Goal: Information Seeking & Learning: Learn about a topic

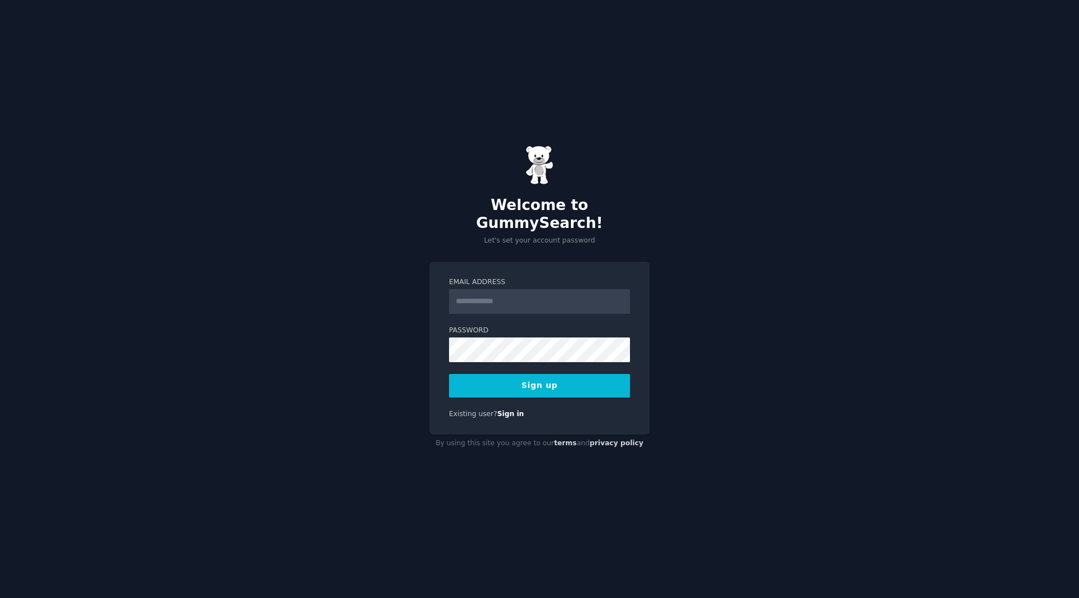
click at [505, 292] on input "Email Address" at bounding box center [539, 301] width 181 height 25
type input "**********"
click at [449, 374] on button "Sign up" at bounding box center [539, 386] width 181 height 24
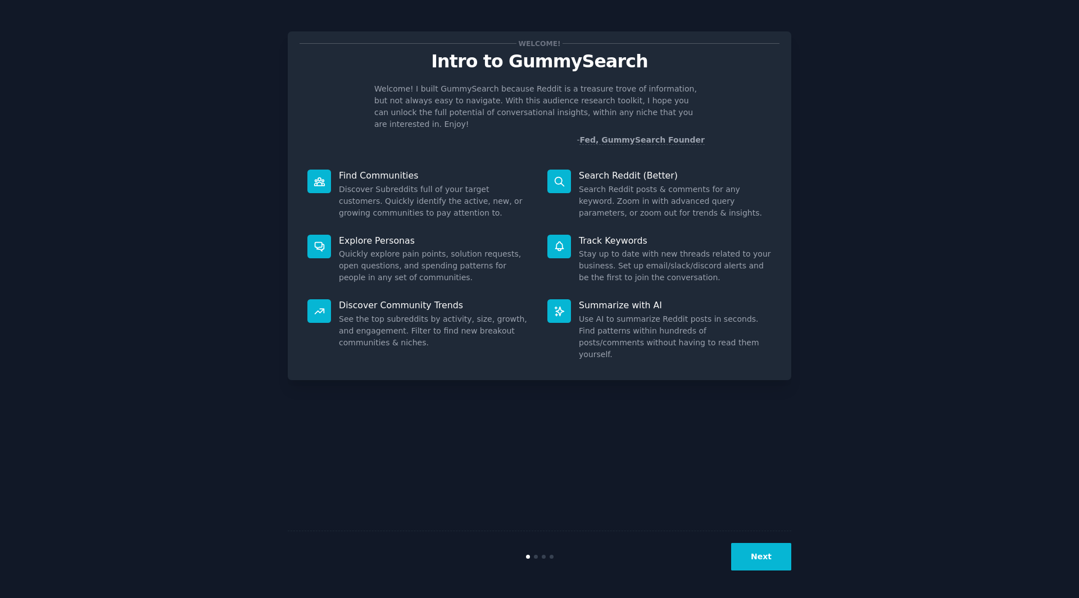
click at [743, 542] on div "Next" at bounding box center [539, 557] width 503 height 52
click at [769, 573] on div "Next" at bounding box center [539, 557] width 503 height 52
click at [768, 560] on button "Next" at bounding box center [761, 557] width 60 height 28
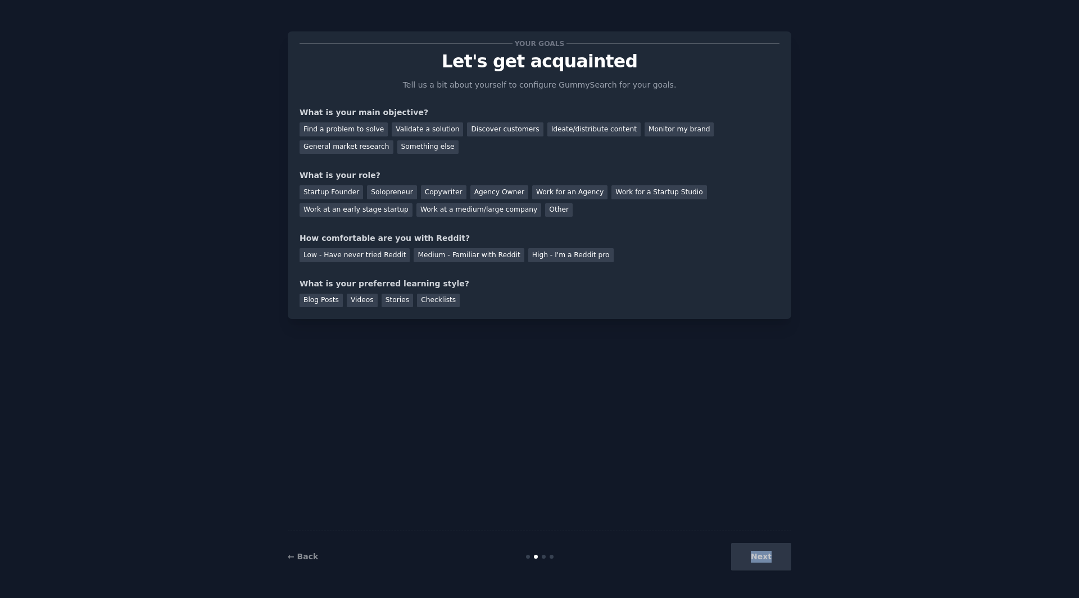
click at [768, 560] on div "Next" at bounding box center [707, 557] width 168 height 28
click at [352, 129] on div "Find a problem to solve" at bounding box center [343, 129] width 88 height 14
click at [393, 140] on div "General market research" at bounding box center [346, 147] width 94 height 14
click at [347, 128] on div "Find a problem to solve" at bounding box center [343, 129] width 88 height 14
click at [532, 193] on div "Work for an Agency" at bounding box center [569, 192] width 75 height 14
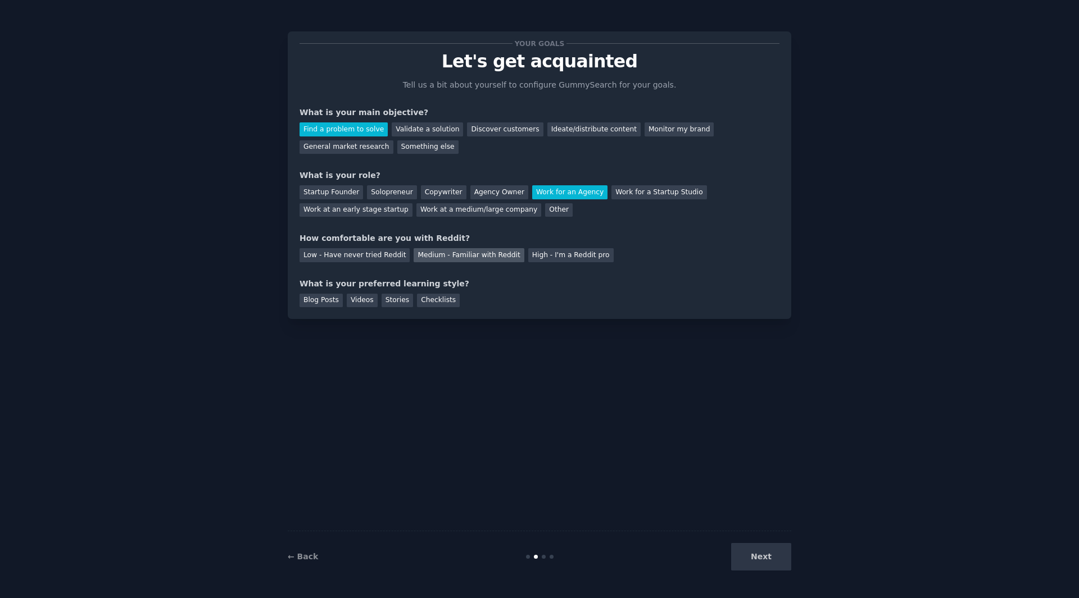
click at [434, 256] on div "Medium - Familiar with Reddit" at bounding box center [469, 255] width 110 height 14
click at [359, 301] on div "Videos" at bounding box center [362, 301] width 31 height 14
click at [780, 556] on button "Next" at bounding box center [761, 557] width 60 height 28
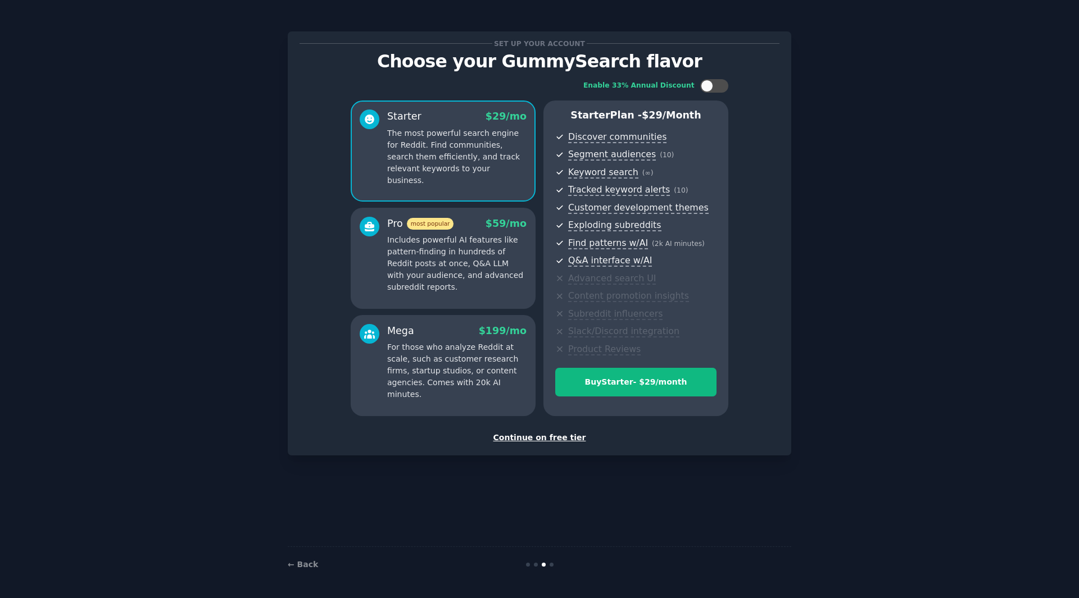
click at [538, 434] on div "Continue on free tier" at bounding box center [539, 438] width 480 height 12
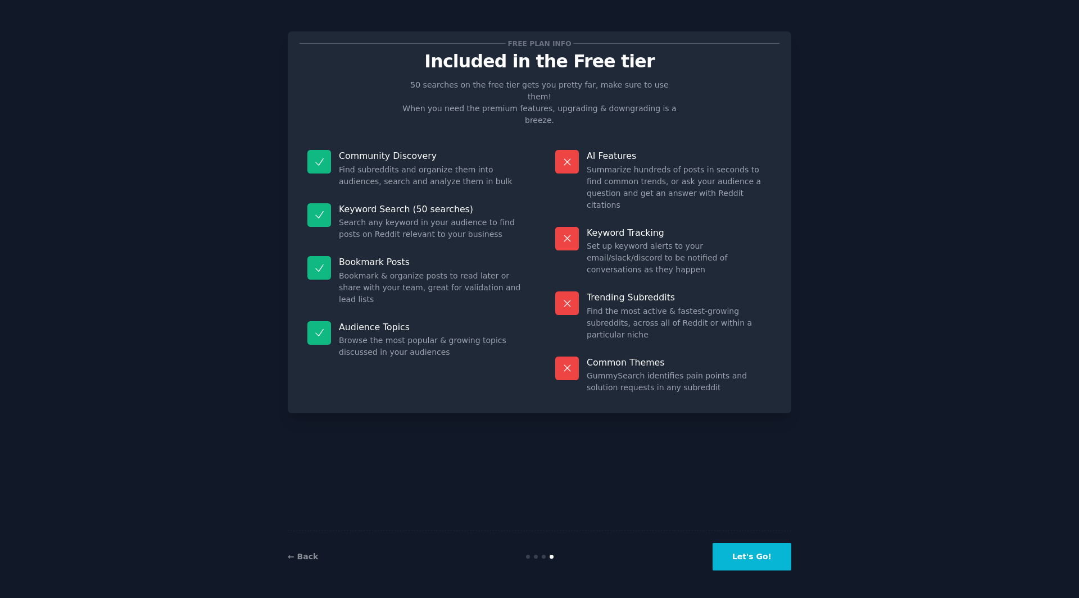
click at [771, 560] on button "Let's Go!" at bounding box center [751, 557] width 79 height 28
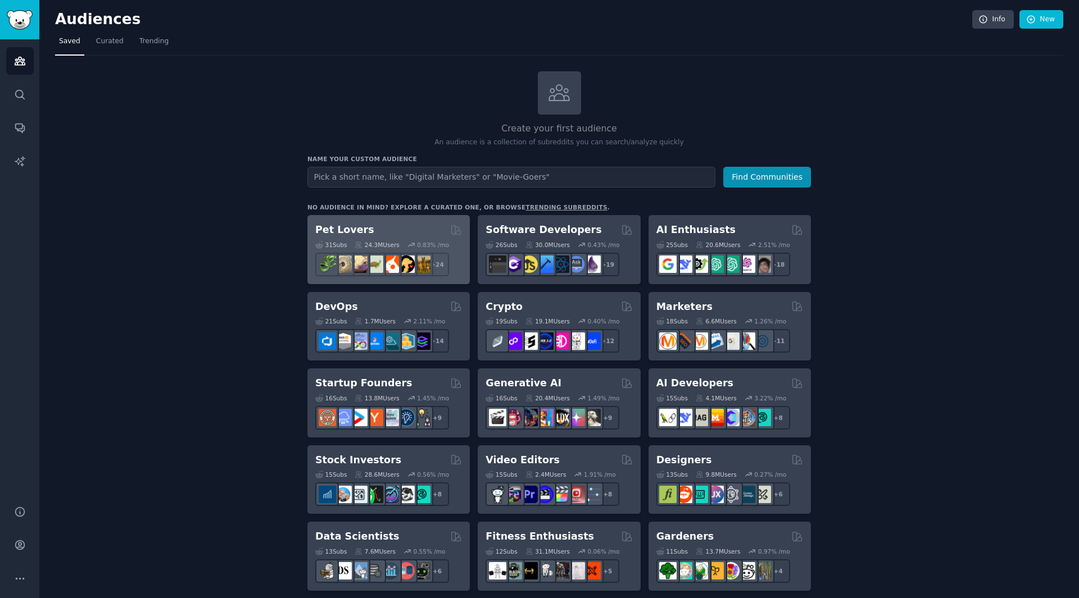
click at [407, 235] on div "Pet Lovers" at bounding box center [388, 230] width 147 height 14
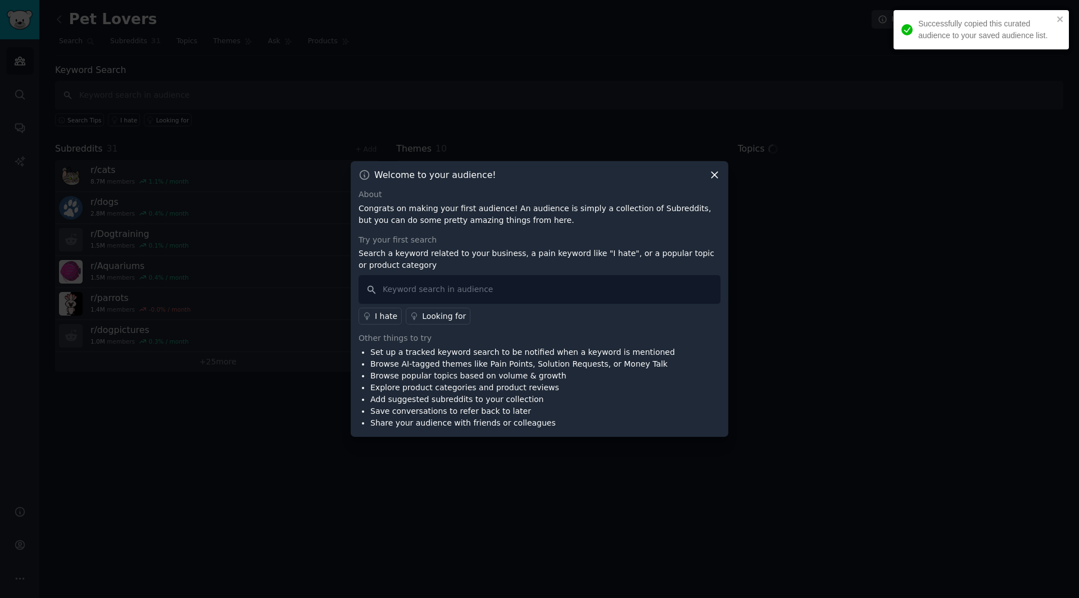
click at [721, 170] on div "Welcome to your audience! About Congrats on making your first audience! An audi…" at bounding box center [540, 299] width 378 height 276
click at [717, 170] on icon at bounding box center [715, 175] width 12 height 12
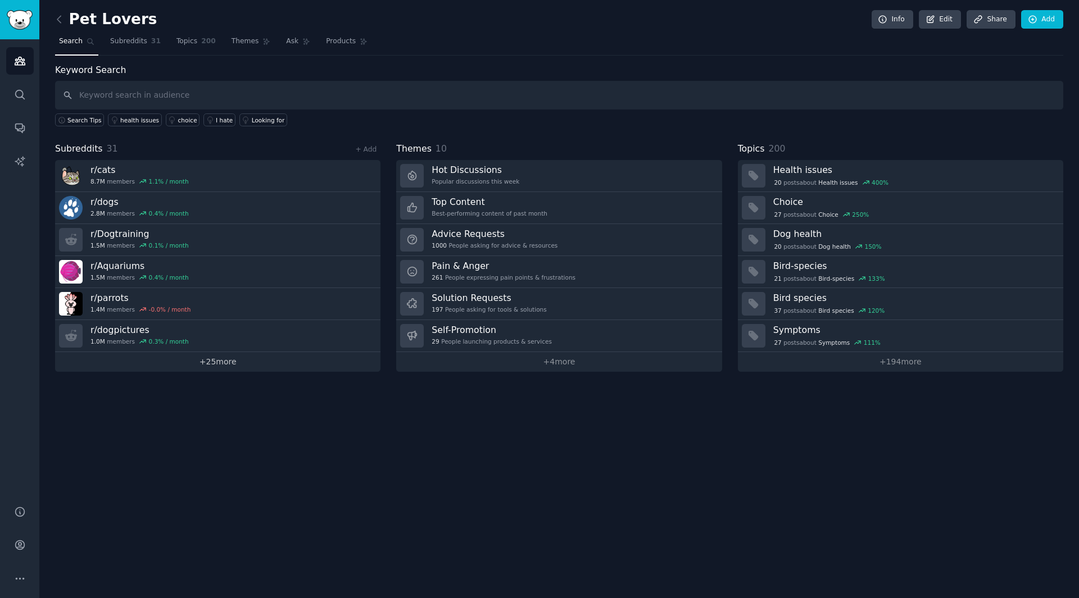
click at [243, 352] on link "+ 25 more" at bounding box center [217, 362] width 325 height 20
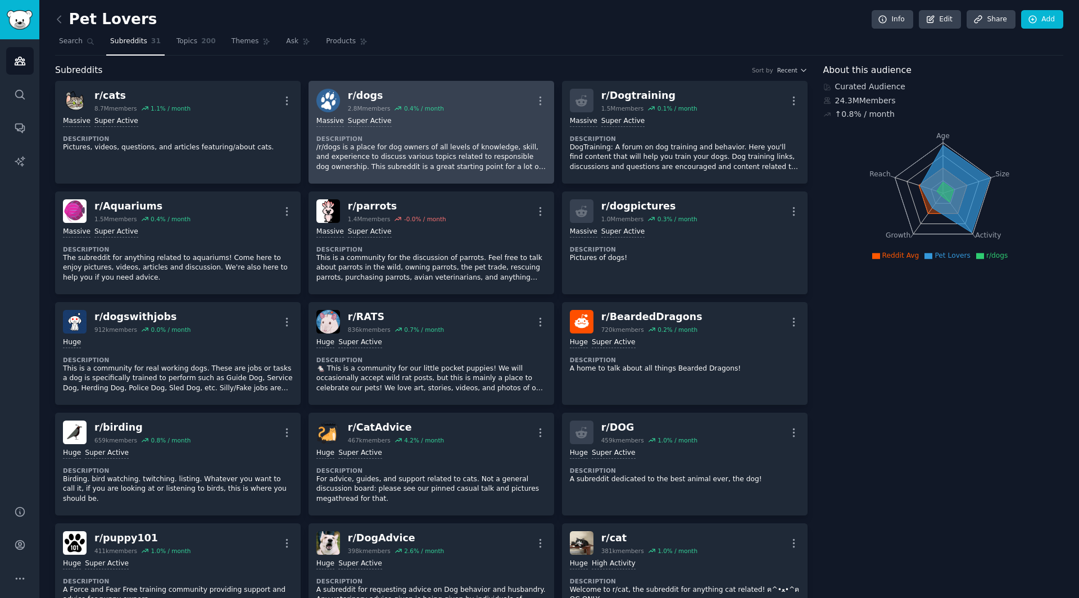
click at [500, 139] on dt "Description" at bounding box center [431, 139] width 230 height 8
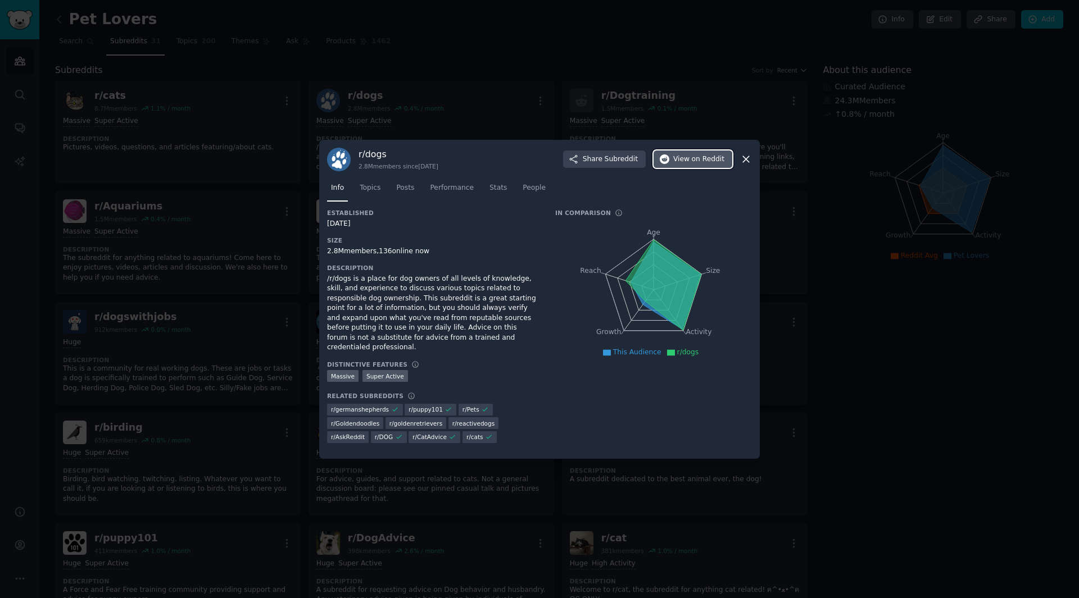
click at [720, 162] on span "on Reddit" at bounding box center [708, 160] width 33 height 10
click at [750, 160] on icon at bounding box center [746, 159] width 12 height 12
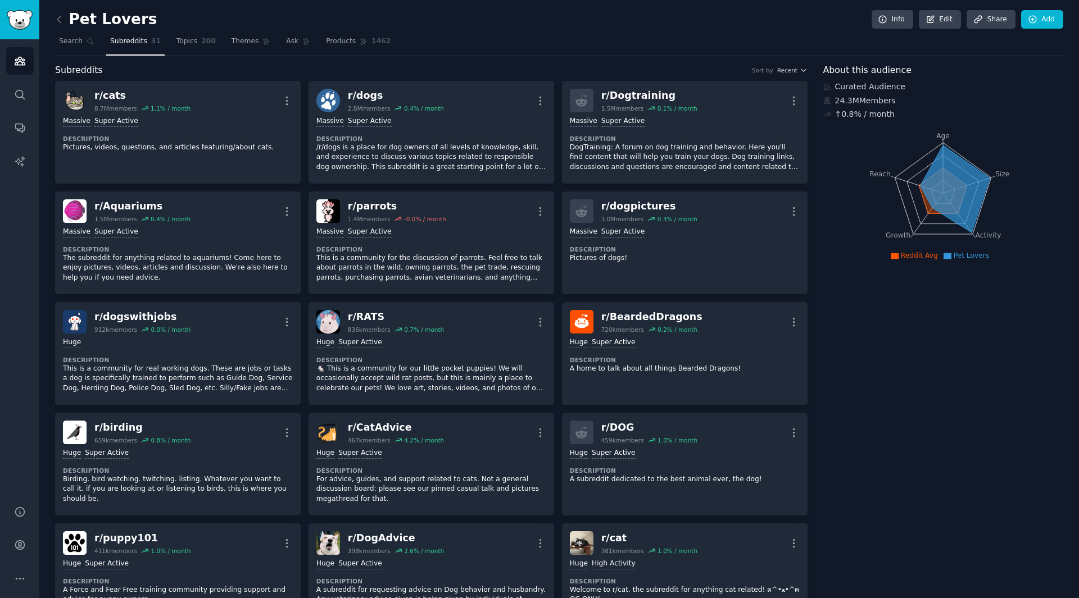
click at [62, 26] on link at bounding box center [62, 20] width 14 height 18
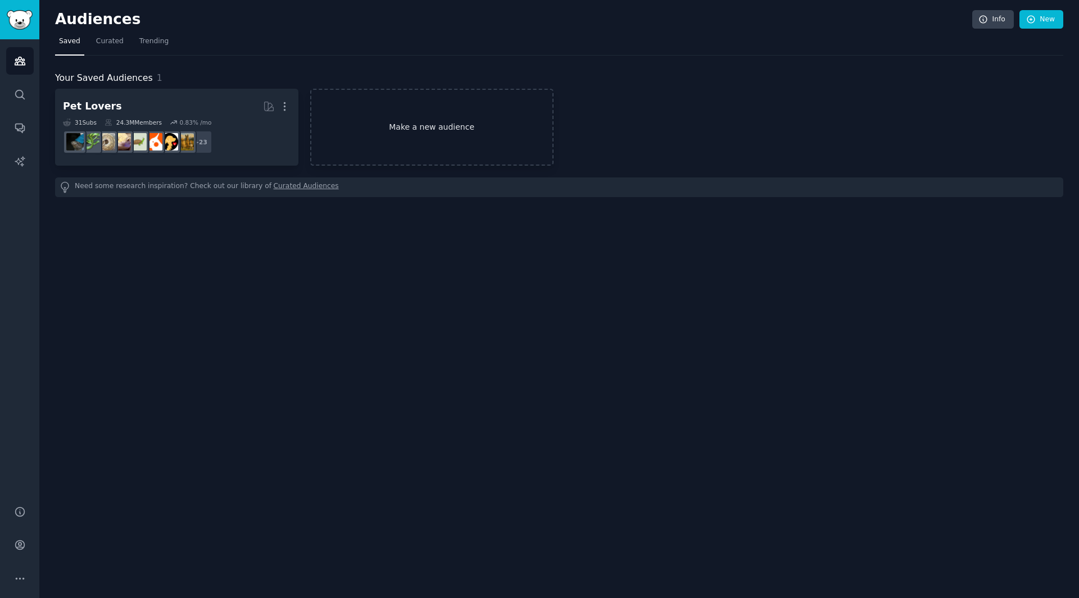
click at [469, 110] on link "Make a new audience" at bounding box center [431, 127] width 243 height 77
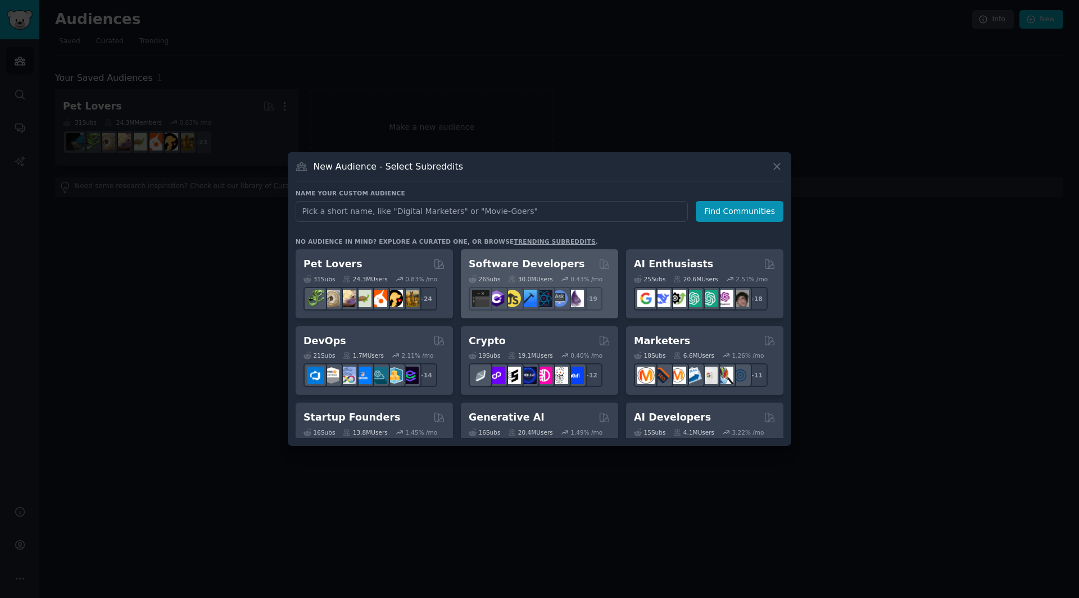
click at [572, 265] on div "Software Developers" at bounding box center [540, 264] width 142 height 14
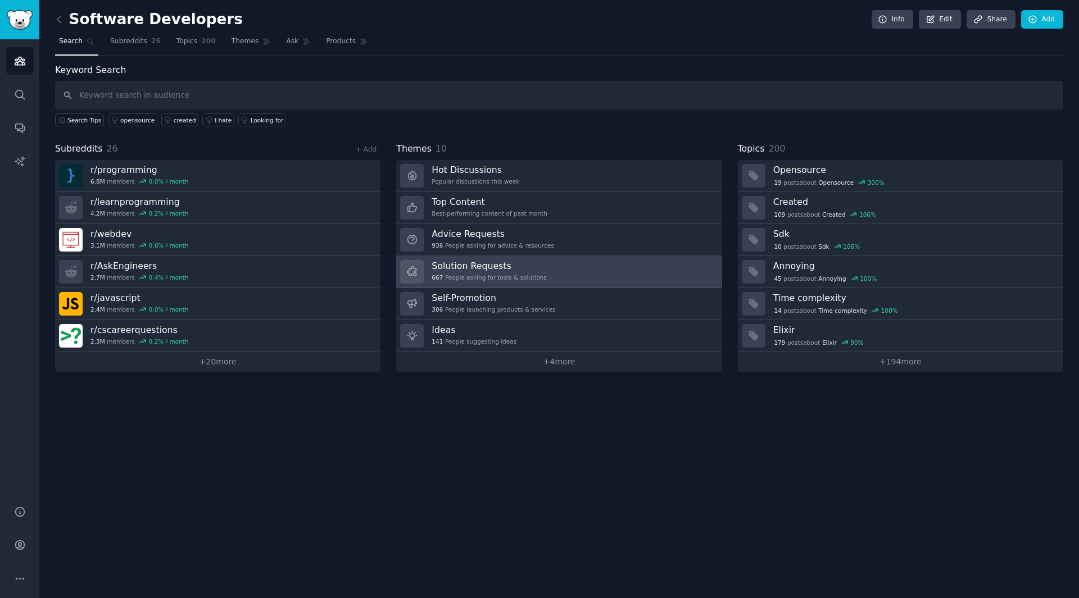
click at [572, 265] on link "Solution Requests 667 People asking for tools & solutions" at bounding box center [558, 272] width 325 height 32
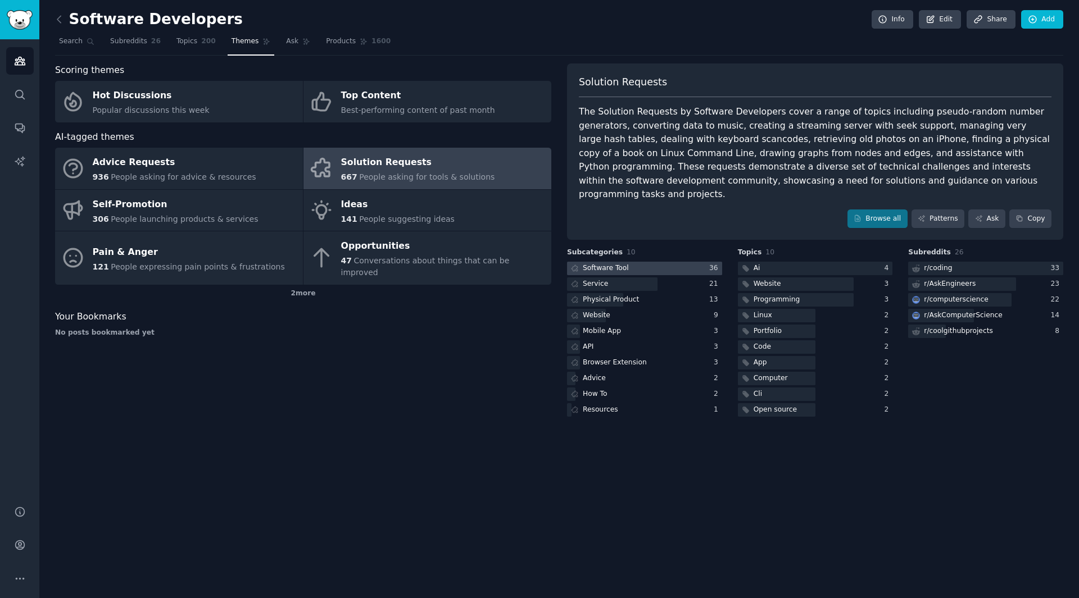
click at [658, 262] on div at bounding box center [644, 269] width 155 height 14
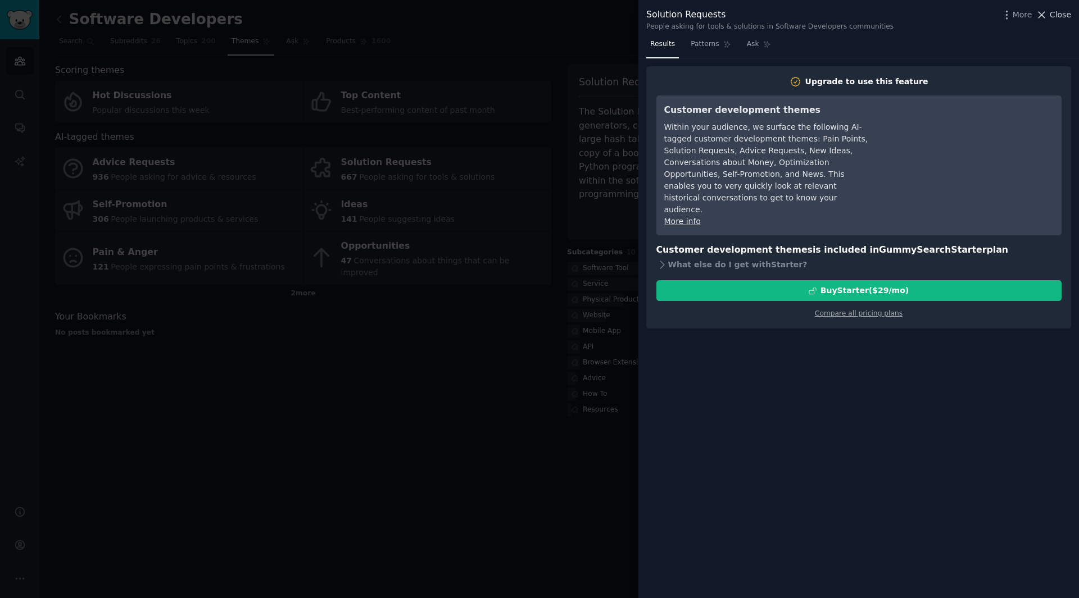
click at [1055, 15] on span "Close" at bounding box center [1060, 15] width 21 height 12
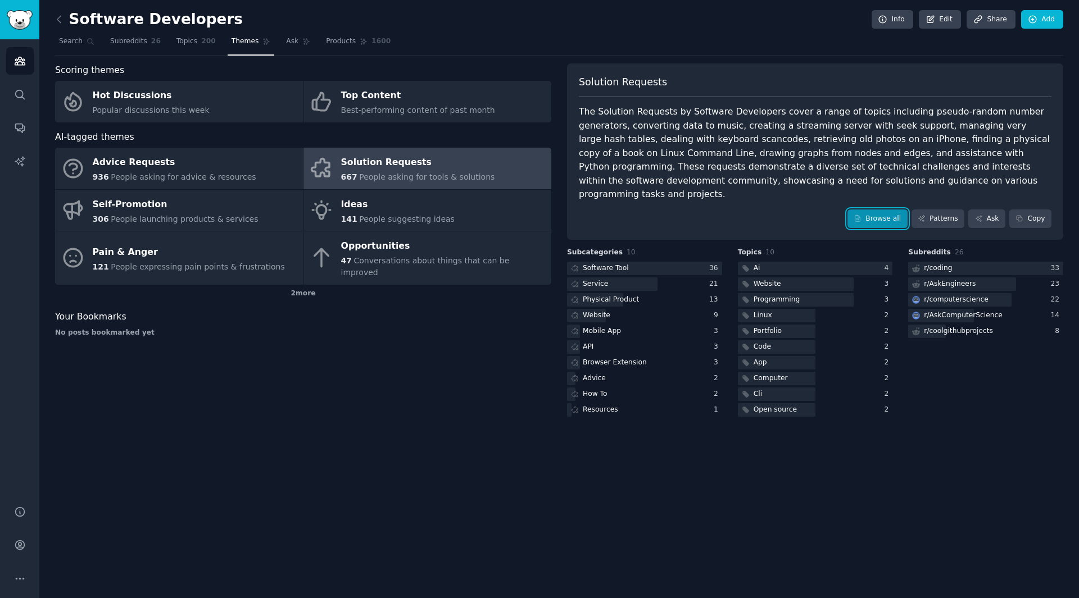
click at [897, 210] on link "Browse all" at bounding box center [877, 219] width 60 height 19
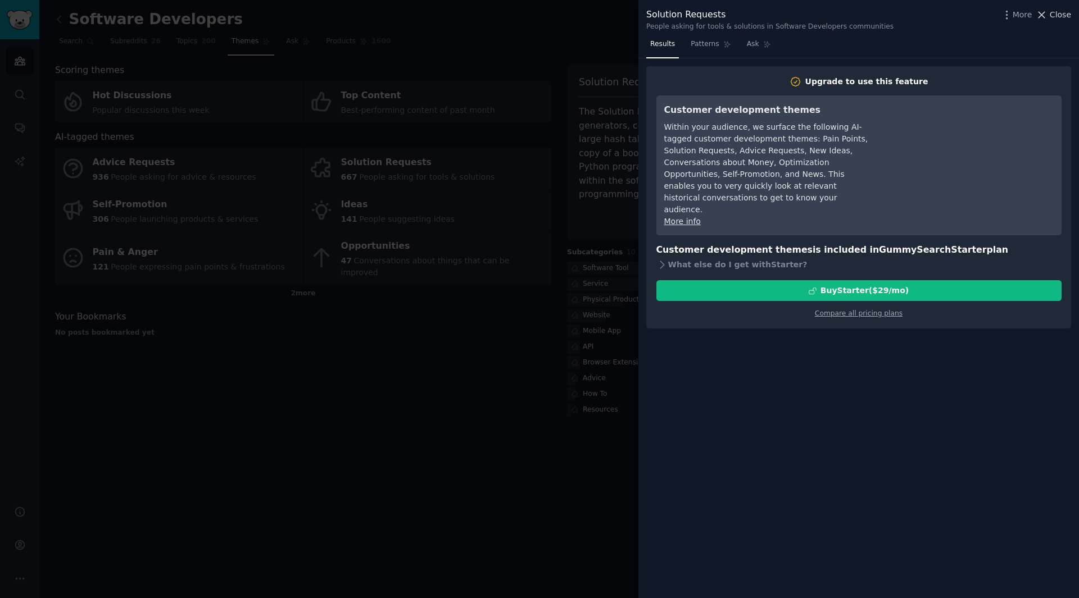
click at [1057, 10] on span "Close" at bounding box center [1060, 15] width 21 height 12
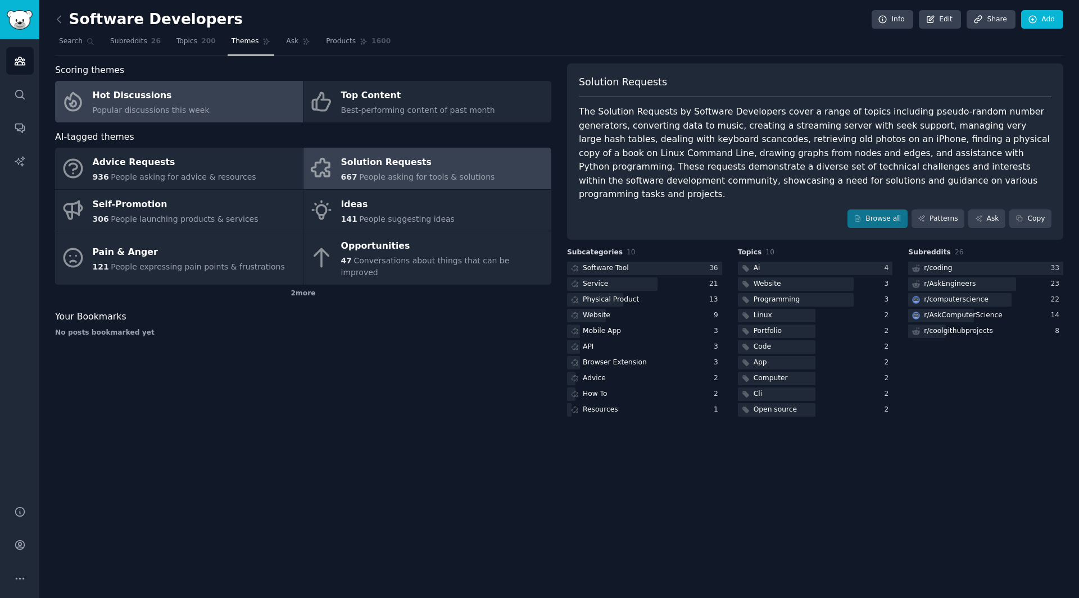
click at [135, 93] on div "Hot Discussions" at bounding box center [151, 96] width 117 height 18
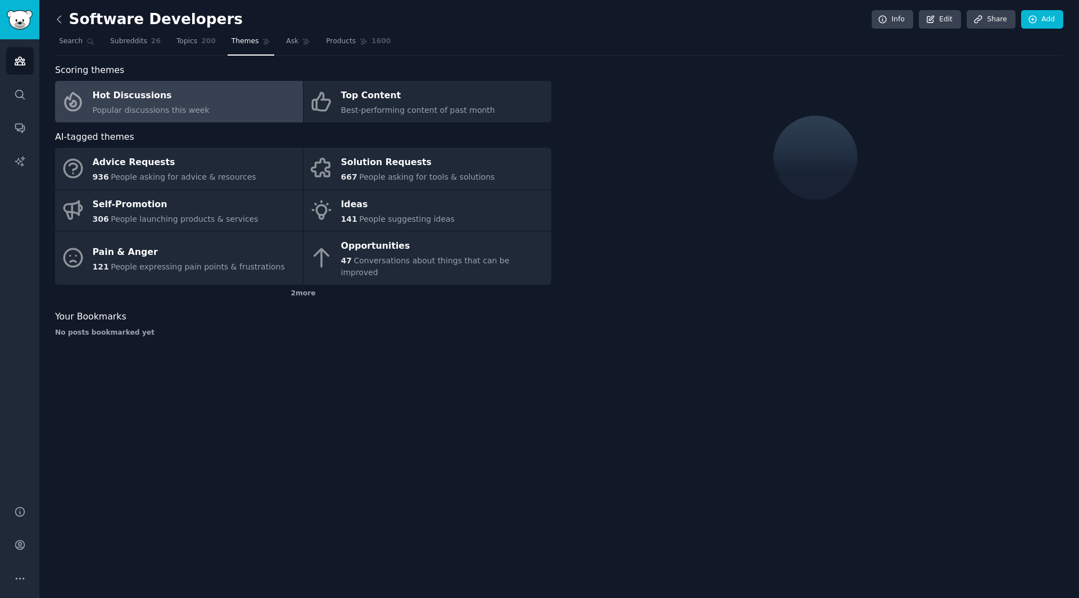
click at [65, 16] on icon at bounding box center [59, 19] width 12 height 12
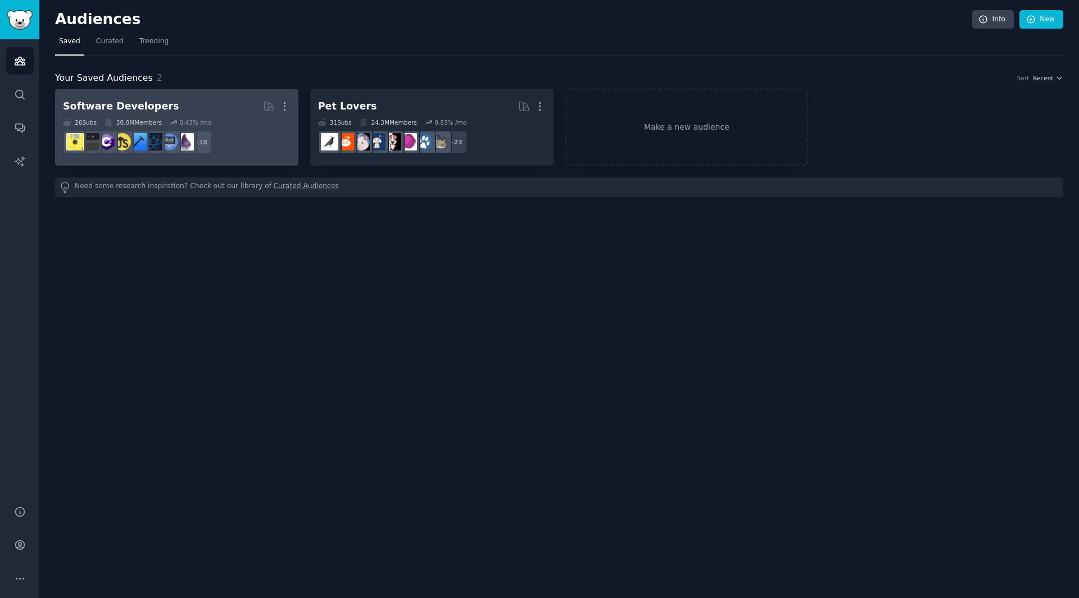
click at [183, 128] on dd "r/Development, r/coolgithubprojects, r/softwaredevelopment, r/SoftwareEngineeri…" at bounding box center [177, 141] width 228 height 31
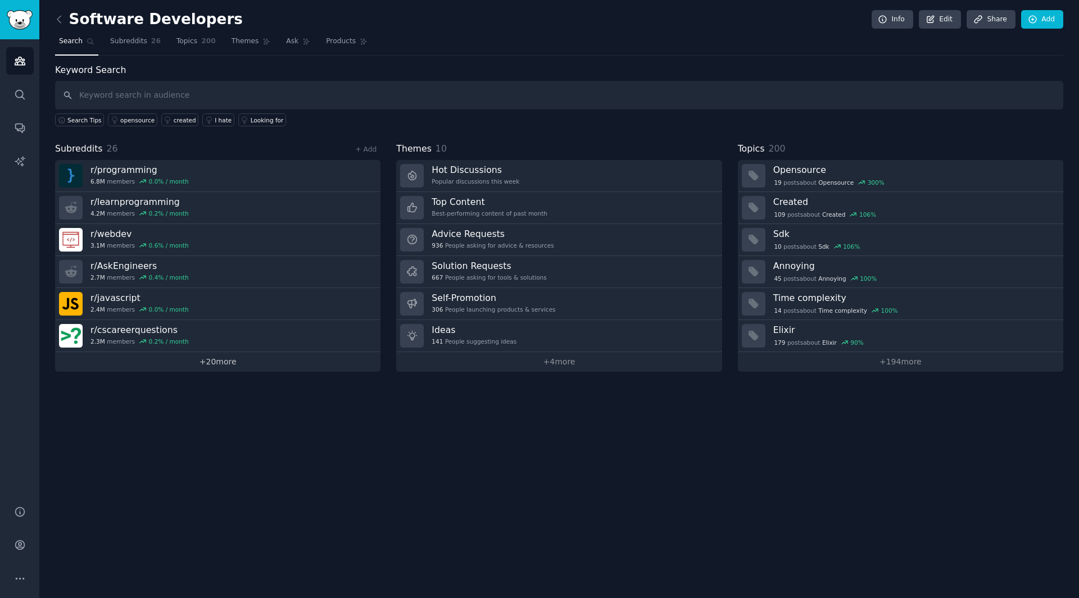
click at [316, 364] on link "+ 20 more" at bounding box center [217, 362] width 325 height 20
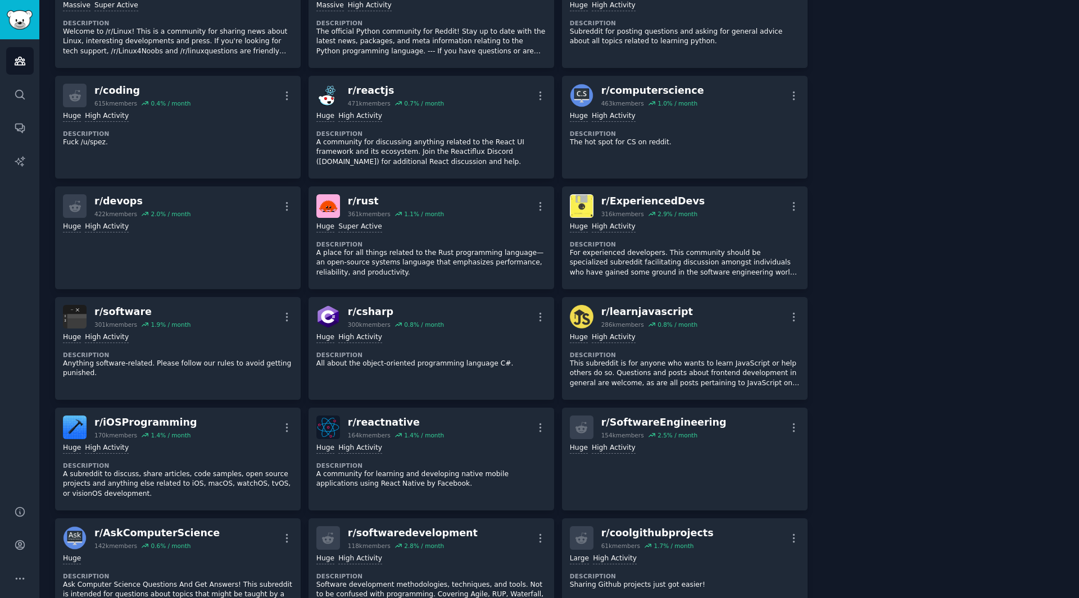
scroll to position [112, 0]
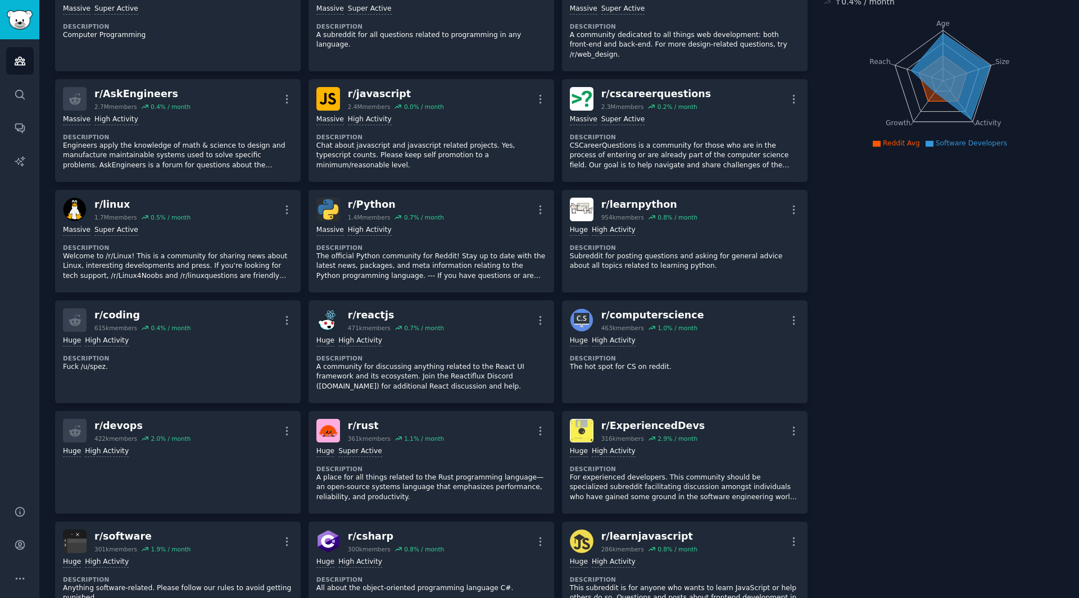
click at [20, 60] on icon "Sidebar" at bounding box center [20, 61] width 10 height 8
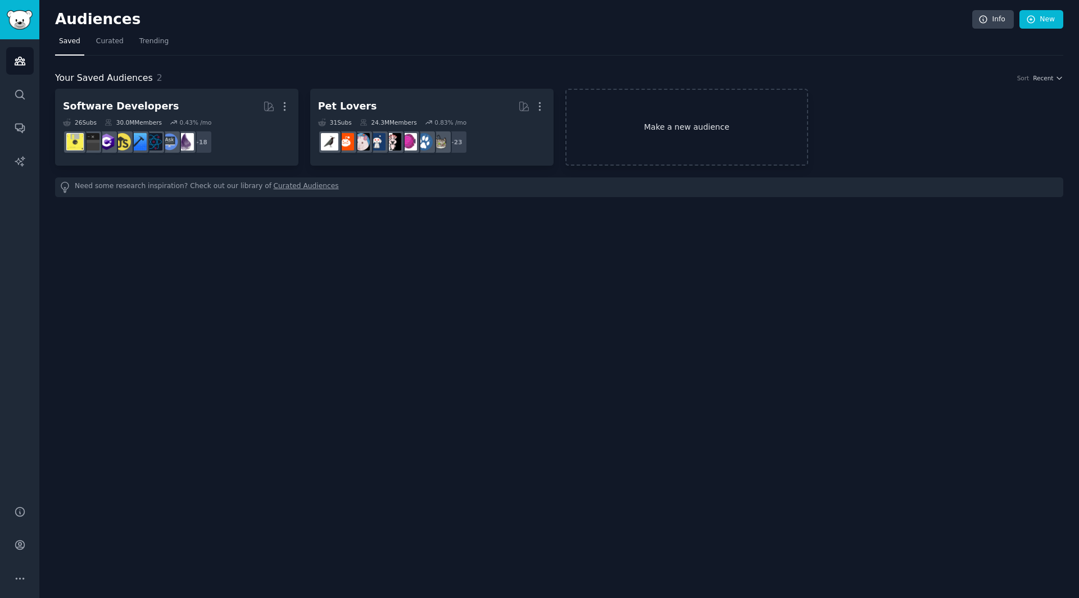
click at [730, 133] on link "Make a new audience" at bounding box center [686, 127] width 243 height 77
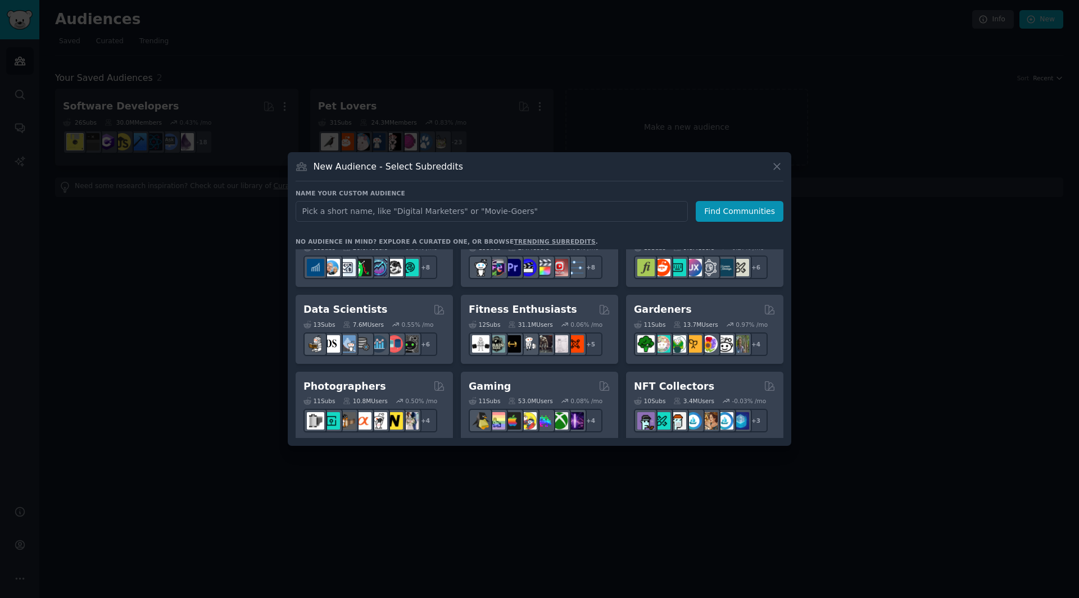
scroll to position [281, 0]
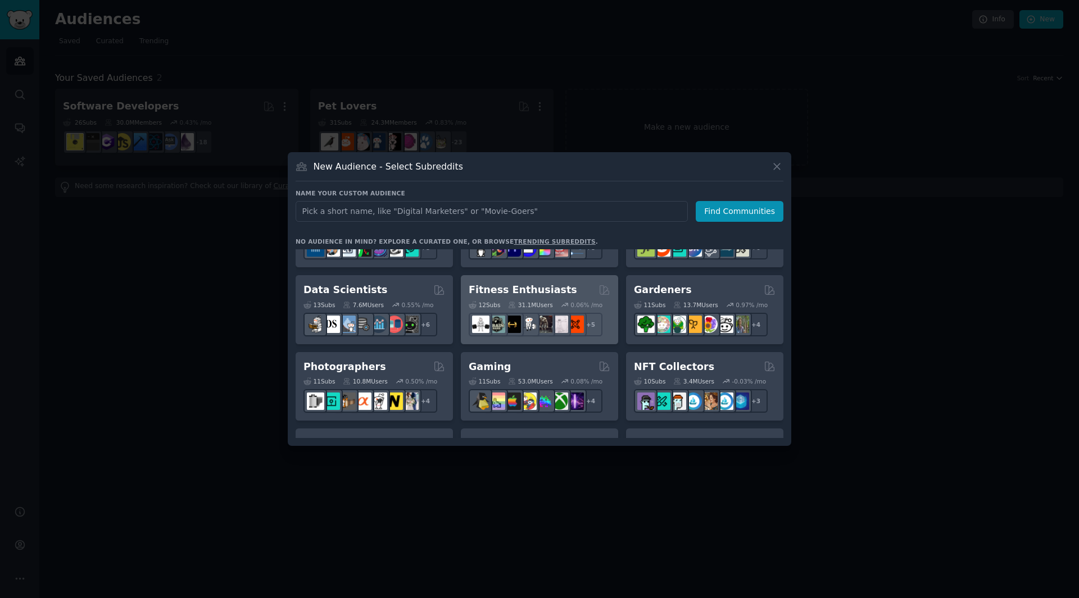
click at [577, 298] on div "12 Sub s 31.1M Users 0.06 % /mo r/personaltraining + 5" at bounding box center [540, 316] width 142 height 39
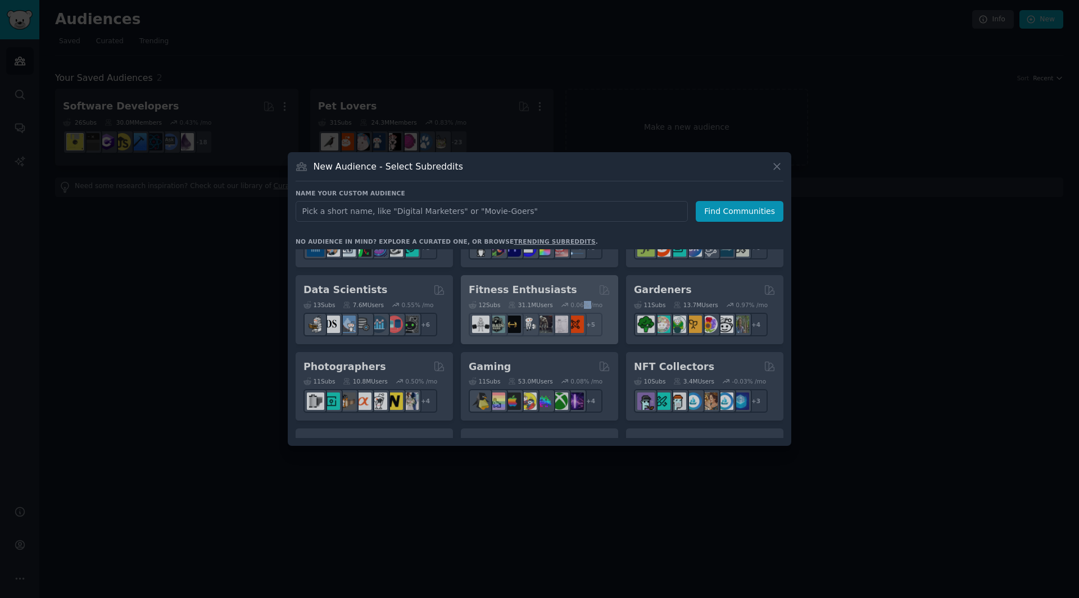
click at [577, 298] on div "Pet Lovers 31 Sub s 24.3M Users 0.83 % /mo + 24 Software Developers 26 Sub s 30…" at bounding box center [540, 343] width 488 height 189
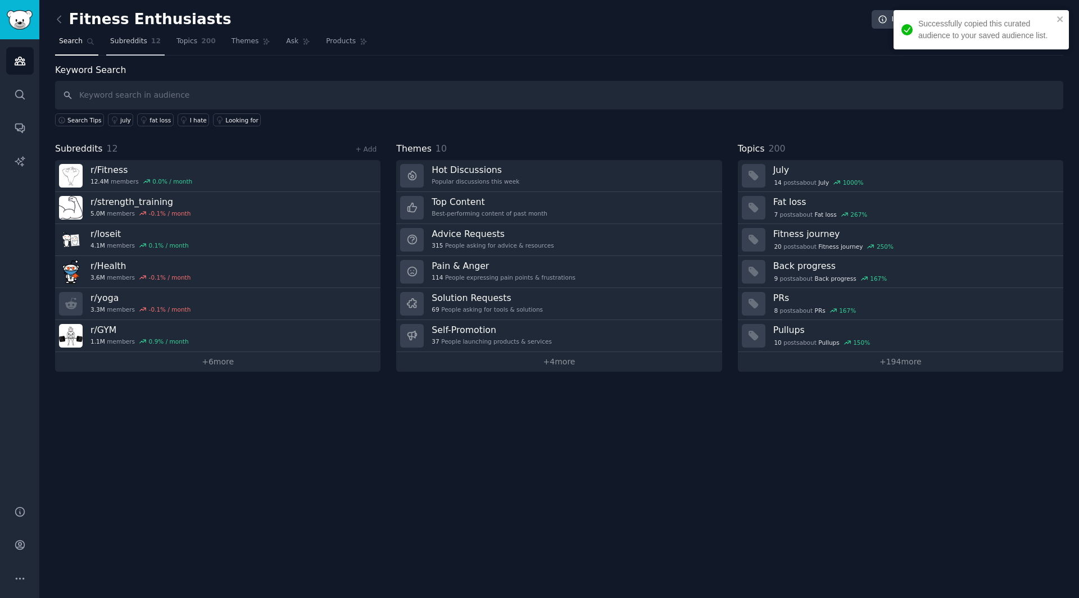
click at [124, 51] on link "Subreddits 12" at bounding box center [135, 44] width 58 height 23
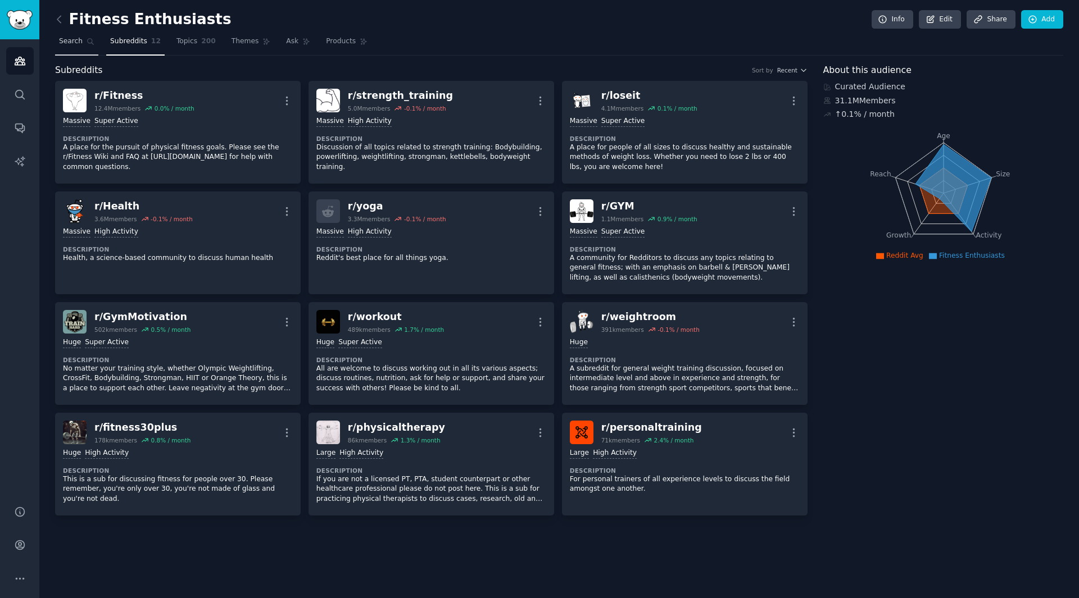
click at [80, 44] on link "Search" at bounding box center [76, 44] width 43 height 23
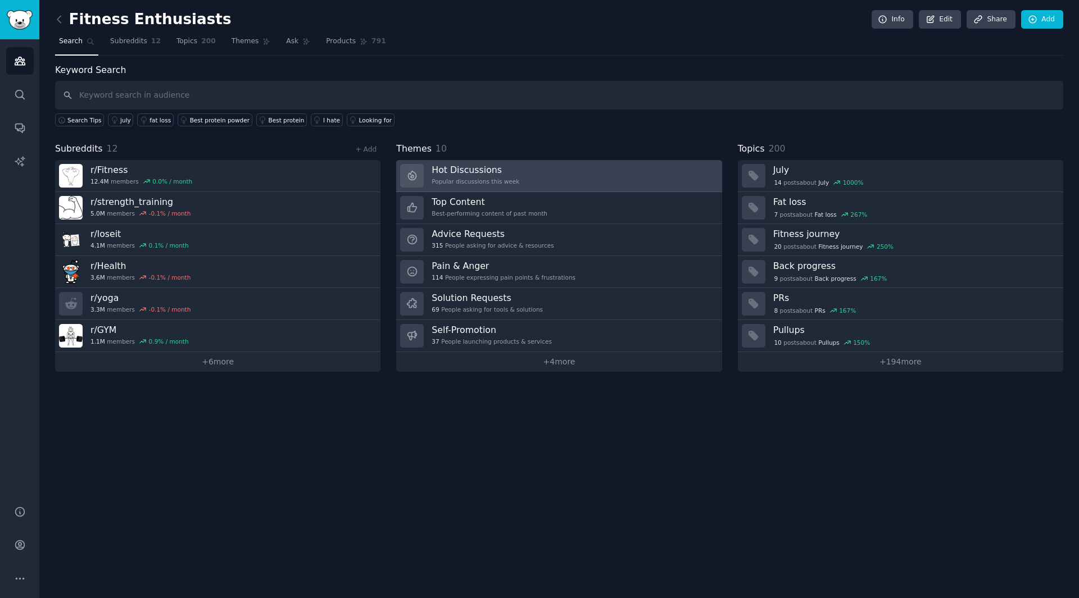
click at [552, 176] on link "Hot Discussions Popular discussions this week" at bounding box center [558, 176] width 325 height 32
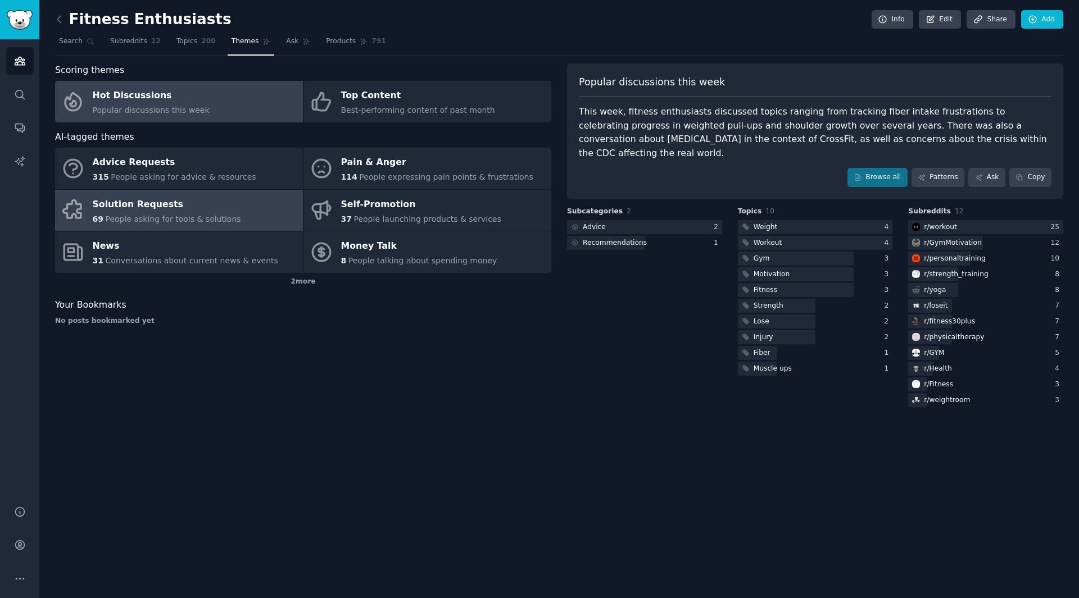
click at [222, 208] on div "Solution Requests" at bounding box center [167, 205] width 148 height 18
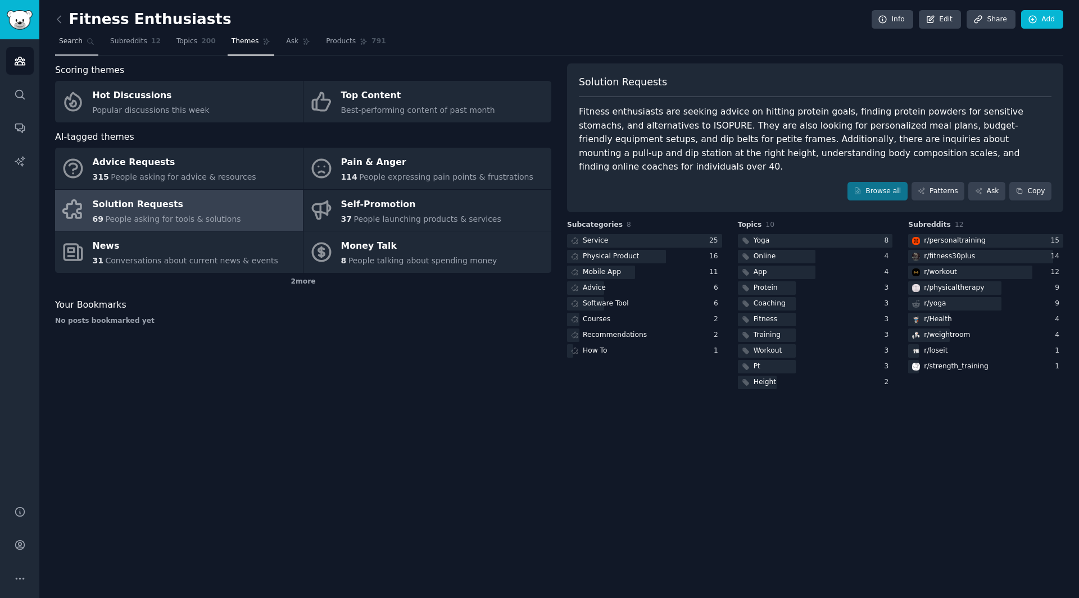
click at [71, 47] on link "Search" at bounding box center [76, 44] width 43 height 23
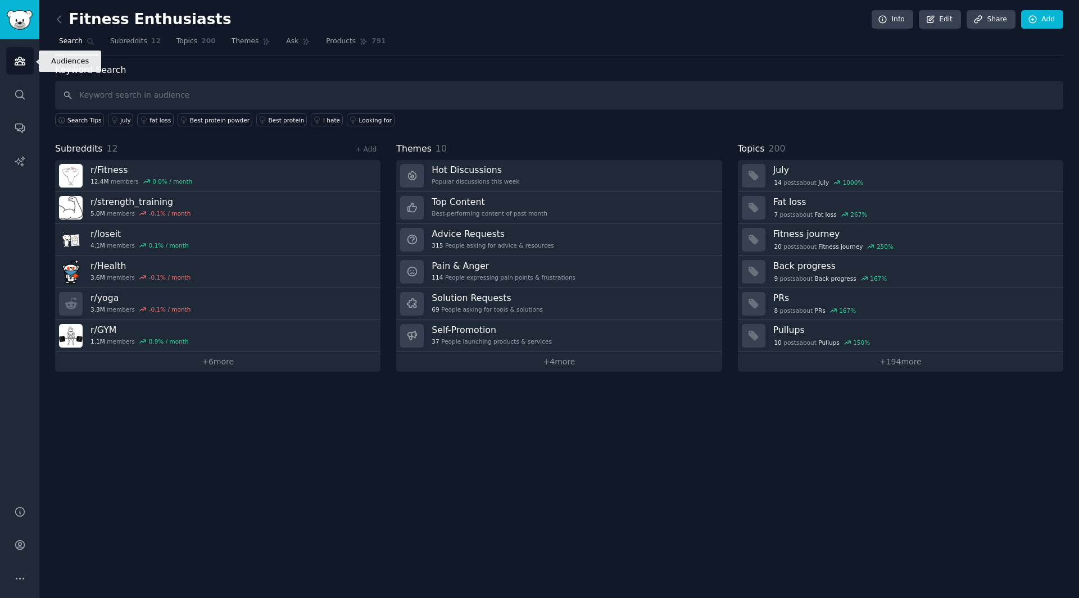
click at [11, 62] on link "Audiences" at bounding box center [20, 61] width 28 height 28
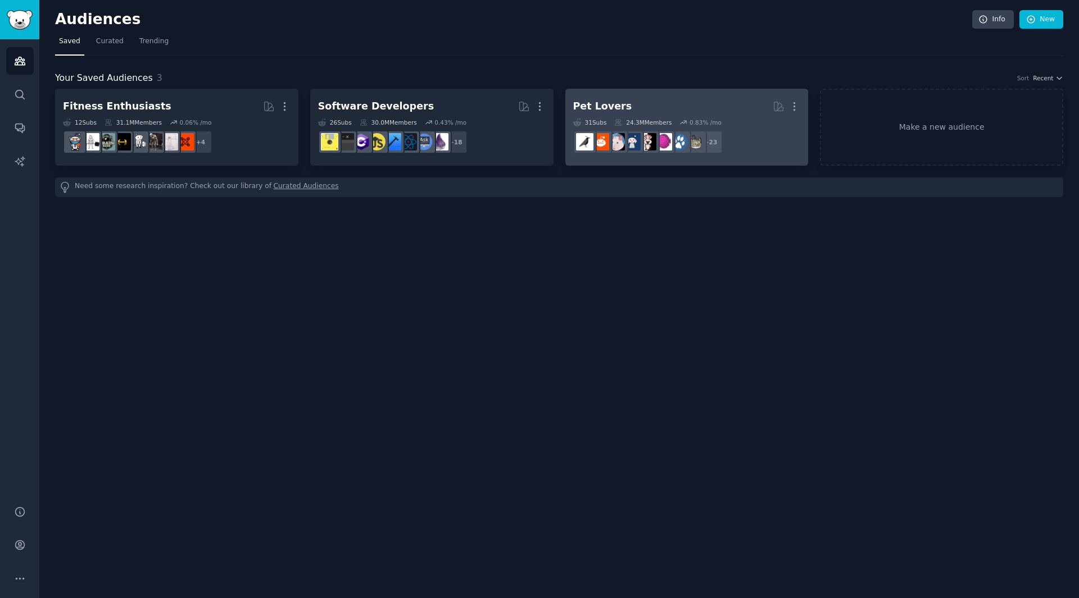
click at [737, 107] on h2 "Pet Lovers Curated by GummySearch More" at bounding box center [687, 107] width 228 height 20
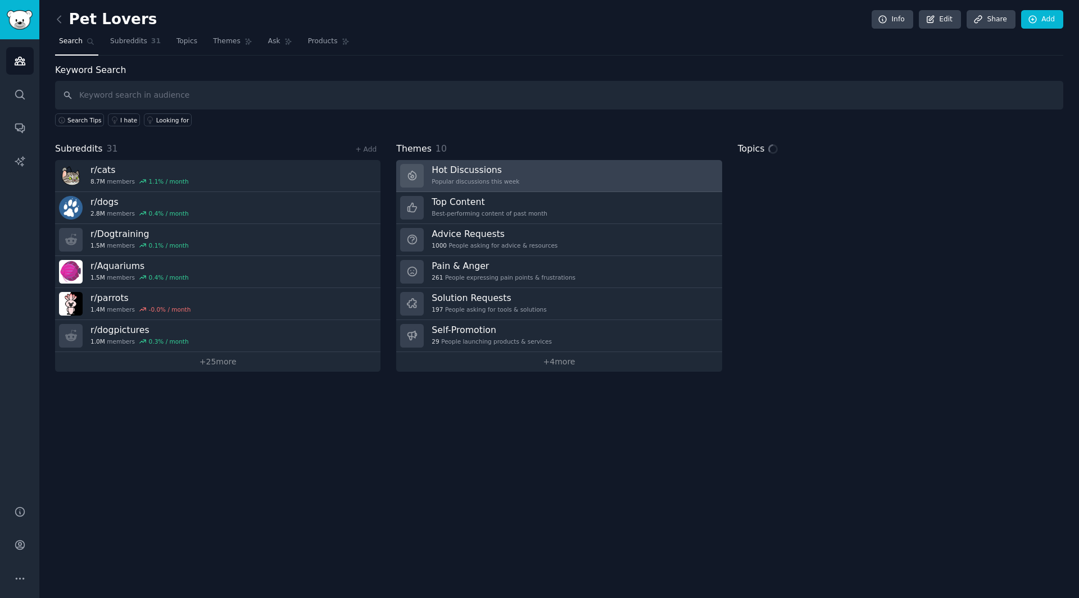
click at [546, 184] on link "Hot Discussions Popular discussions this week" at bounding box center [558, 176] width 325 height 32
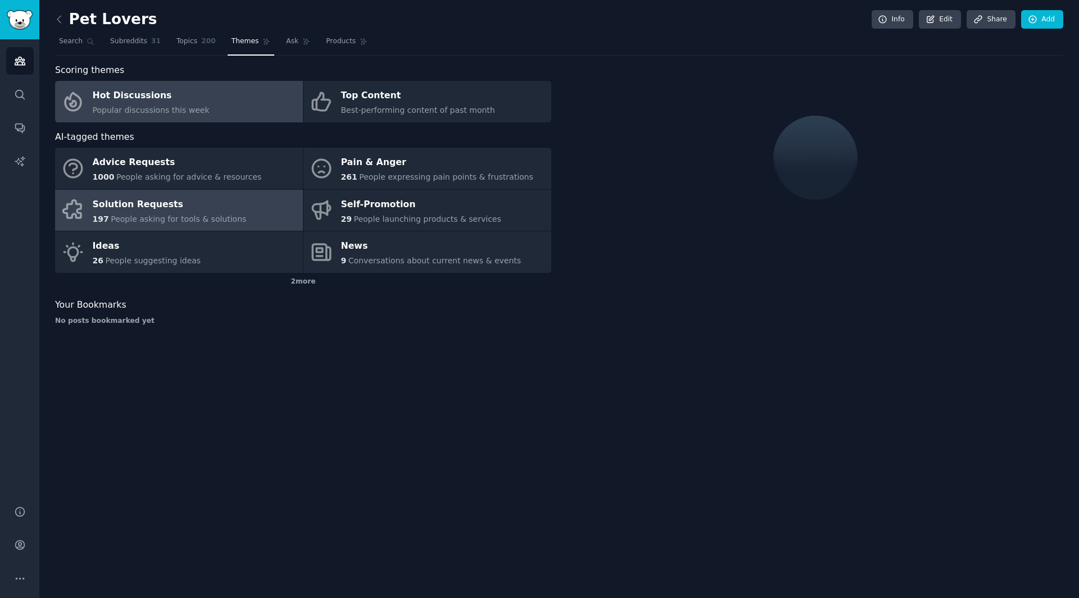
click at [239, 201] on link "Solution Requests 197 People asking for tools & solutions" at bounding box center [179, 211] width 248 height 42
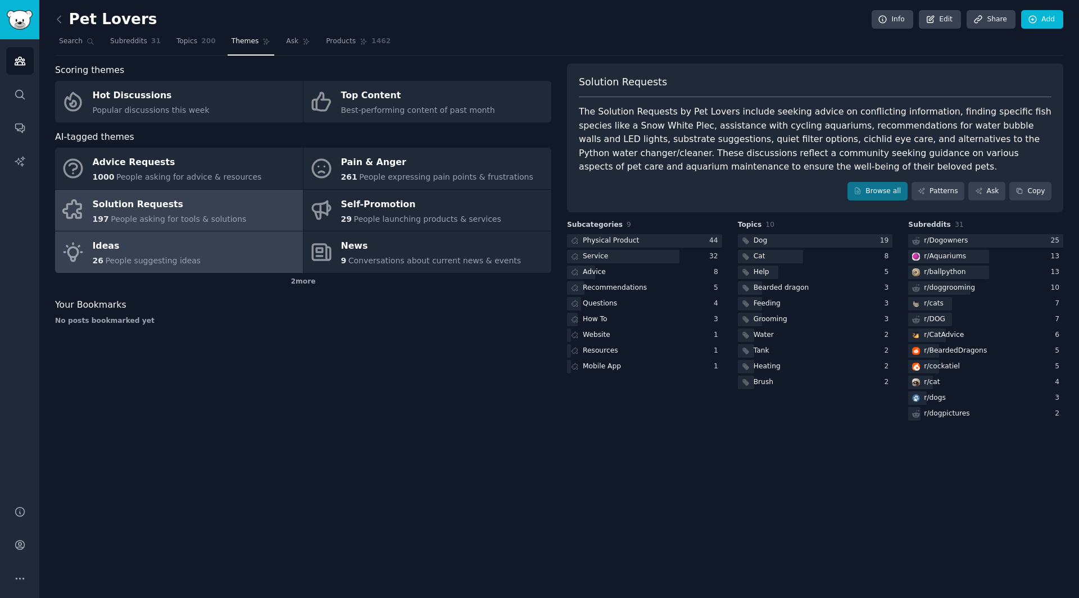
click at [255, 245] on link "Ideas 26 People suggesting ideas" at bounding box center [179, 253] width 248 height 42
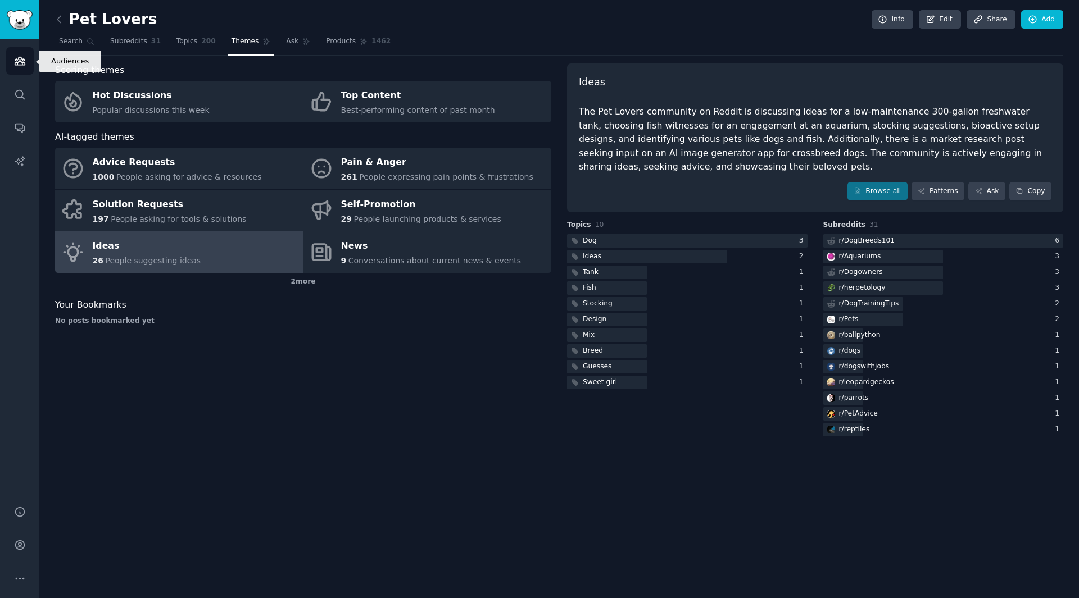
click at [22, 62] on icon "Sidebar" at bounding box center [20, 61] width 12 height 12
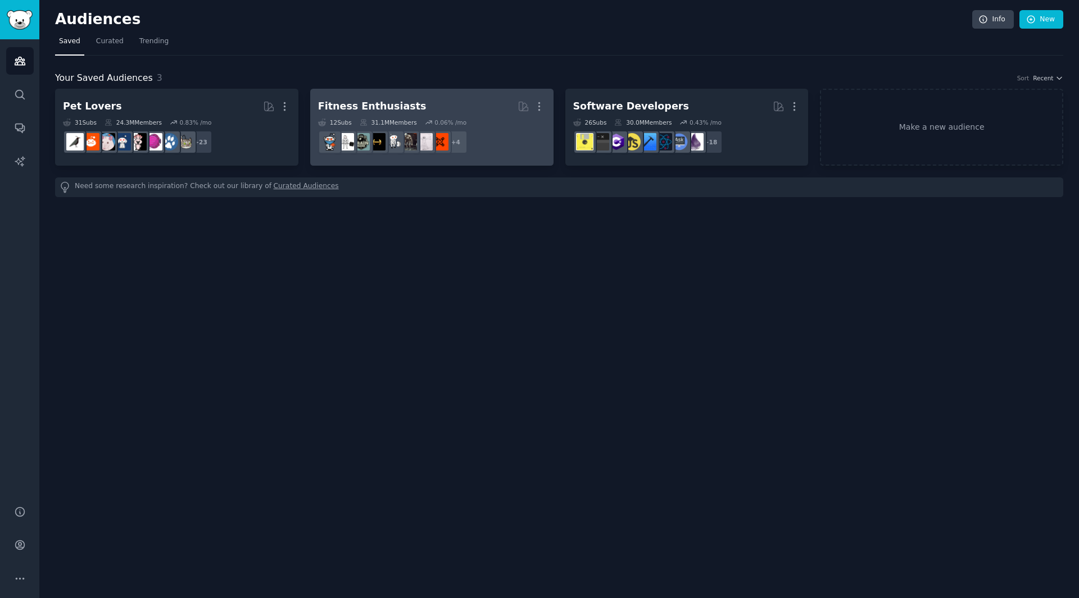
click at [543, 137] on dd "+ 4" at bounding box center [432, 141] width 228 height 31
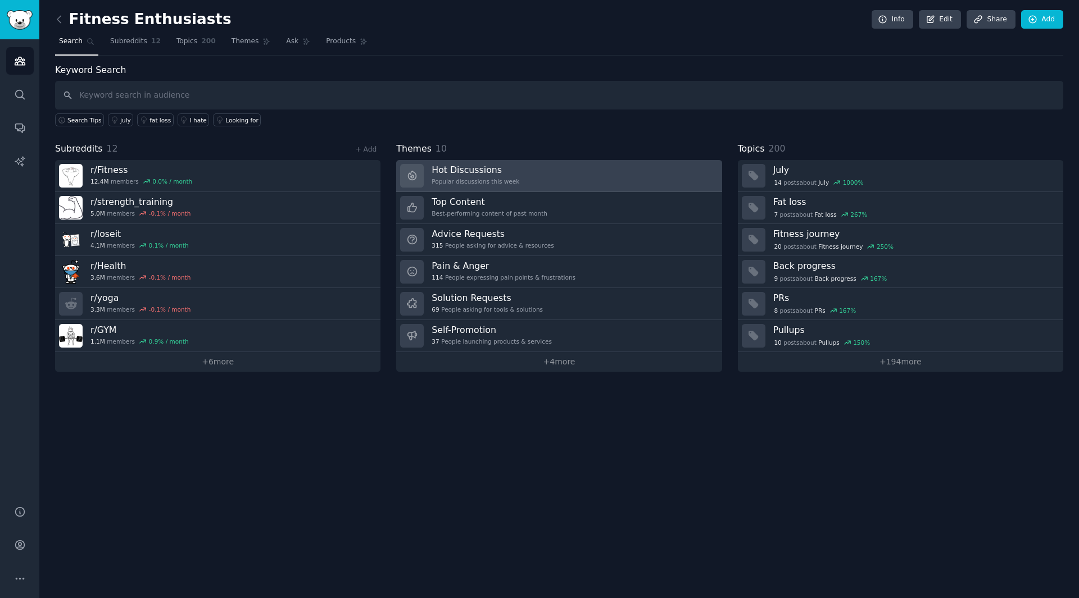
click at [498, 180] on div "Popular discussions this week" at bounding box center [476, 182] width 88 height 8
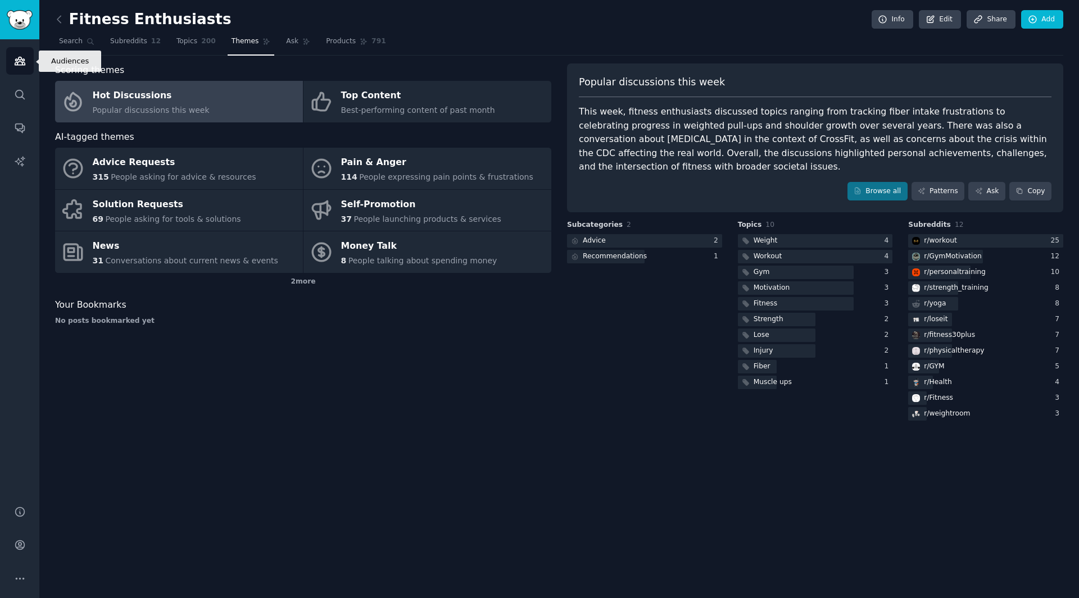
click at [8, 63] on link "Audiences" at bounding box center [20, 61] width 28 height 28
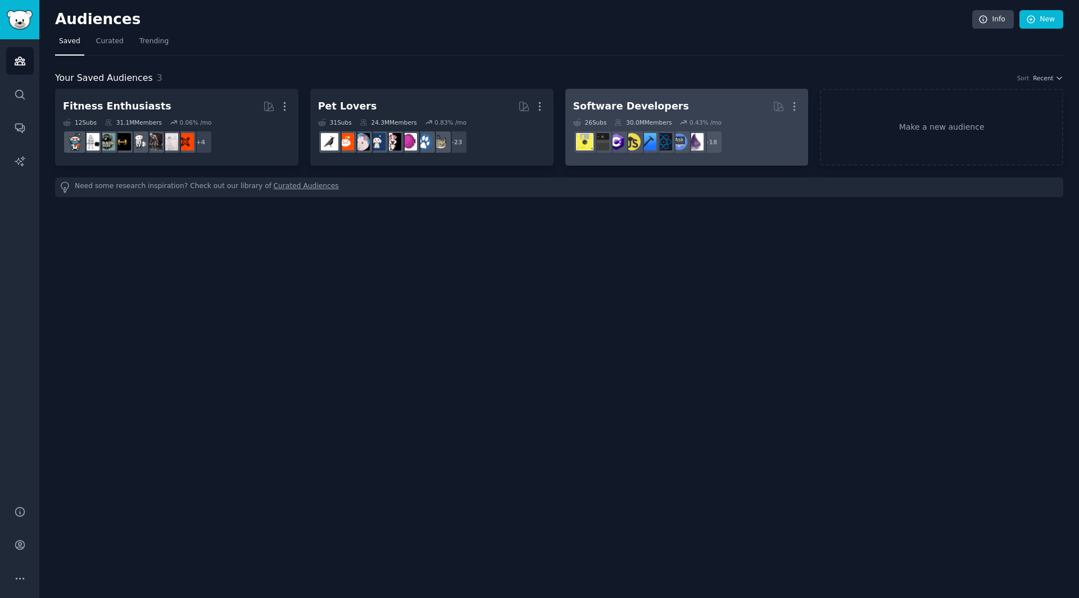
click at [758, 153] on dd "+ 18" at bounding box center [687, 141] width 228 height 31
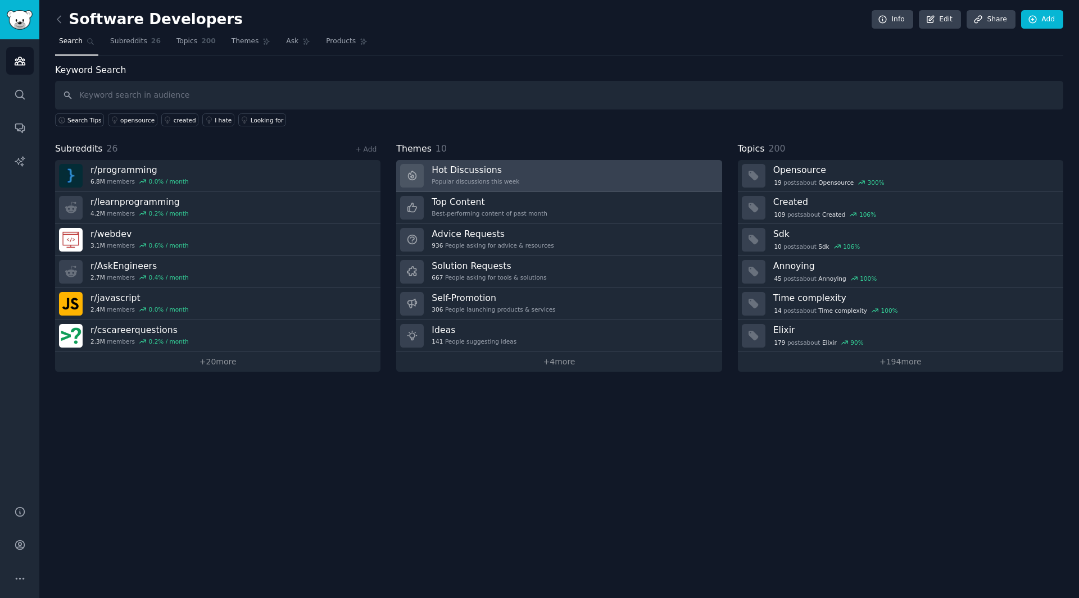
click at [507, 190] on link "Hot Discussions Popular discussions this week" at bounding box center [558, 176] width 325 height 32
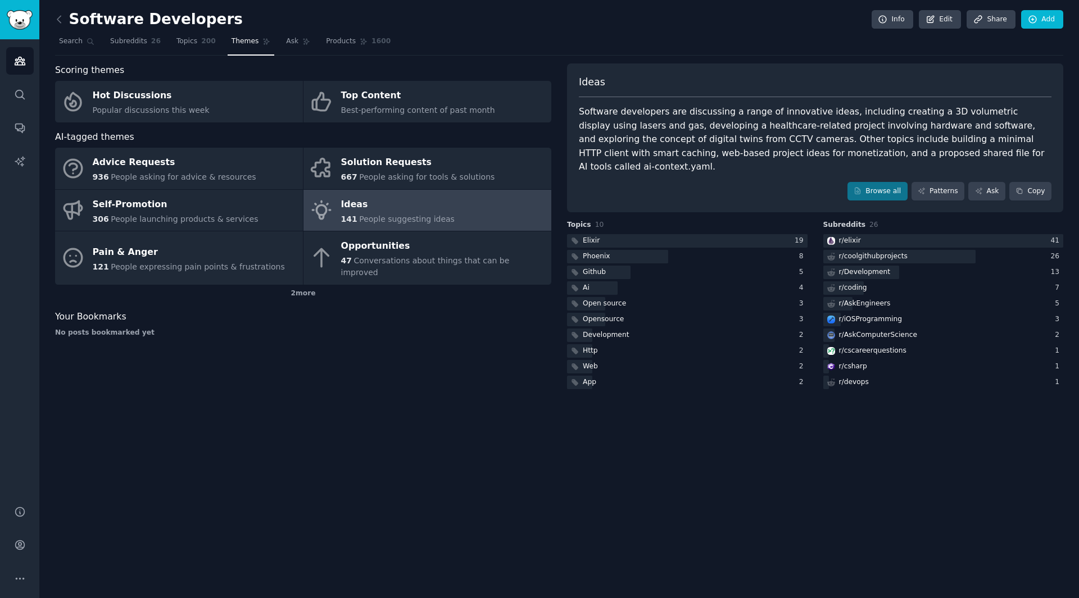
click at [832, 453] on div "Software Developers Info Edit Share Add Search Subreddits 26 Topics 200 Themes …" at bounding box center [559, 299] width 1040 height 598
click at [15, 47] on div "Audiences Search Conversations AI Reports" at bounding box center [19, 265] width 39 height 453
click at [17, 58] on icon "Sidebar" at bounding box center [20, 61] width 12 height 12
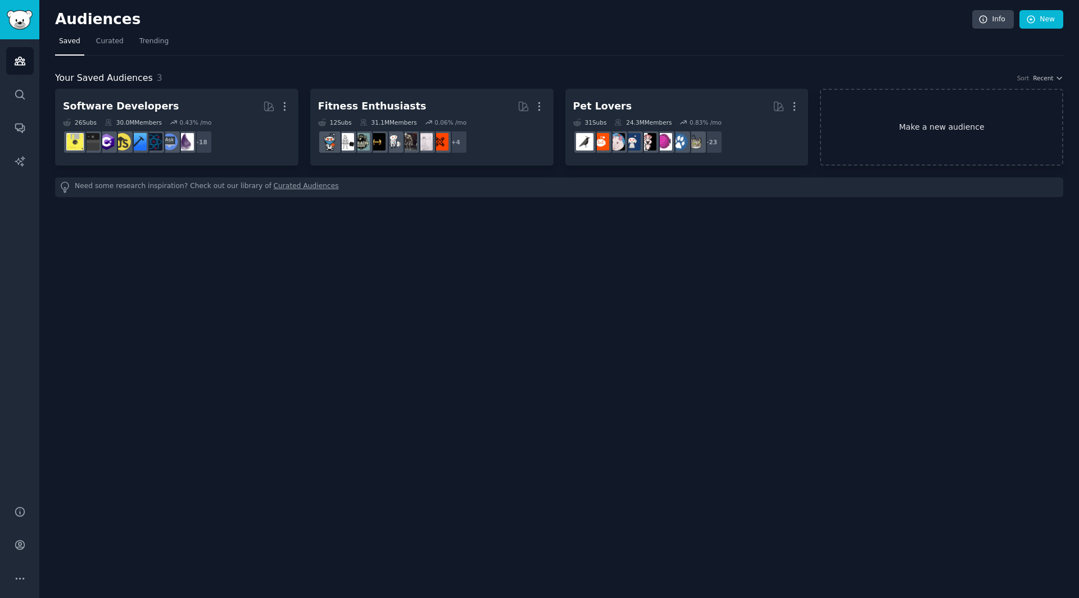
click at [978, 115] on link "Make a new audience" at bounding box center [941, 127] width 243 height 77
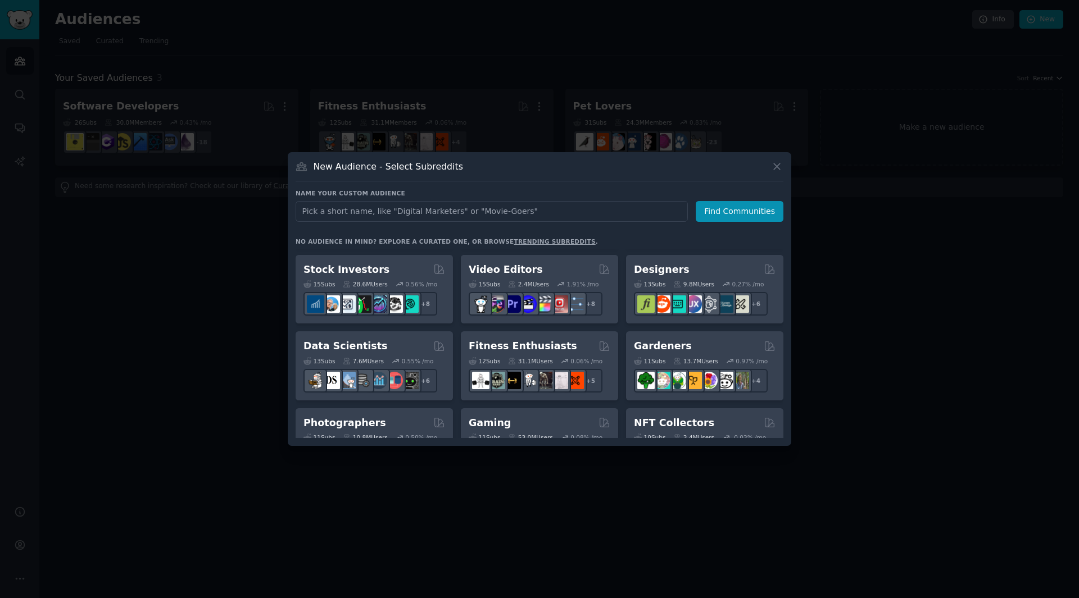
scroll to position [169, 0]
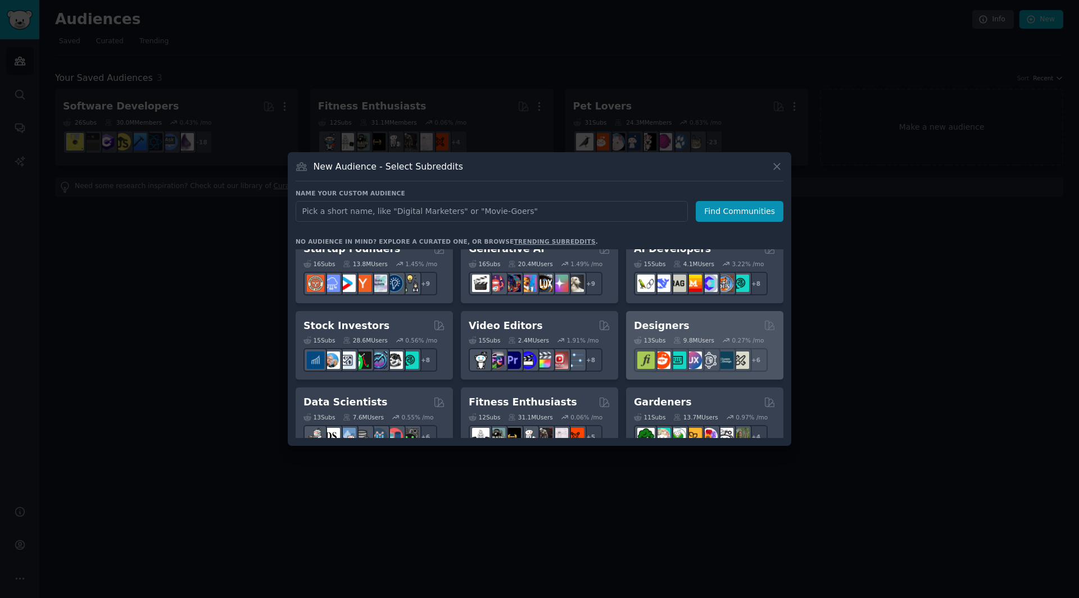
click at [735, 332] on div "Designers" at bounding box center [705, 326] width 142 height 14
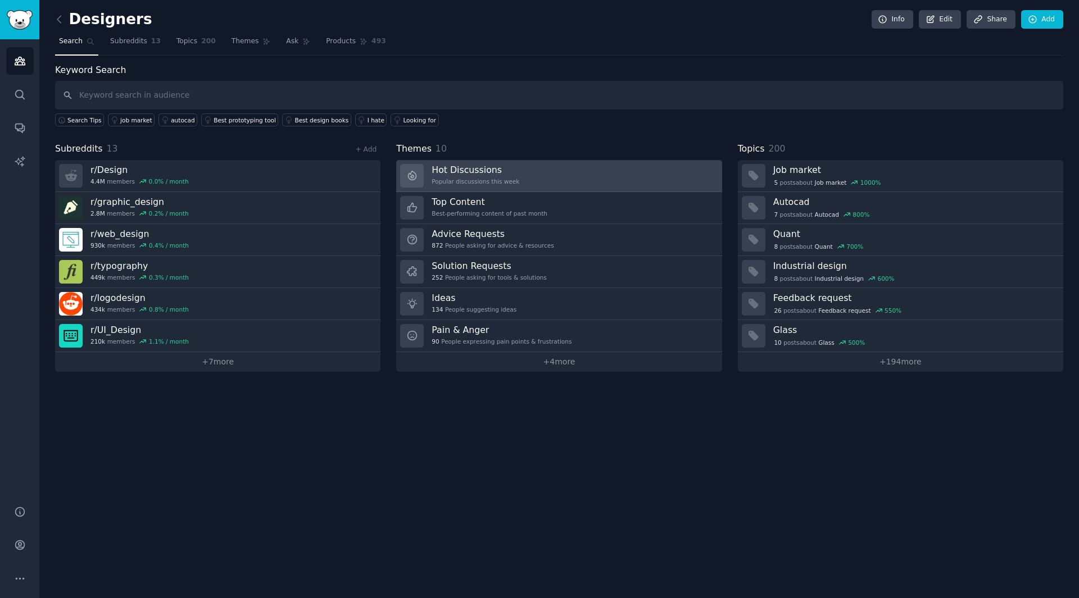
click at [463, 165] on h3 "Hot Discussions" at bounding box center [476, 170] width 88 height 12
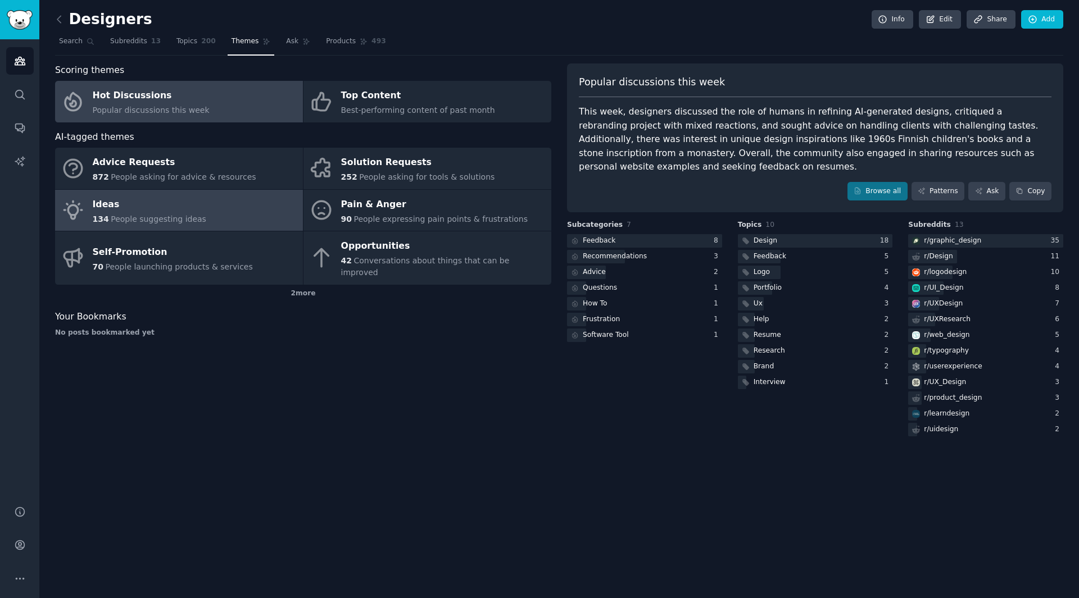
click at [197, 224] on link "Ideas 134 People suggesting ideas" at bounding box center [179, 211] width 248 height 42
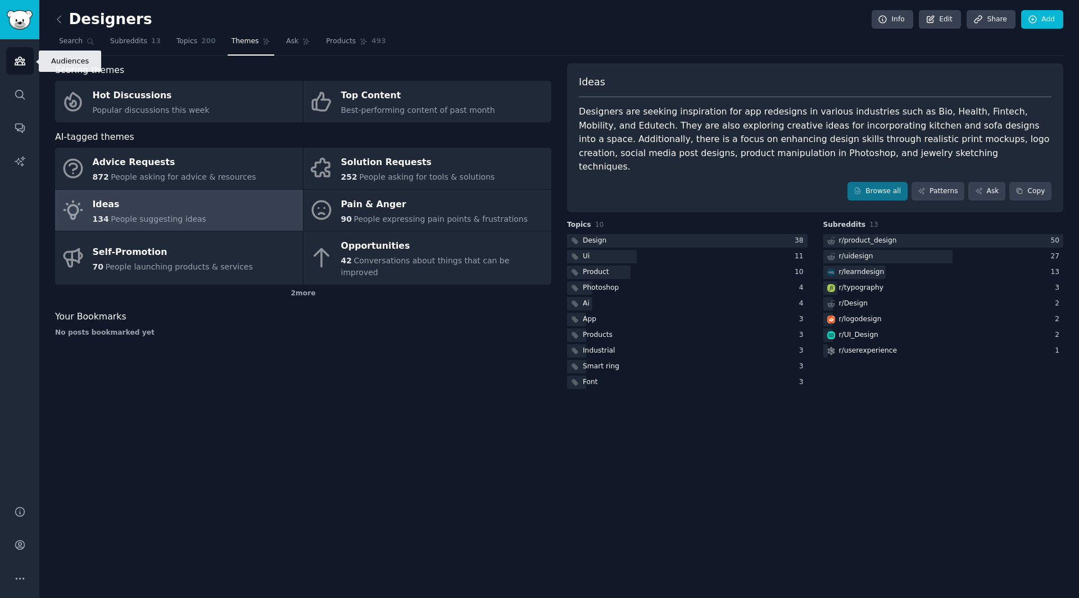
click at [29, 58] on link "Audiences" at bounding box center [20, 61] width 28 height 28
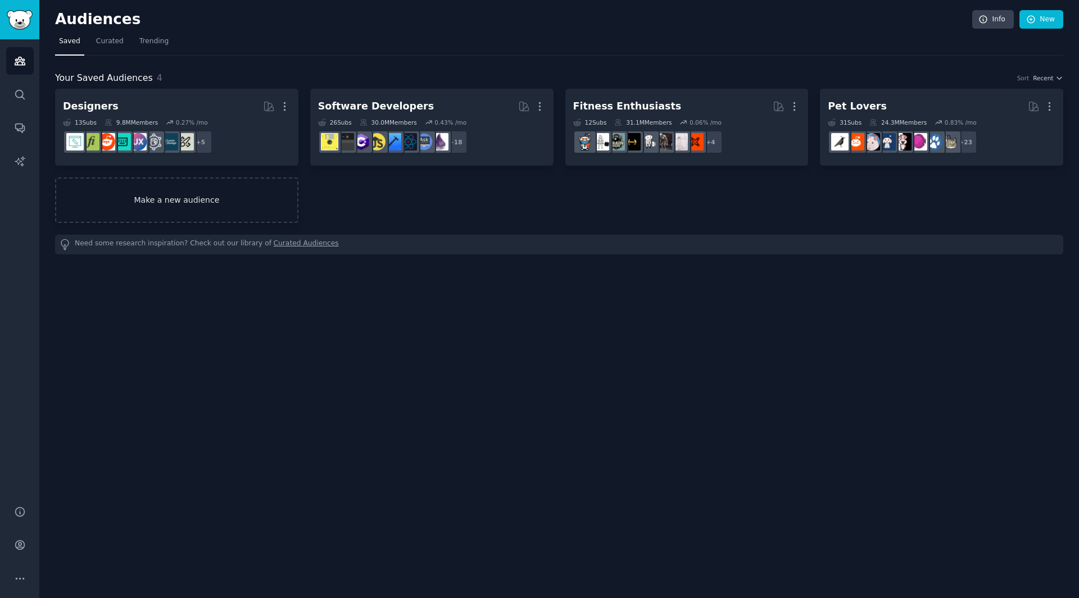
click at [196, 188] on link "Make a new audience" at bounding box center [176, 201] width 243 height 46
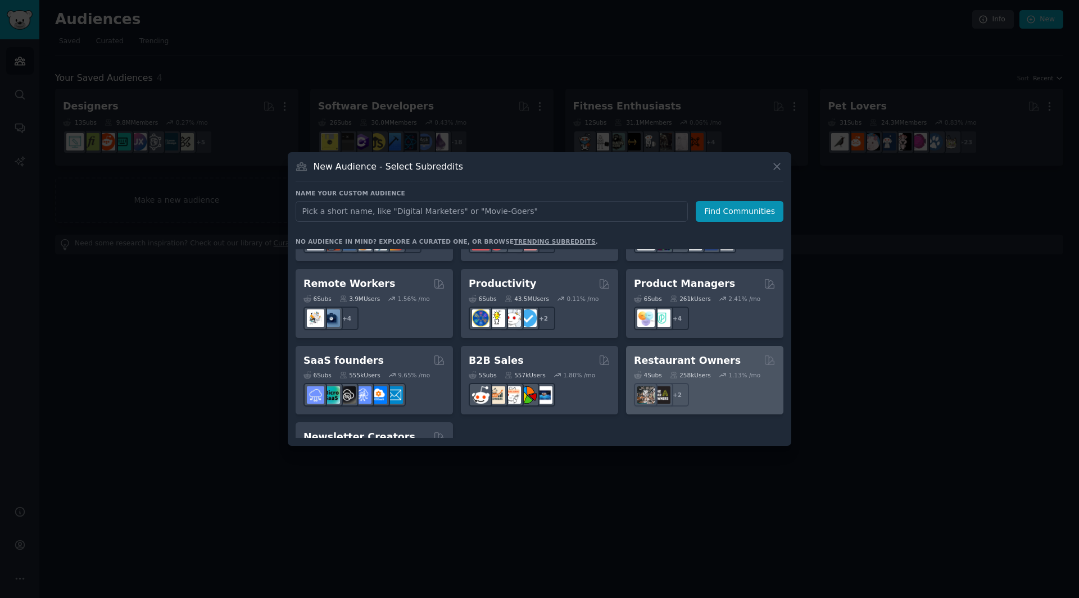
scroll to position [821, 0]
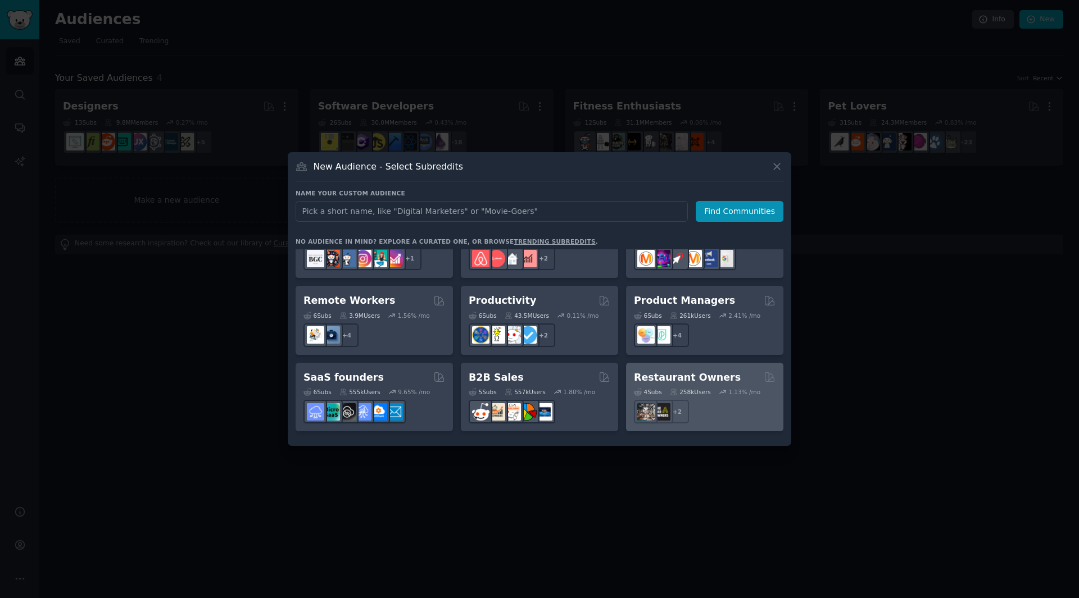
click at [733, 384] on div "4 Sub s 258k Users 1.13 % /mo r/restaurateur, r/restaurant + 2" at bounding box center [705, 403] width 142 height 39
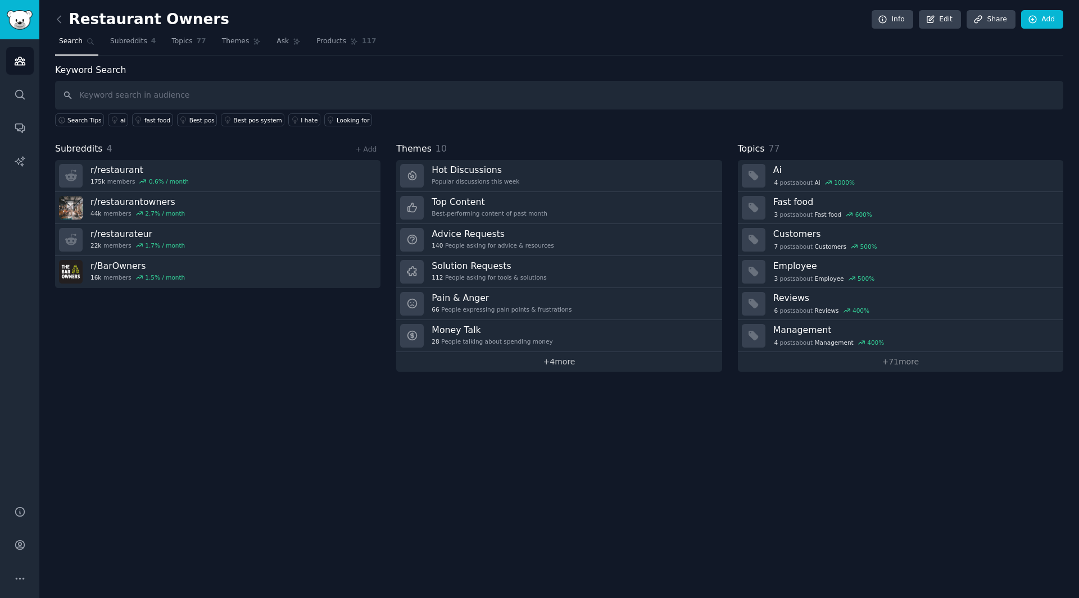
click at [555, 362] on link "+ 4 more" at bounding box center [558, 362] width 325 height 20
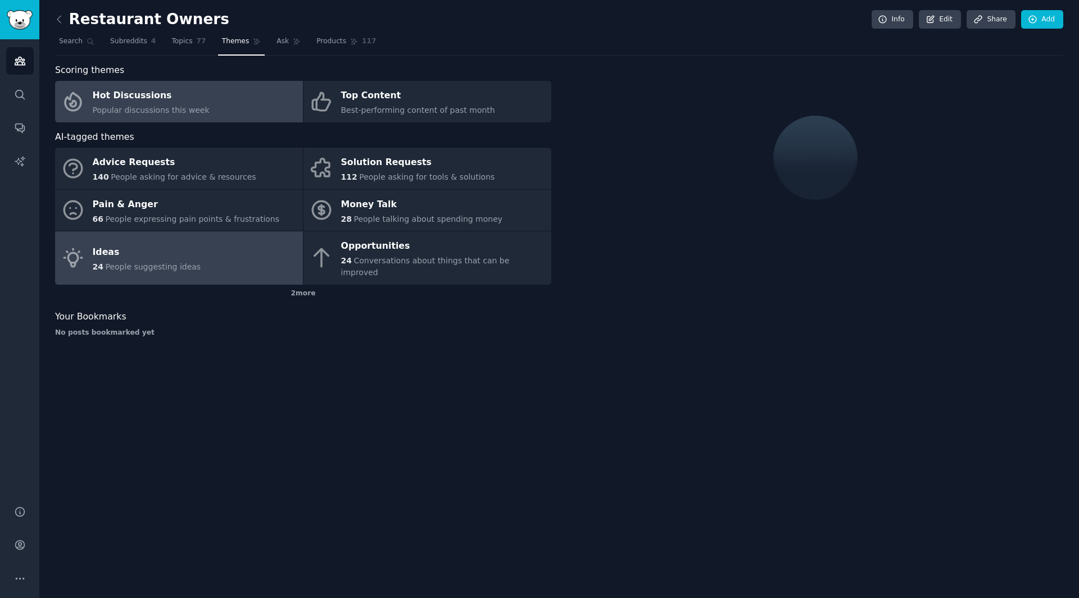
click at [184, 245] on div "Ideas" at bounding box center [147, 252] width 108 height 18
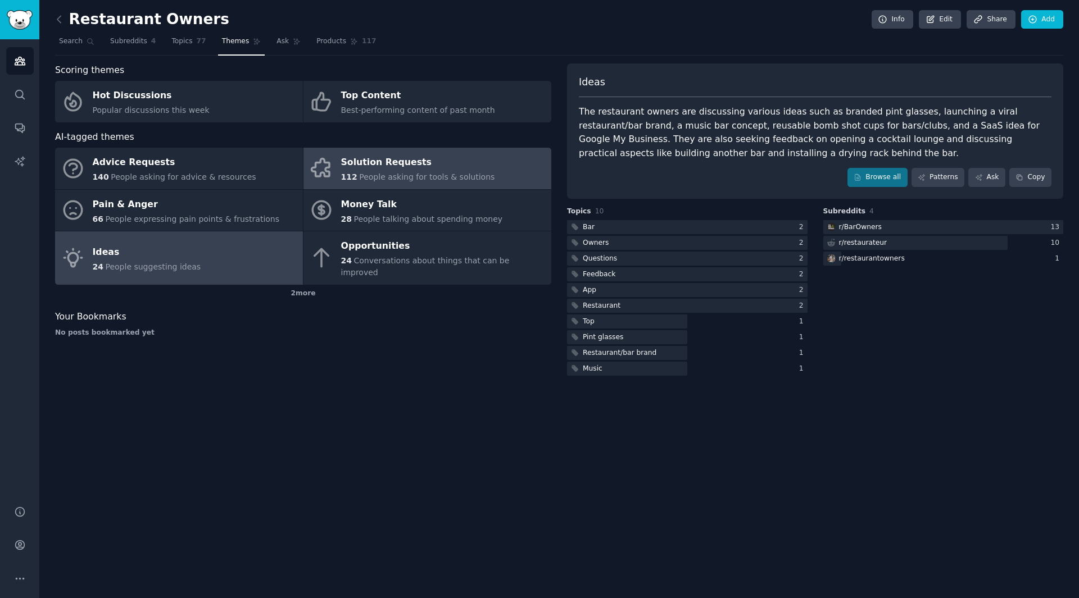
click at [393, 183] on link "Solution Requests 112 People asking for tools & solutions" at bounding box center [427, 169] width 248 height 42
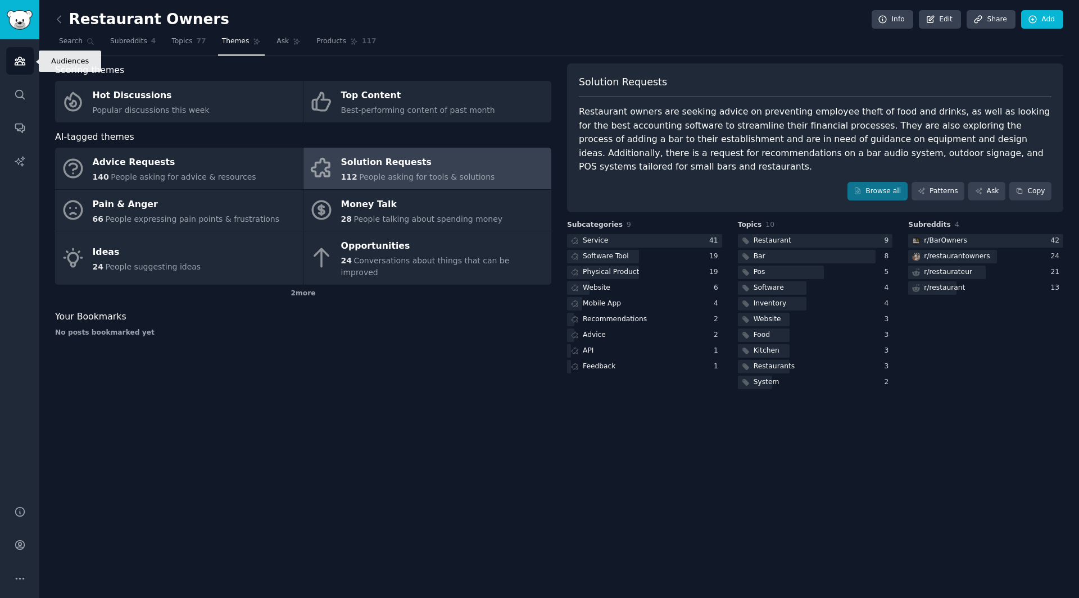
click at [12, 63] on link "Audiences" at bounding box center [20, 61] width 28 height 28
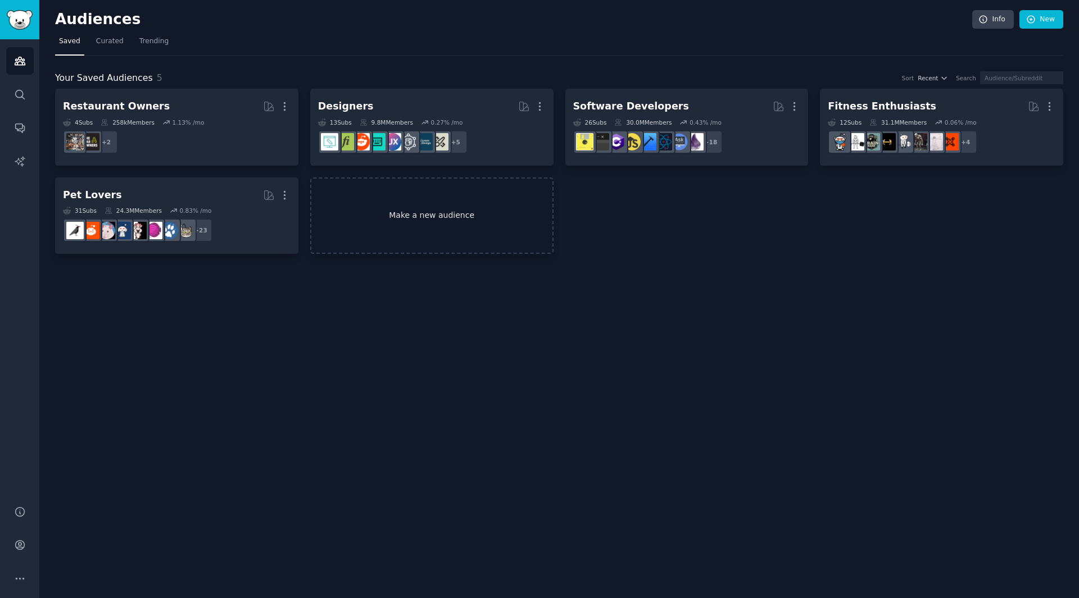
click at [414, 207] on link "Make a new audience" at bounding box center [431, 216] width 243 height 77
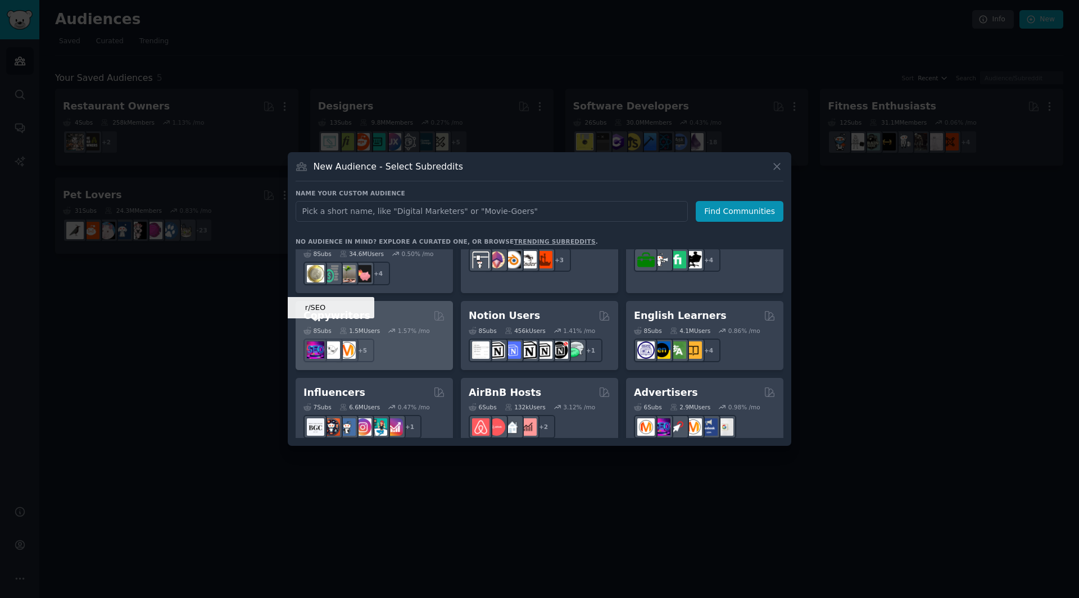
scroll to position [596, 0]
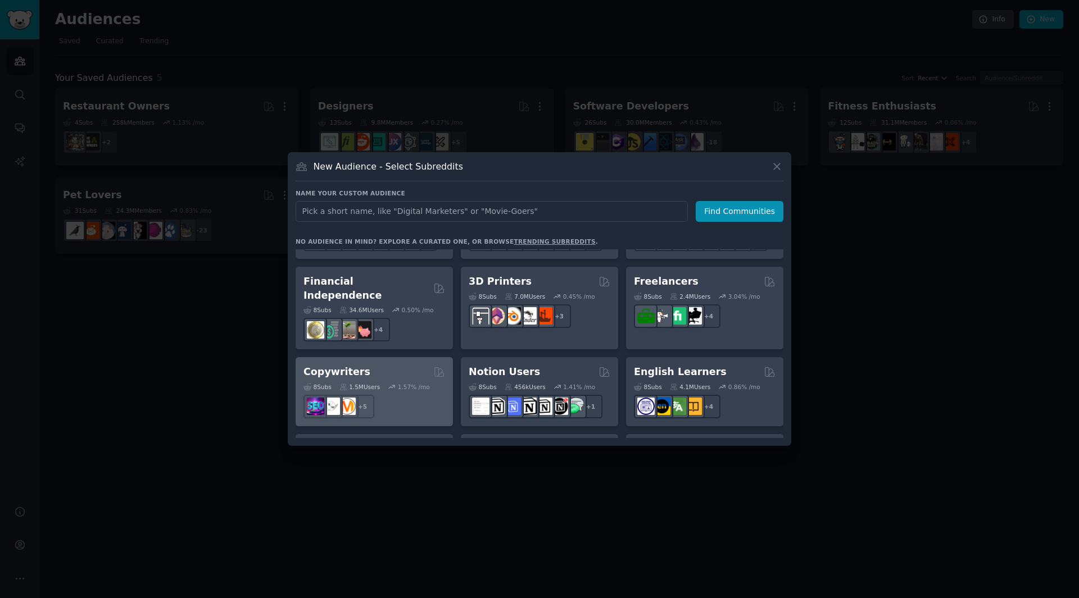
click at [398, 379] on div "8 Sub s 1.5M Users 1.57 % /mo r/SEO + 5" at bounding box center [374, 398] width 142 height 39
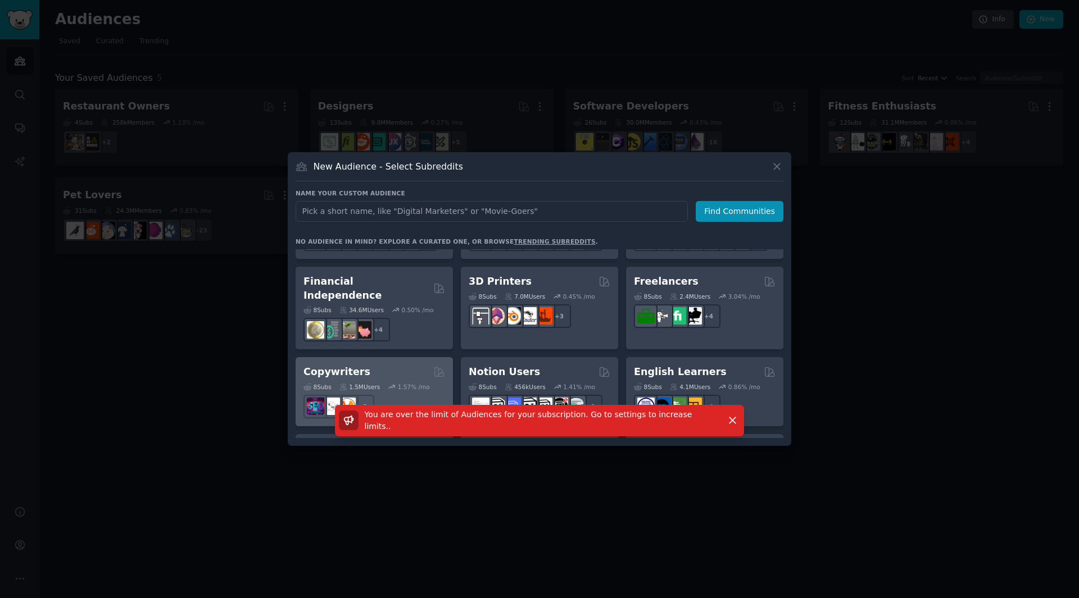
click at [391, 365] on div "Copywriters" at bounding box center [374, 372] width 142 height 14
click at [783, 172] on button at bounding box center [776, 166] width 13 height 13
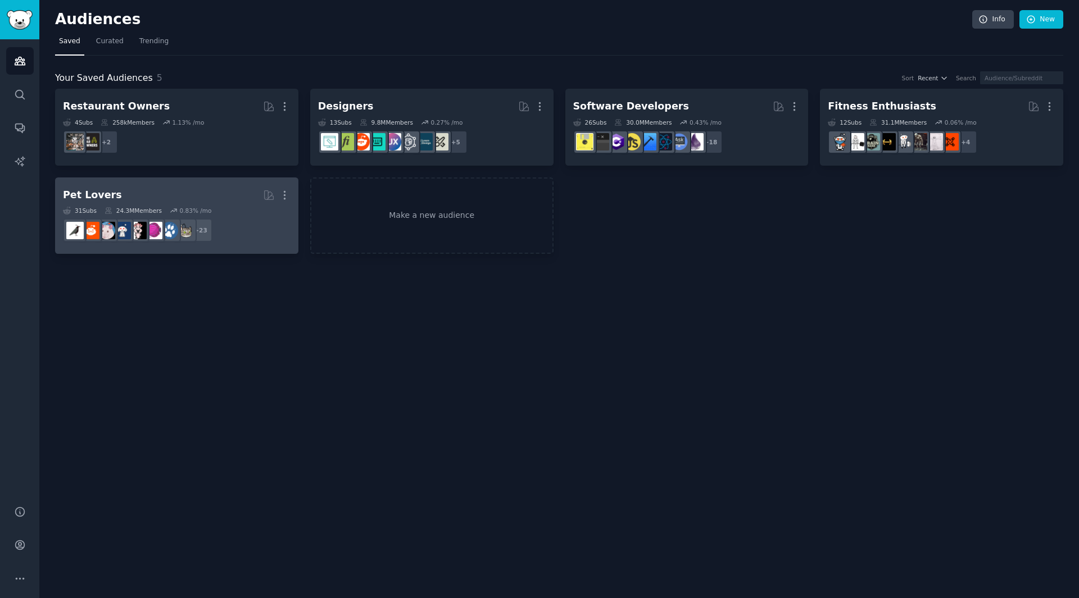
click at [191, 184] on link "Pet Lovers More 31 Sub s 24.3M Members 0.83 % /mo + 23" at bounding box center [176, 216] width 243 height 77
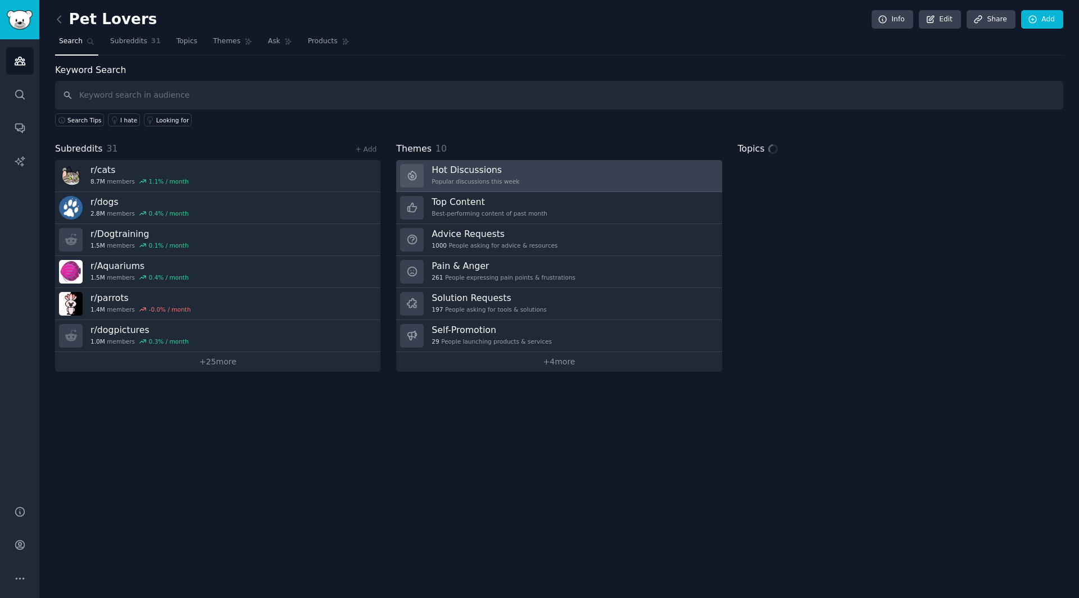
click at [514, 178] on link "Hot Discussions Popular discussions this week" at bounding box center [558, 176] width 325 height 32
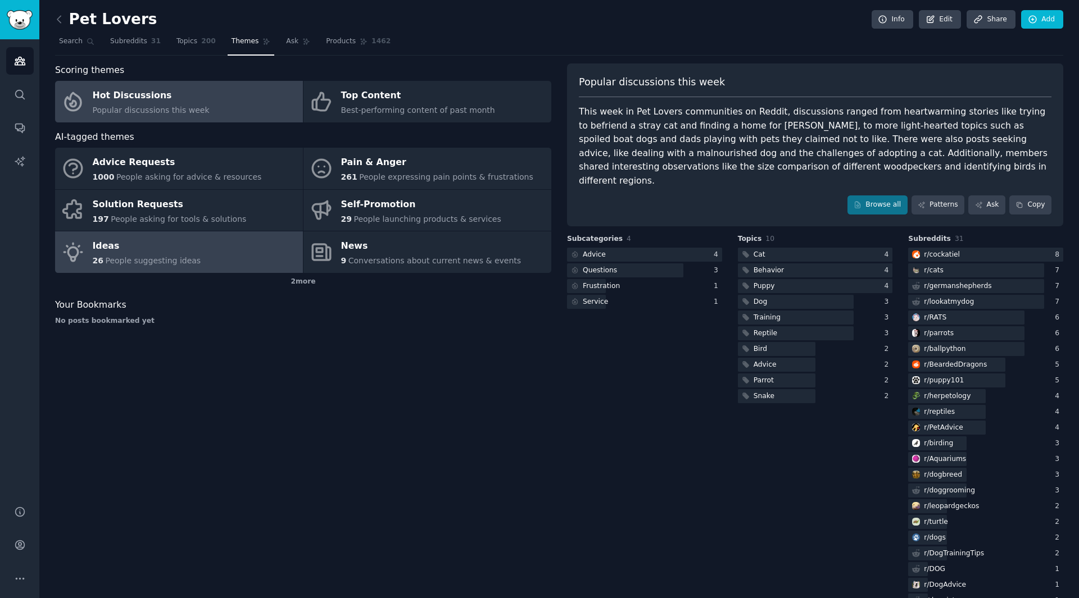
click at [185, 249] on div "Ideas" at bounding box center [147, 247] width 108 height 18
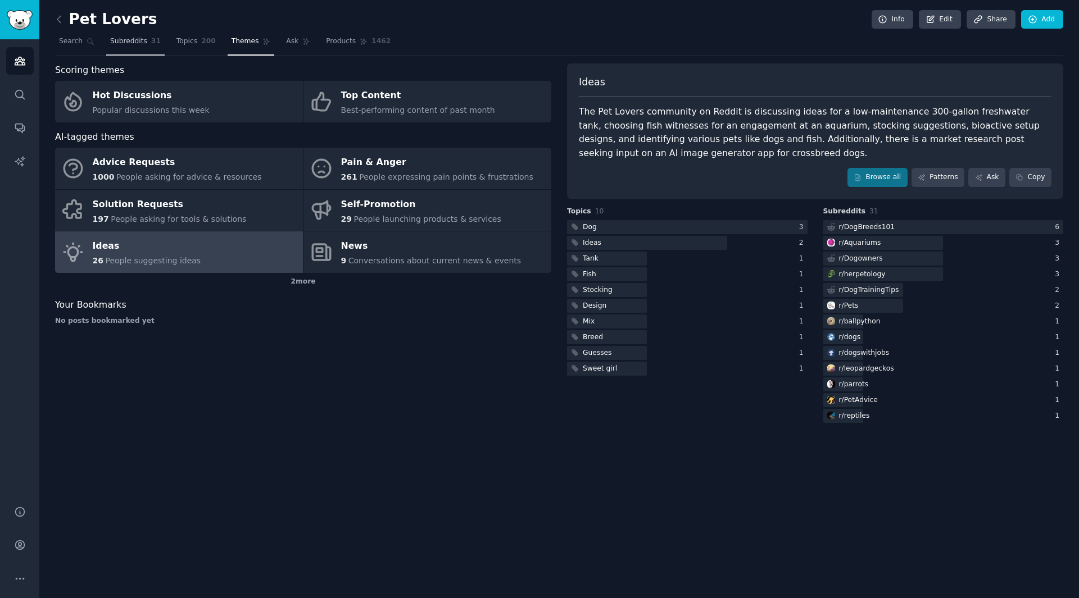
click at [129, 42] on span "Subreddits" at bounding box center [128, 42] width 37 height 10
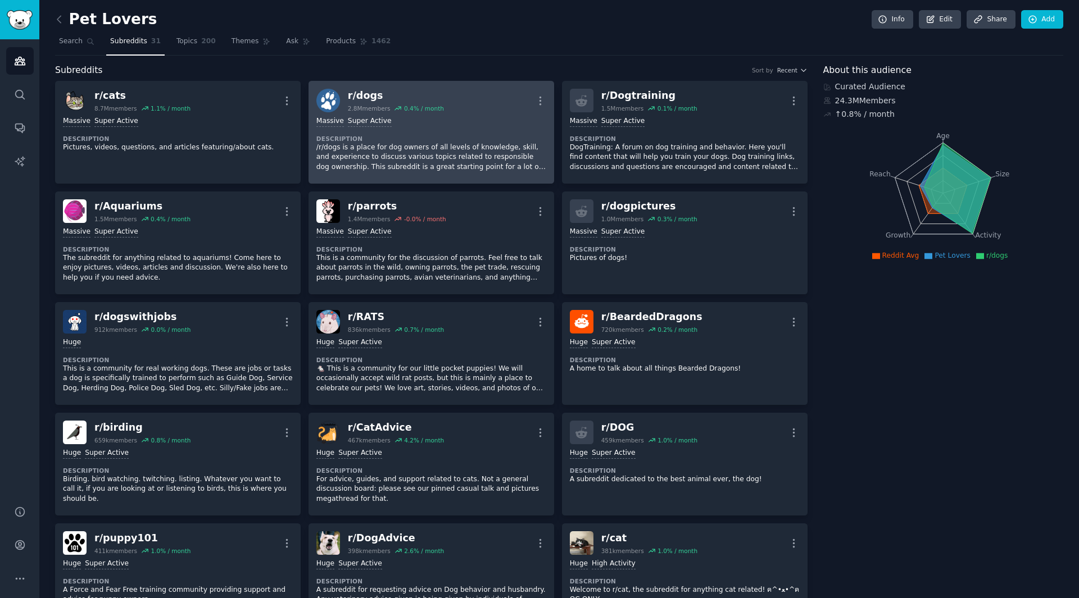
click at [497, 121] on div "Massive Super Active" at bounding box center [431, 121] width 230 height 11
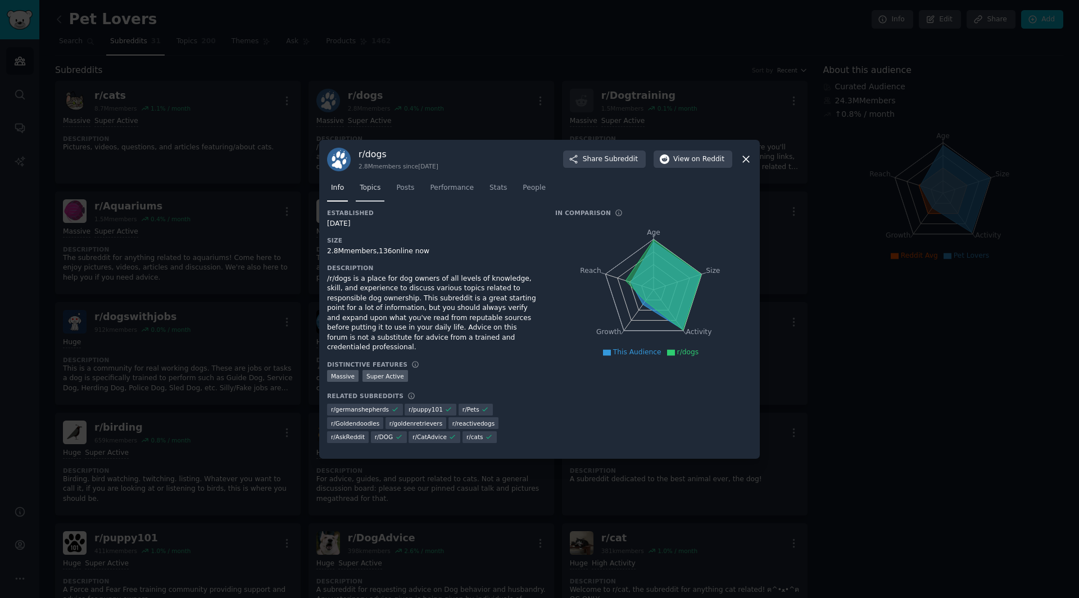
click at [370, 193] on span "Topics" at bounding box center [370, 188] width 21 height 10
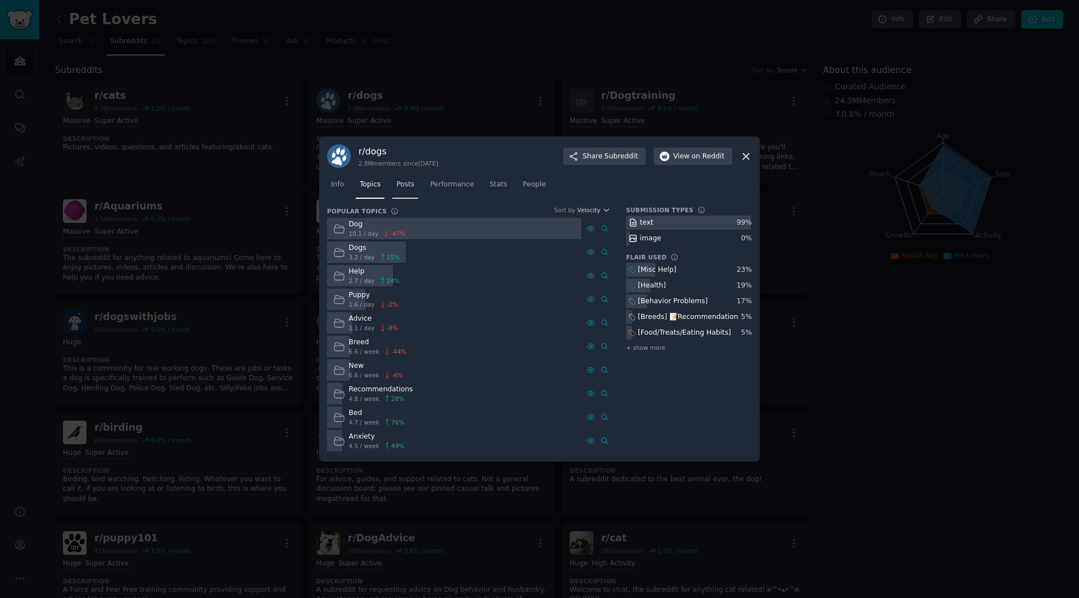
click at [411, 194] on link "Posts" at bounding box center [405, 187] width 26 height 23
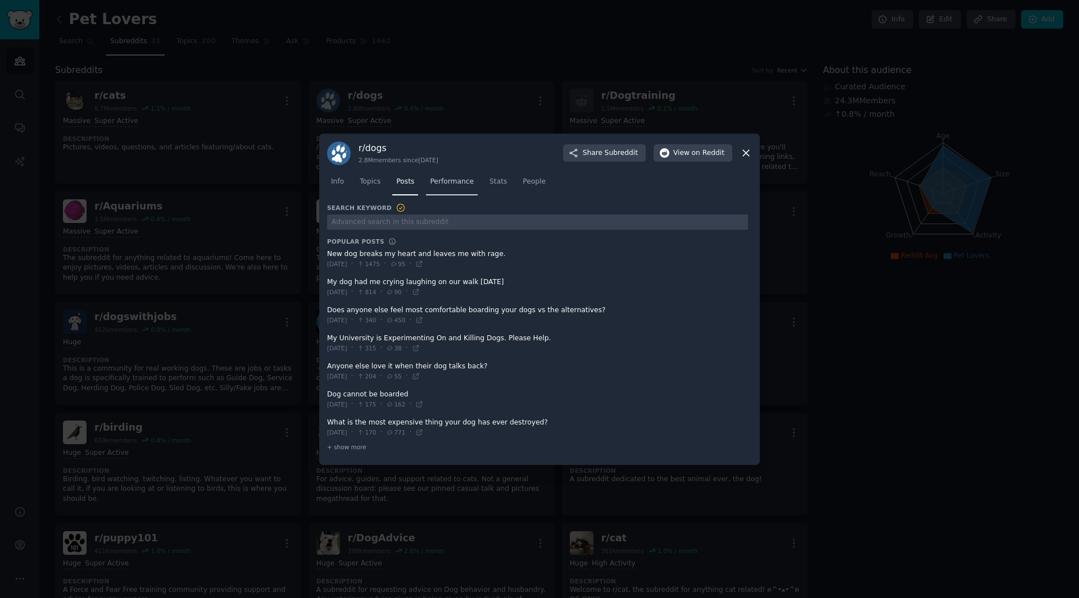
click at [452, 188] on link "Performance" at bounding box center [452, 184] width 52 height 23
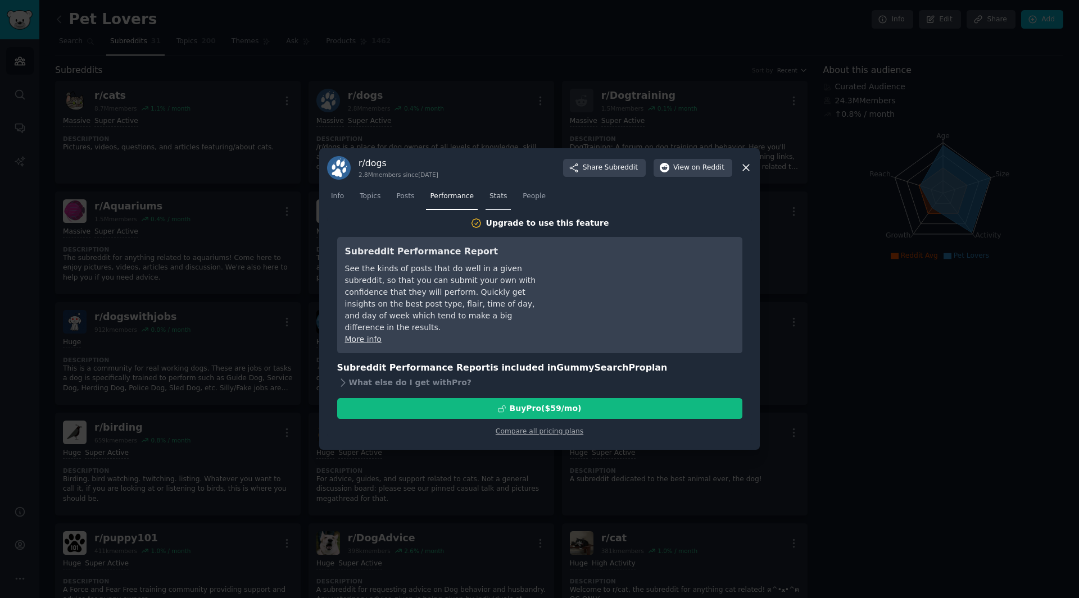
click at [489, 192] on span "Stats" at bounding box center [497, 197] width 17 height 10
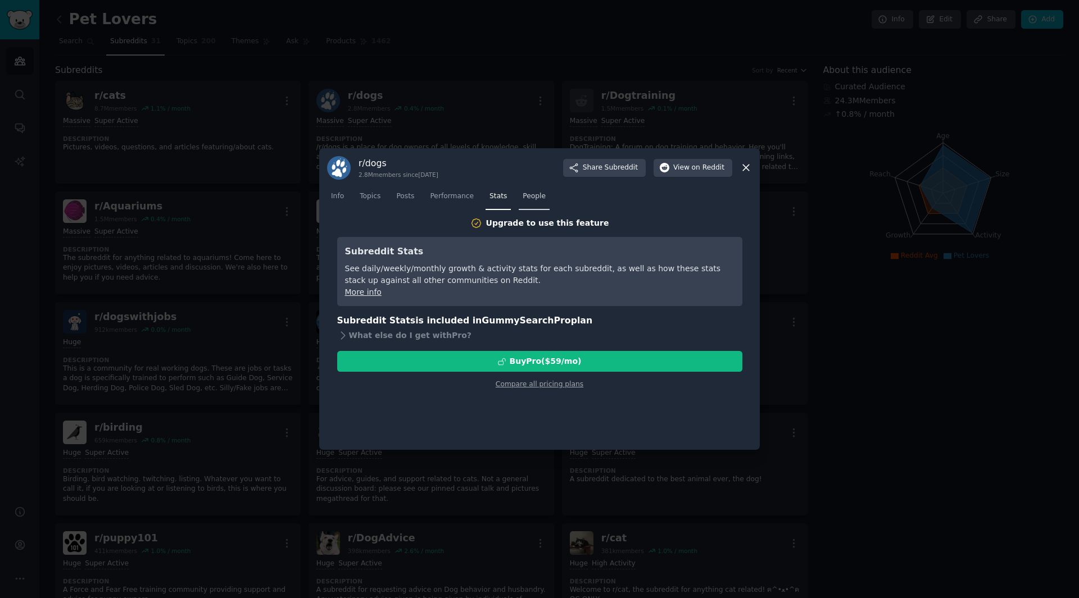
click at [532, 197] on span "People" at bounding box center [534, 197] width 23 height 10
click at [404, 193] on span "Posts" at bounding box center [405, 197] width 18 height 10
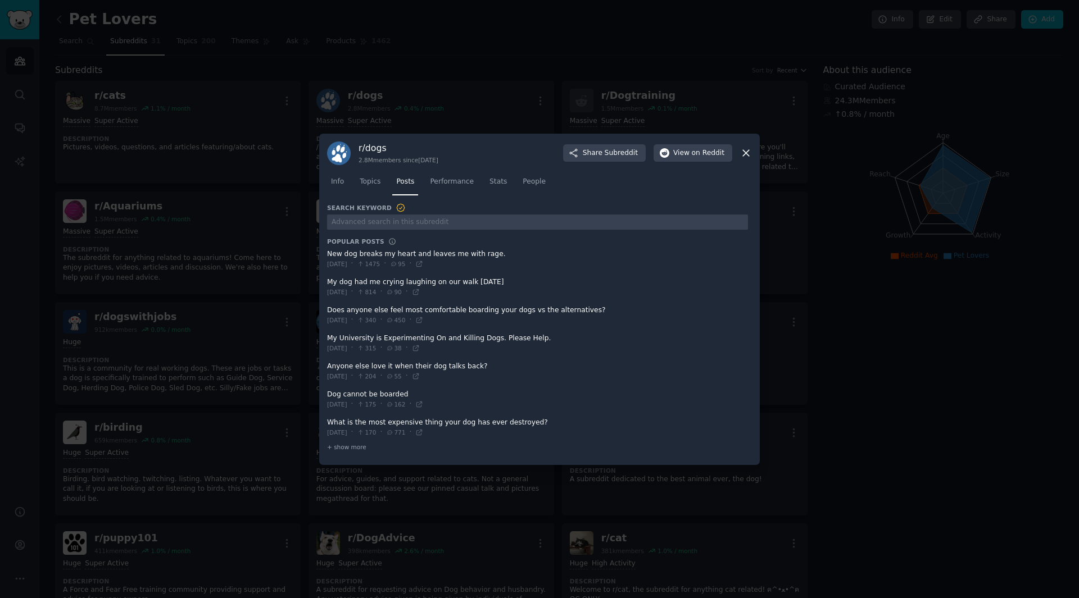
click at [366, 180] on span "Topics" at bounding box center [370, 182] width 21 height 10
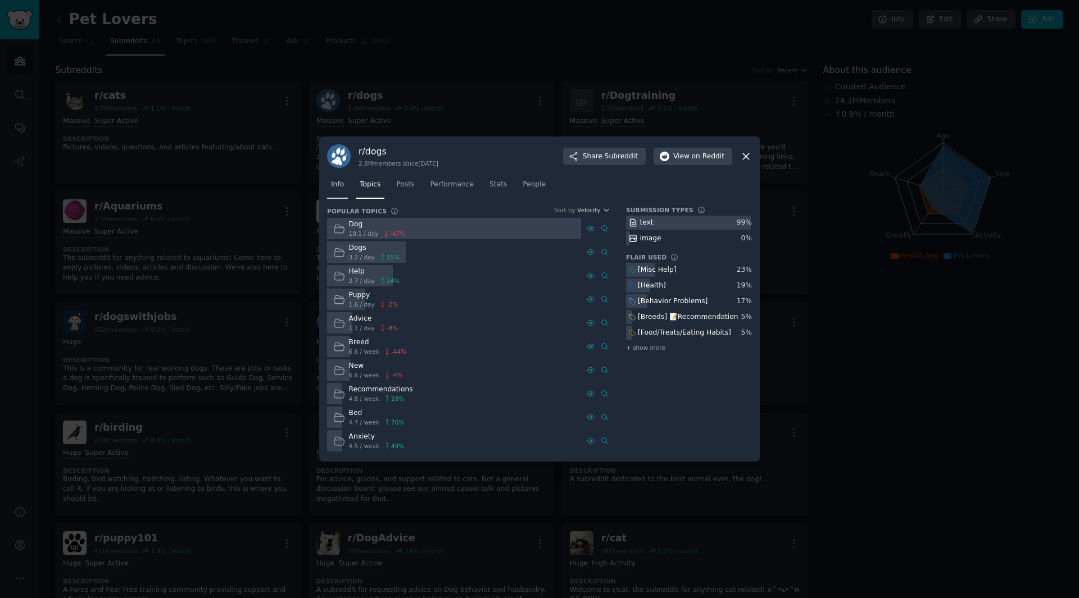
click at [339, 190] on link "Info" at bounding box center [337, 187] width 21 height 23
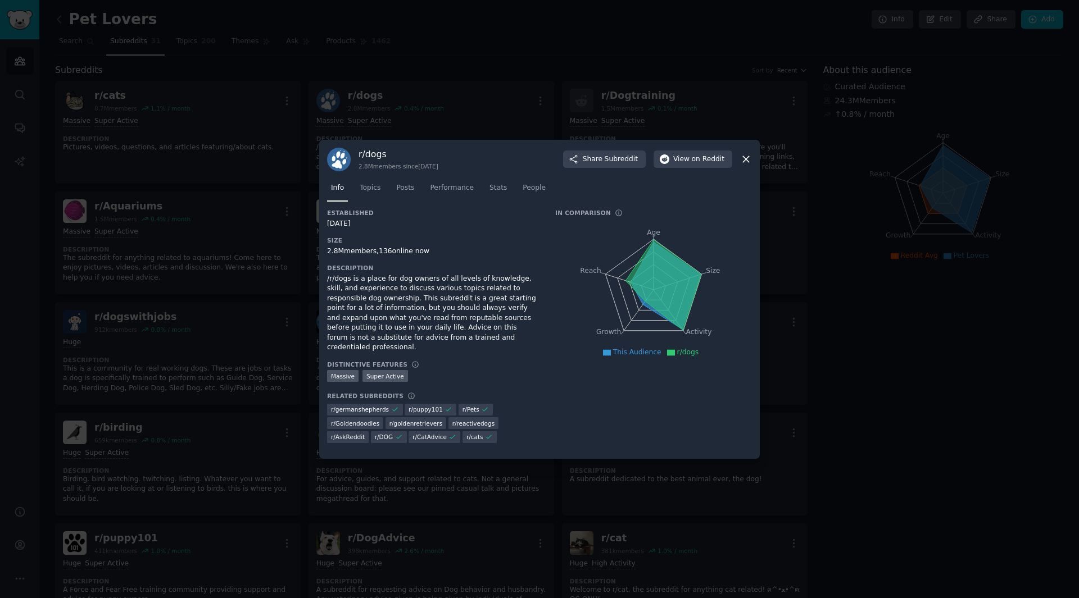
click at [221, 219] on div at bounding box center [539, 299] width 1079 height 598
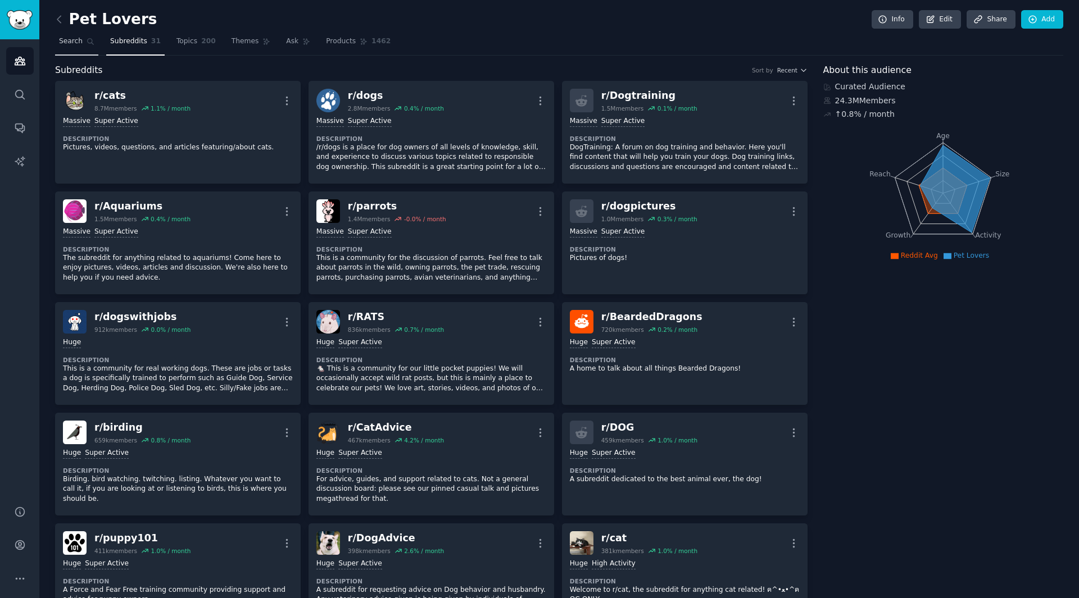
click at [80, 45] on link "Search" at bounding box center [76, 44] width 43 height 23
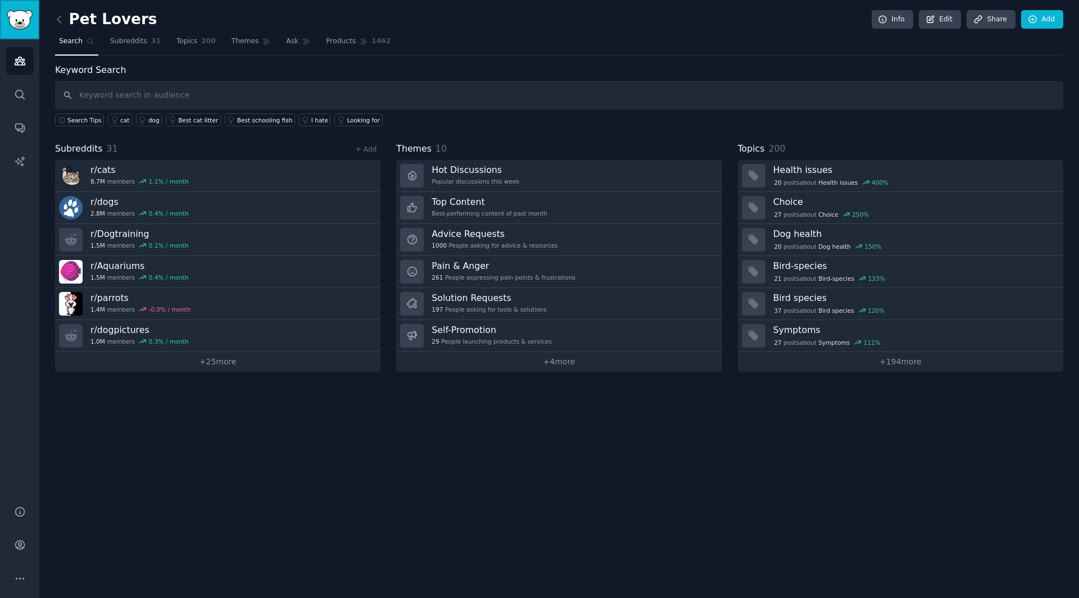
click at [21, 30] on link "Sidebar" at bounding box center [19, 19] width 39 height 39
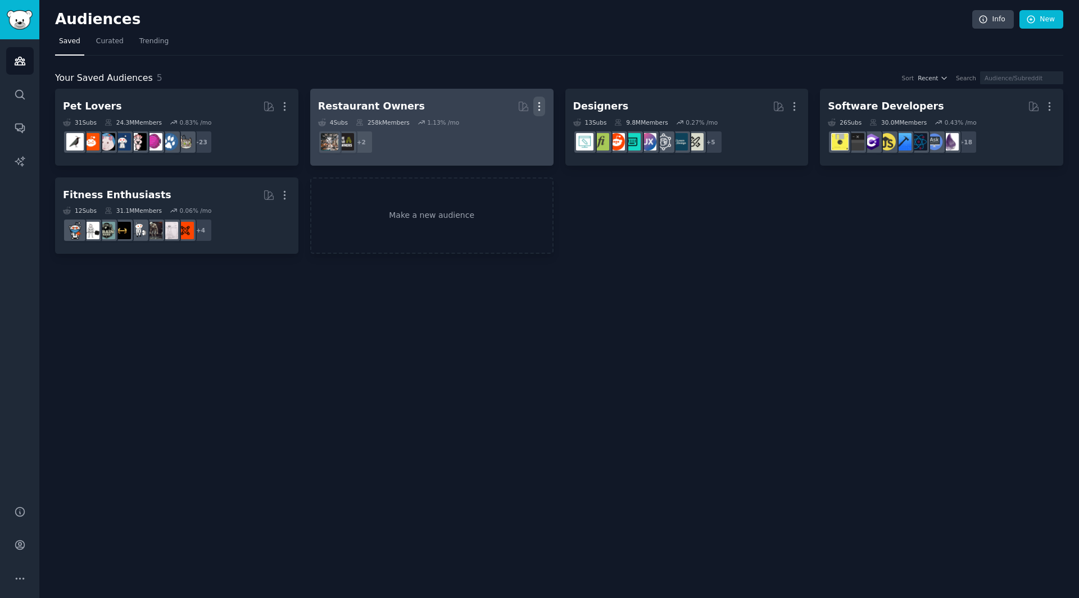
click at [539, 107] on icon "button" at bounding box center [539, 107] width 1 height 8
click at [497, 141] on div "Delete" at bounding box center [500, 131] width 53 height 24
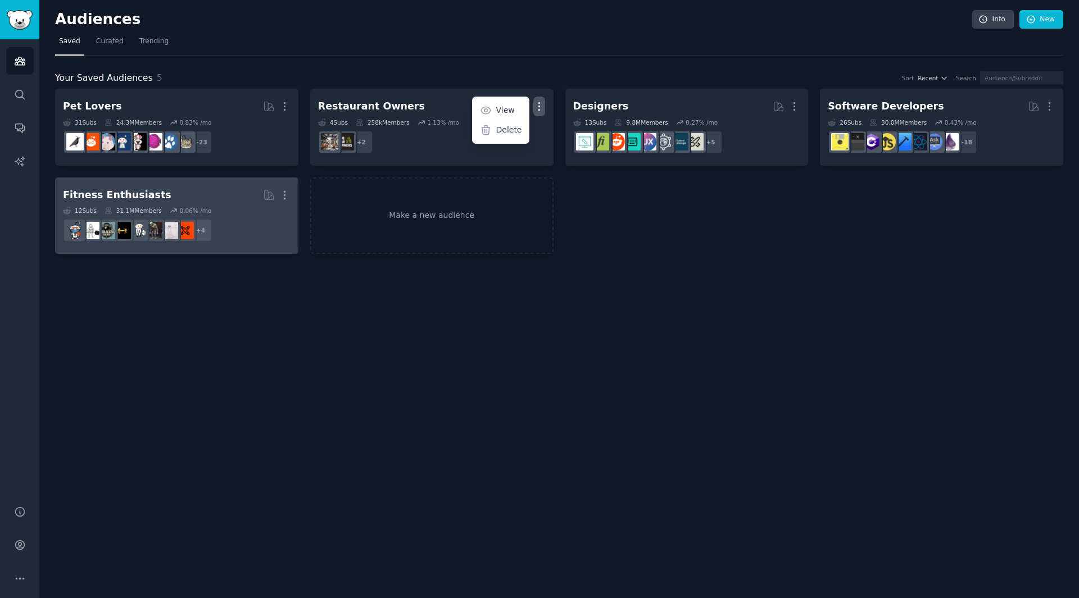
click at [197, 197] on h2 "Fitness Enthusiasts More" at bounding box center [177, 195] width 228 height 20
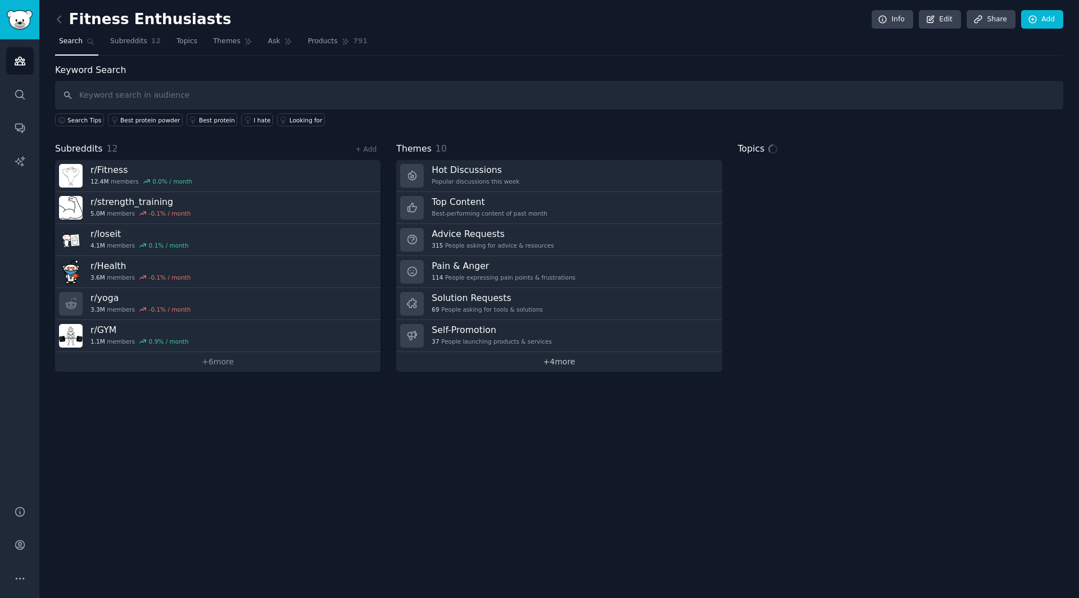
click at [478, 359] on link "+ 4 more" at bounding box center [558, 362] width 325 height 20
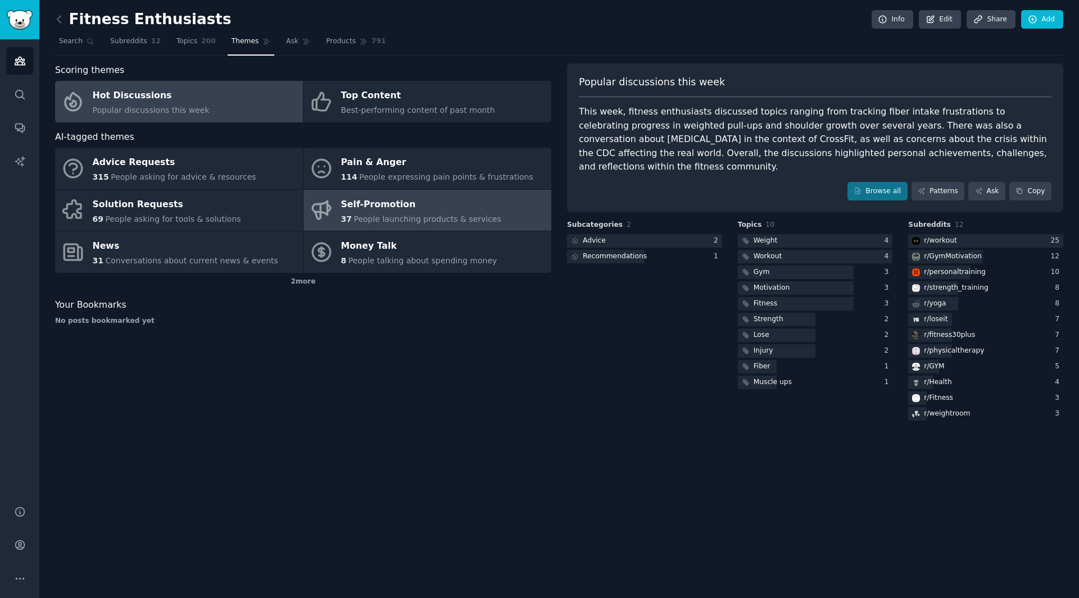
click at [424, 218] on span "People launching products & services" at bounding box center [426, 219] width 147 height 9
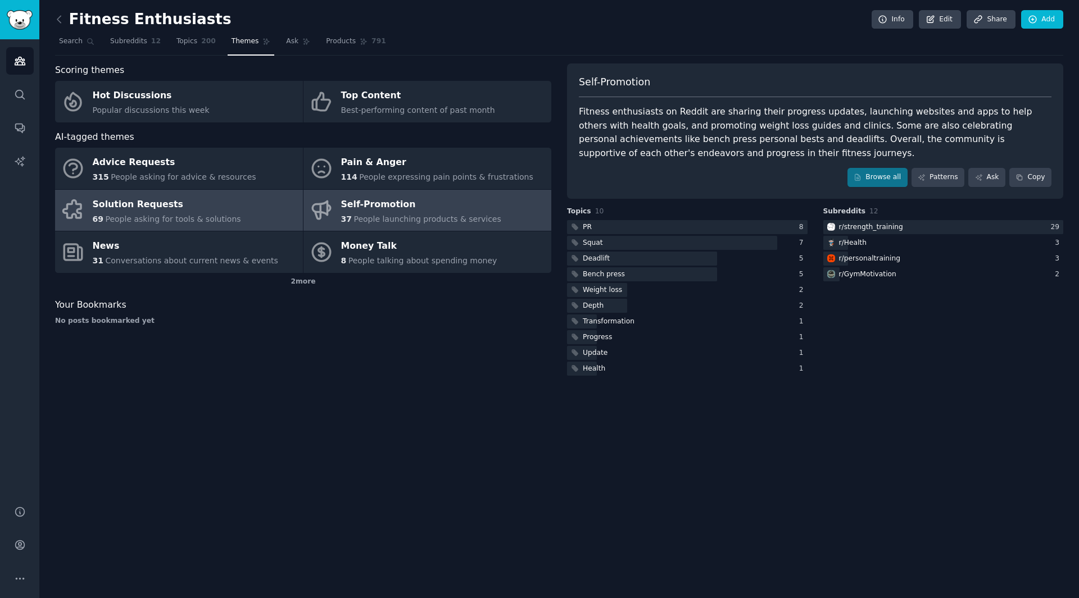
click at [208, 216] on span "People asking for tools & solutions" at bounding box center [172, 219] width 135 height 9
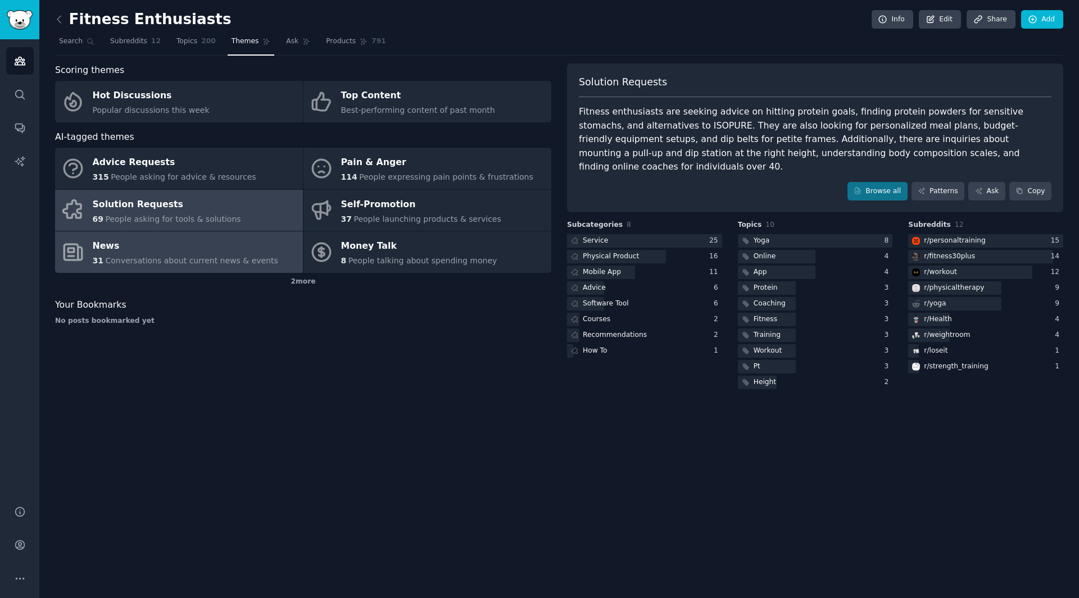
click at [223, 257] on span "Conversations about current news & events" at bounding box center [191, 260] width 173 height 9
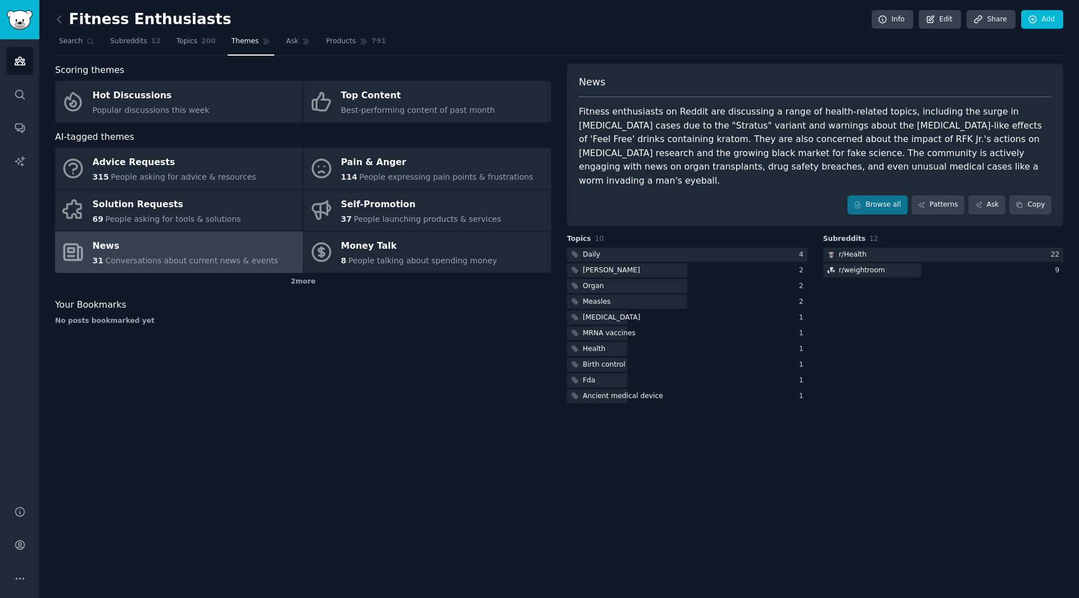
click at [66, 16] on link at bounding box center [62, 20] width 14 height 18
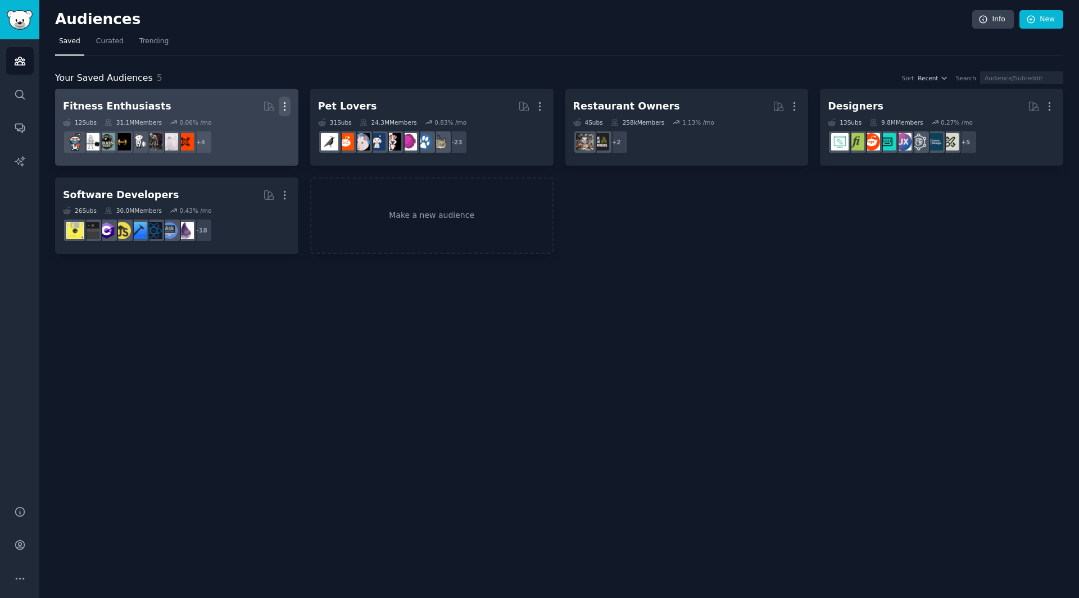
click at [290, 105] on icon "button" at bounding box center [285, 107] width 12 height 12
click at [261, 131] on p "Delete" at bounding box center [254, 130] width 26 height 12
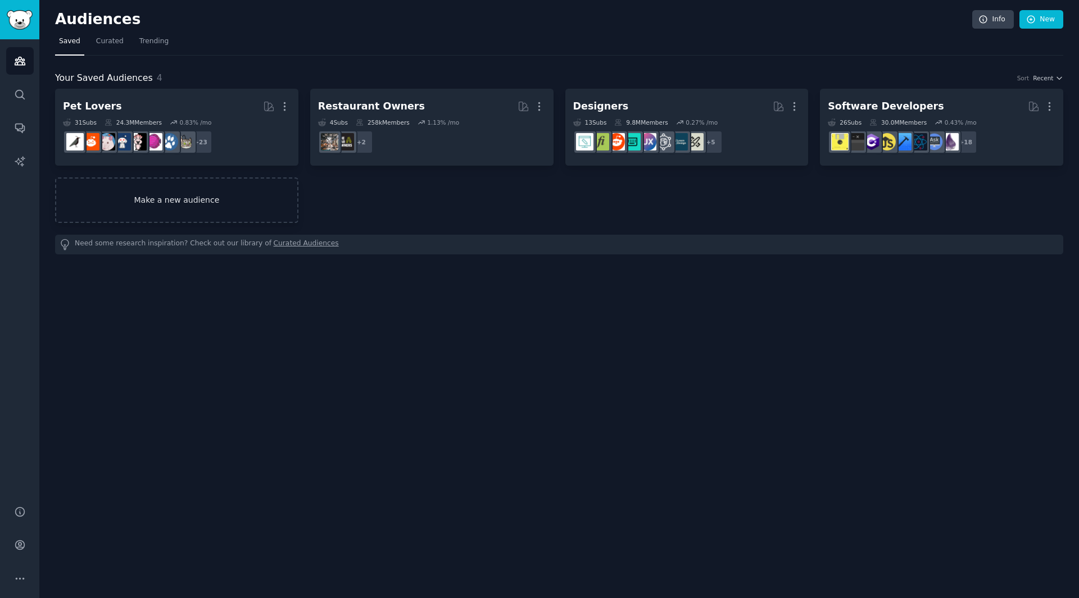
click at [231, 211] on link "Make a new audience" at bounding box center [176, 201] width 243 height 46
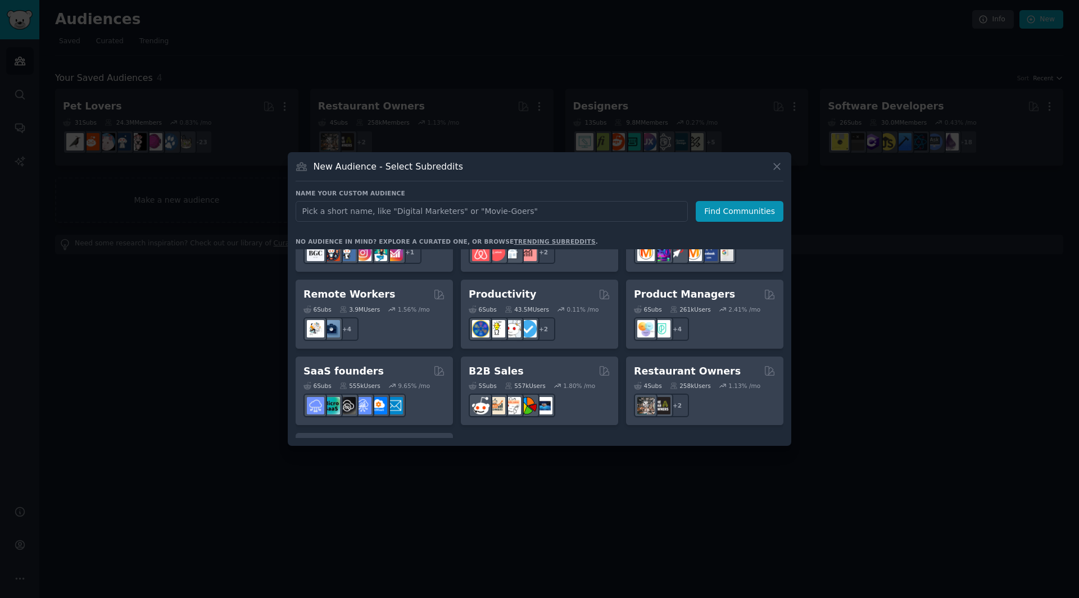
scroll to position [765, 0]
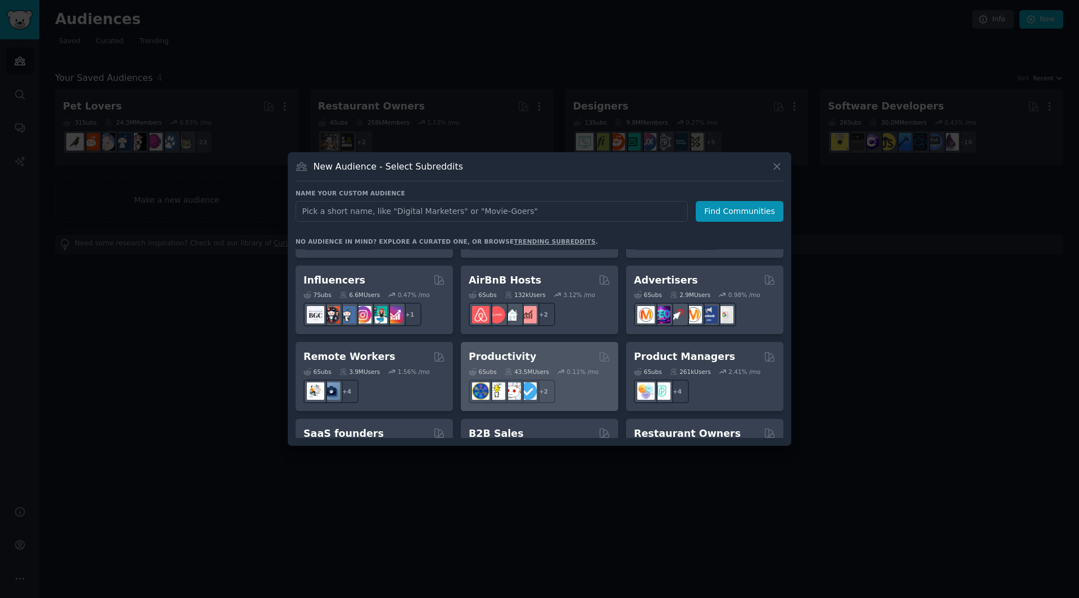
click at [535, 350] on div "Productivity Curated by GummySearch" at bounding box center [540, 357] width 142 height 14
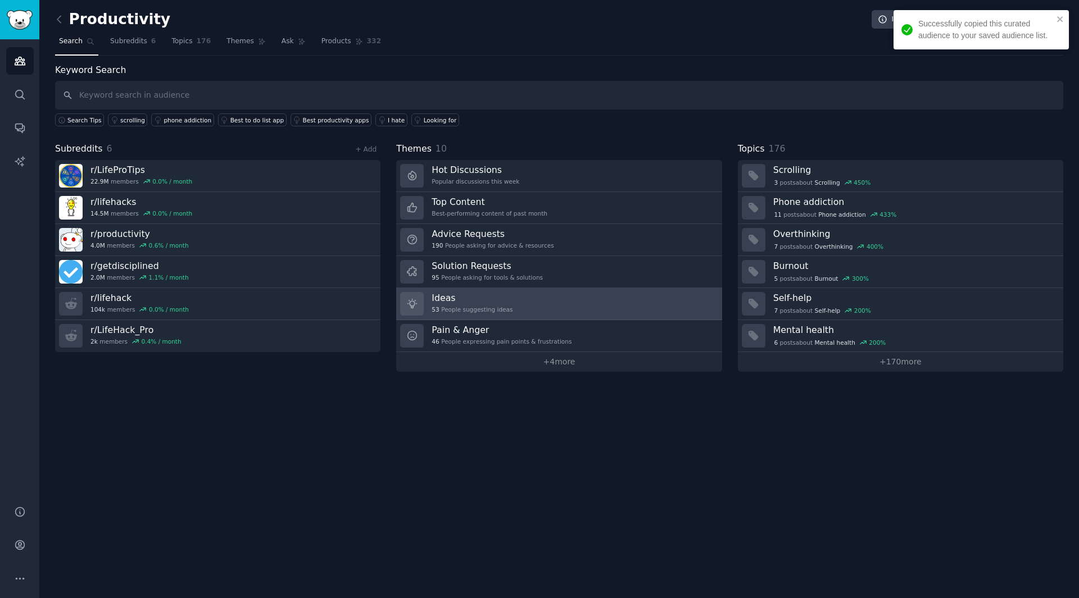
click at [510, 303] on link "Ideas 53 People suggesting ideas" at bounding box center [558, 304] width 325 height 32
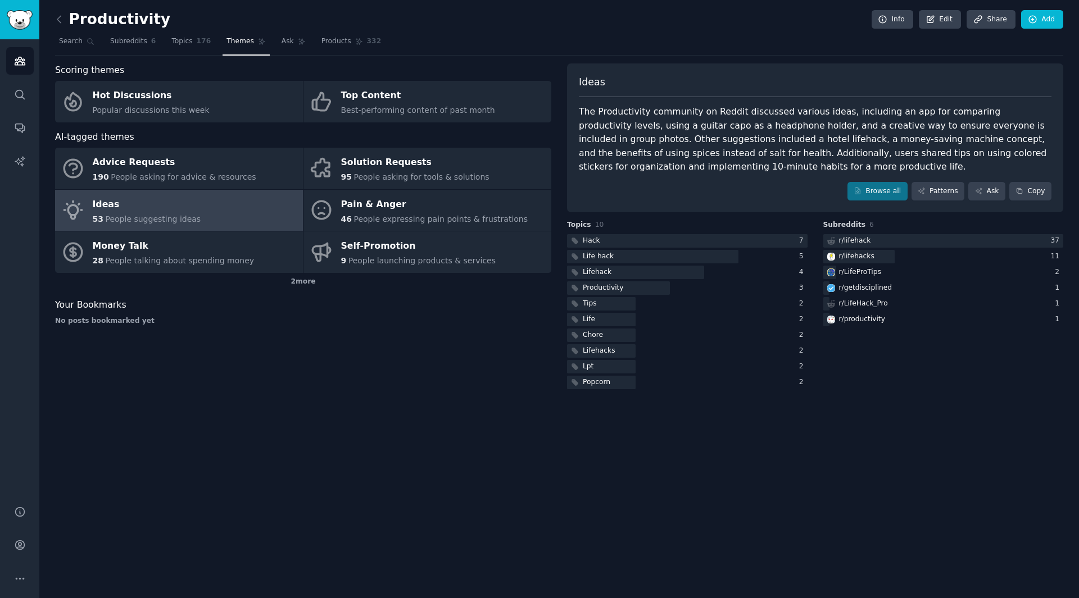
click at [66, 22] on link at bounding box center [62, 20] width 14 height 18
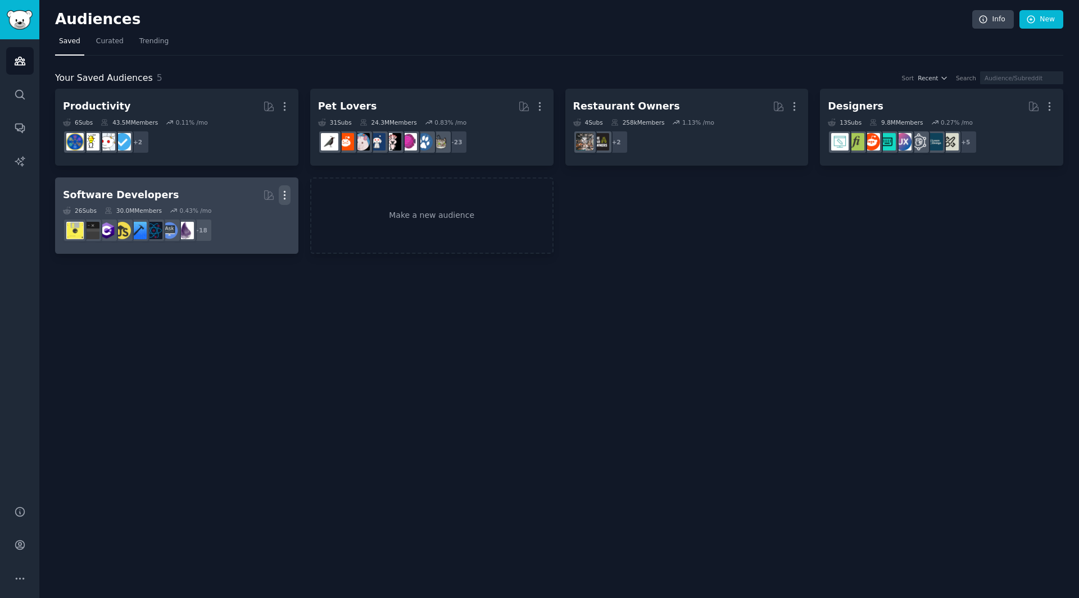
click at [289, 197] on icon "button" at bounding box center [285, 195] width 12 height 12
click at [269, 214] on div "Delete" at bounding box center [245, 219] width 53 height 24
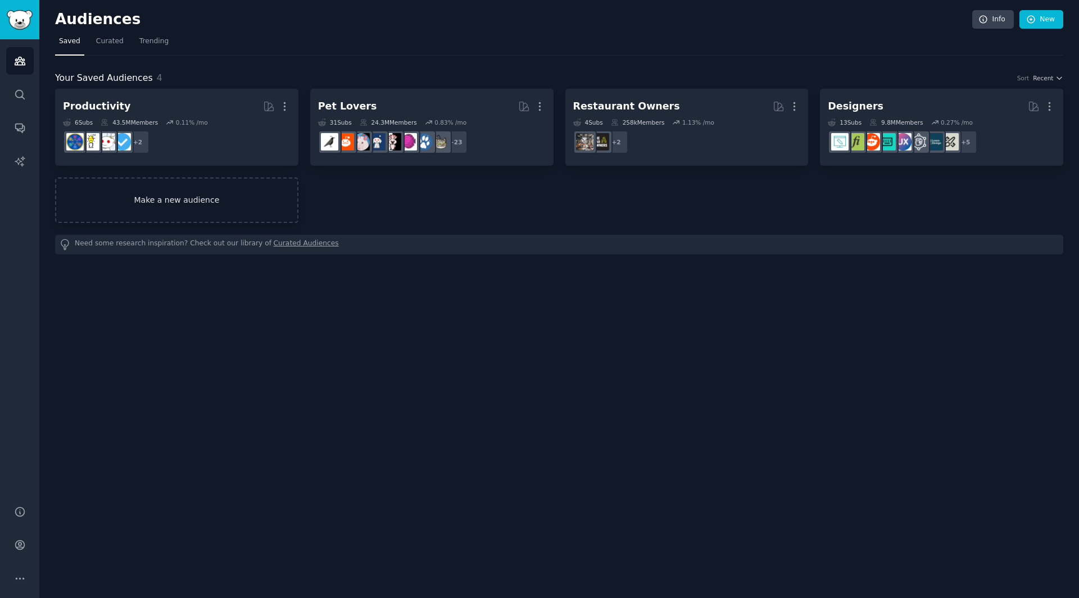
click at [224, 206] on link "Make a new audience" at bounding box center [176, 201] width 243 height 46
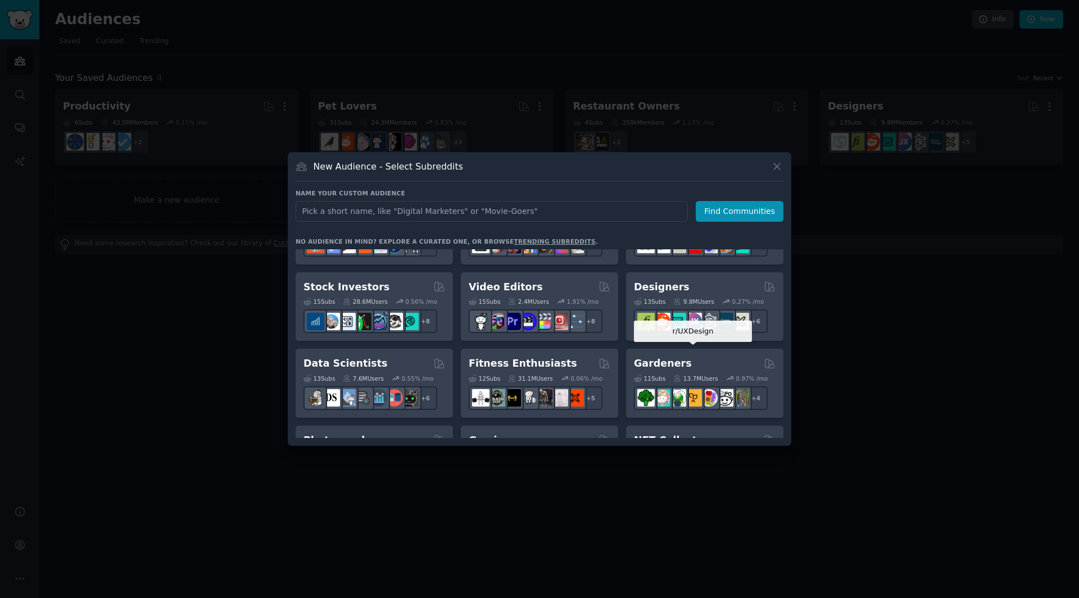
scroll to position [225, 0]
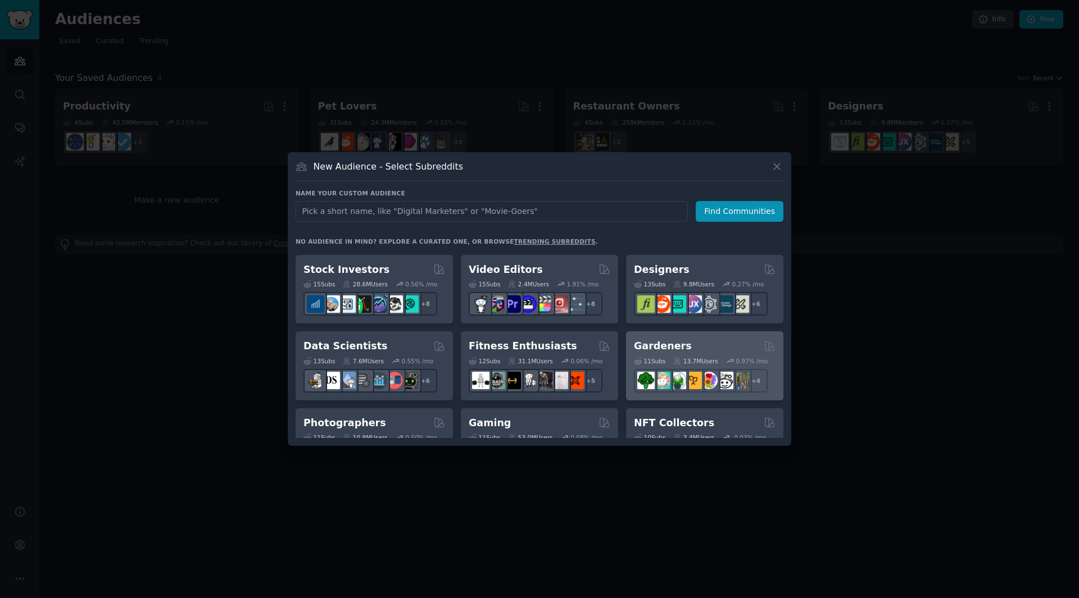
click at [693, 351] on div "Gardeners" at bounding box center [705, 346] width 142 height 14
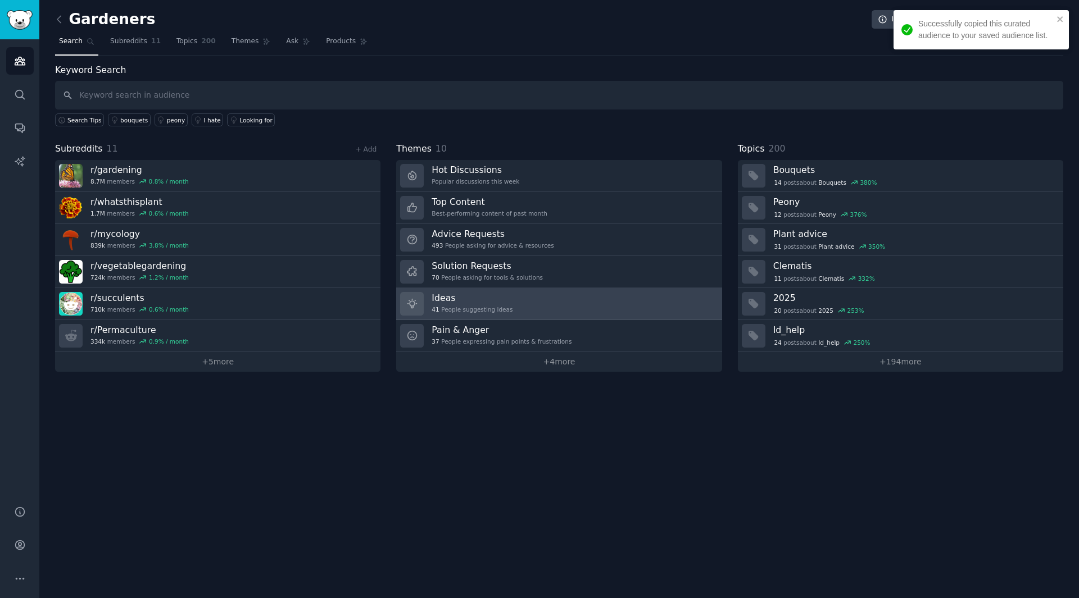
click at [577, 306] on link "Ideas 41 People suggesting ideas" at bounding box center [558, 304] width 325 height 32
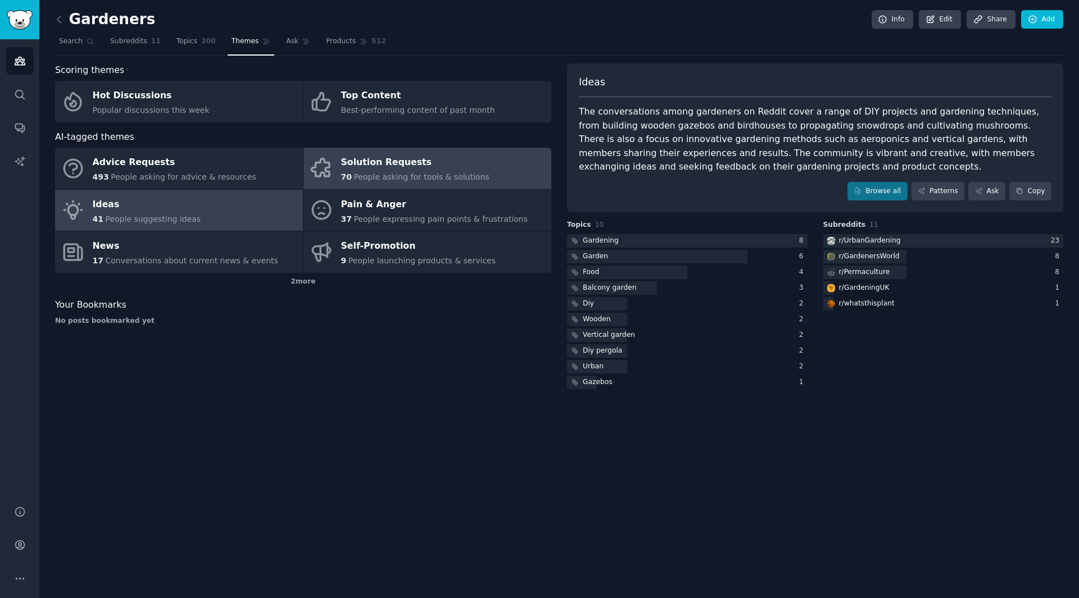
click at [397, 165] on div "Solution Requests" at bounding box center [415, 163] width 148 height 18
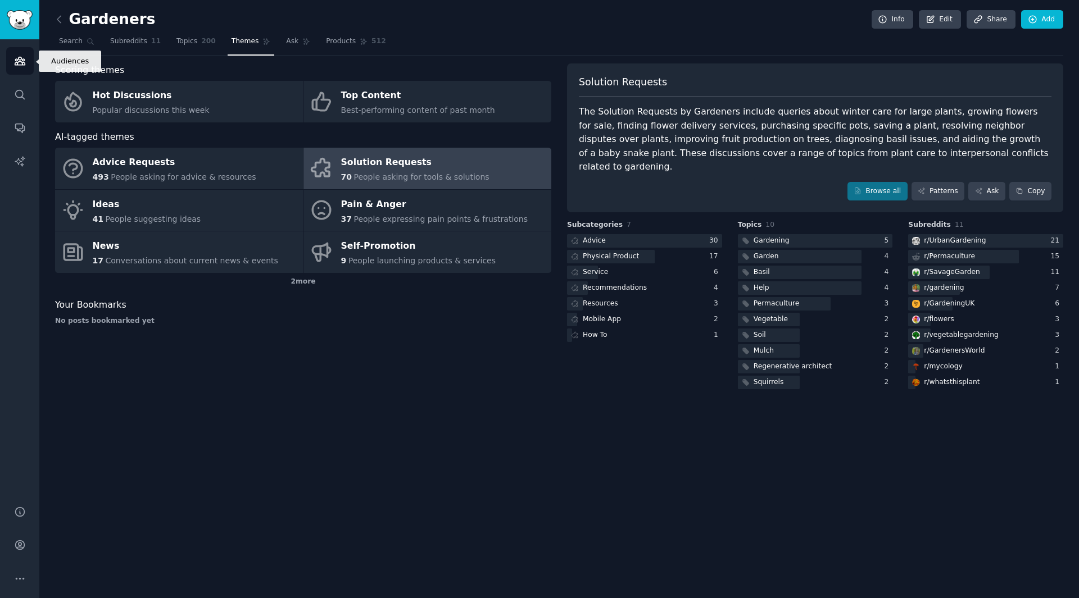
click at [12, 53] on link "Audiences" at bounding box center [20, 61] width 28 height 28
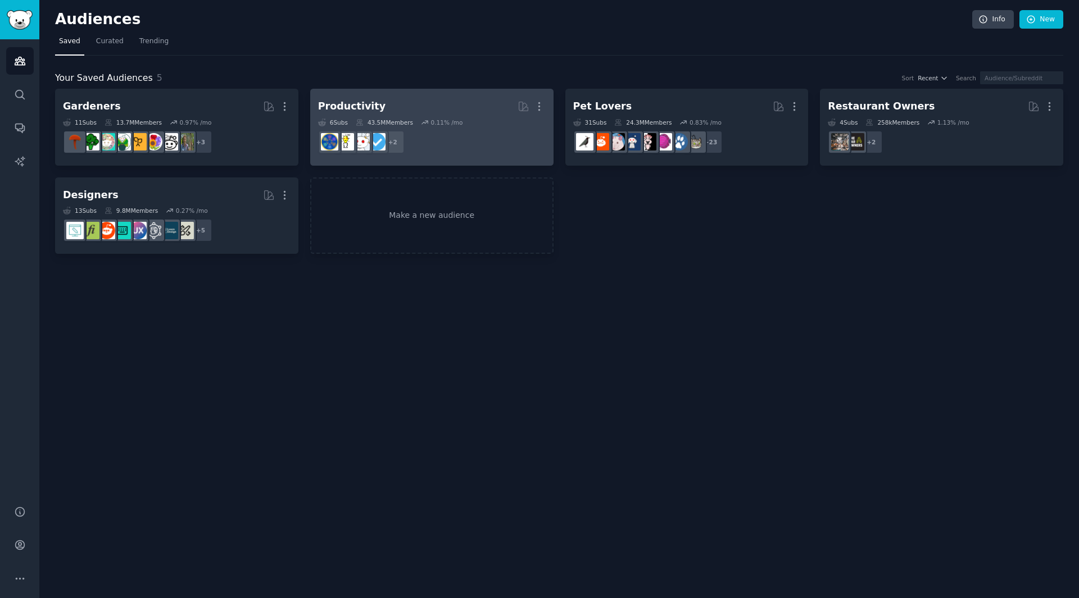
click at [438, 143] on dd "+ 2" at bounding box center [432, 141] width 228 height 31
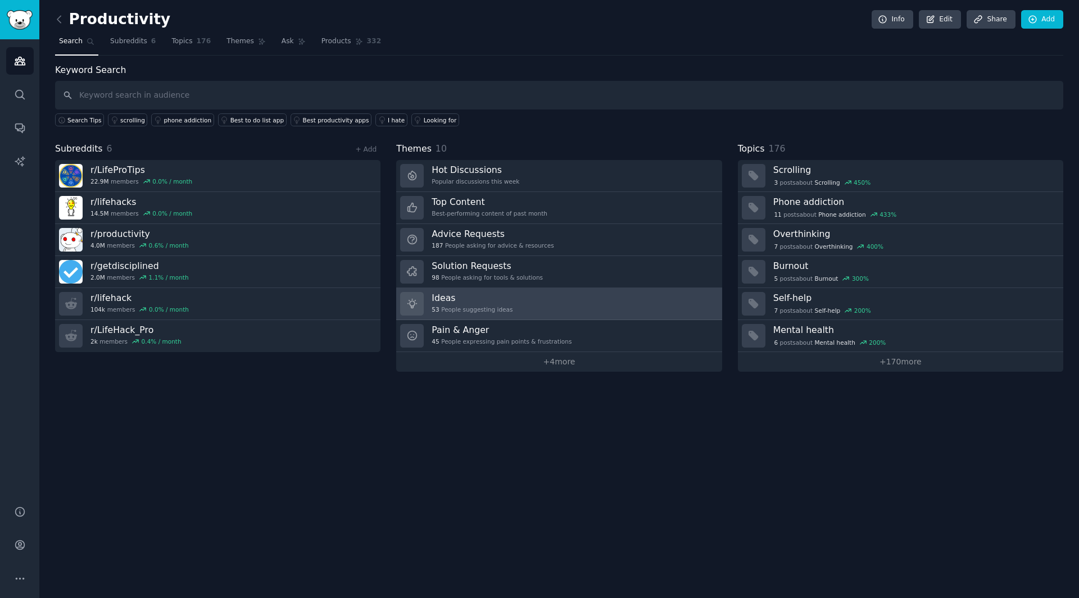
click at [519, 306] on link "Ideas 53 People suggesting ideas" at bounding box center [558, 304] width 325 height 32
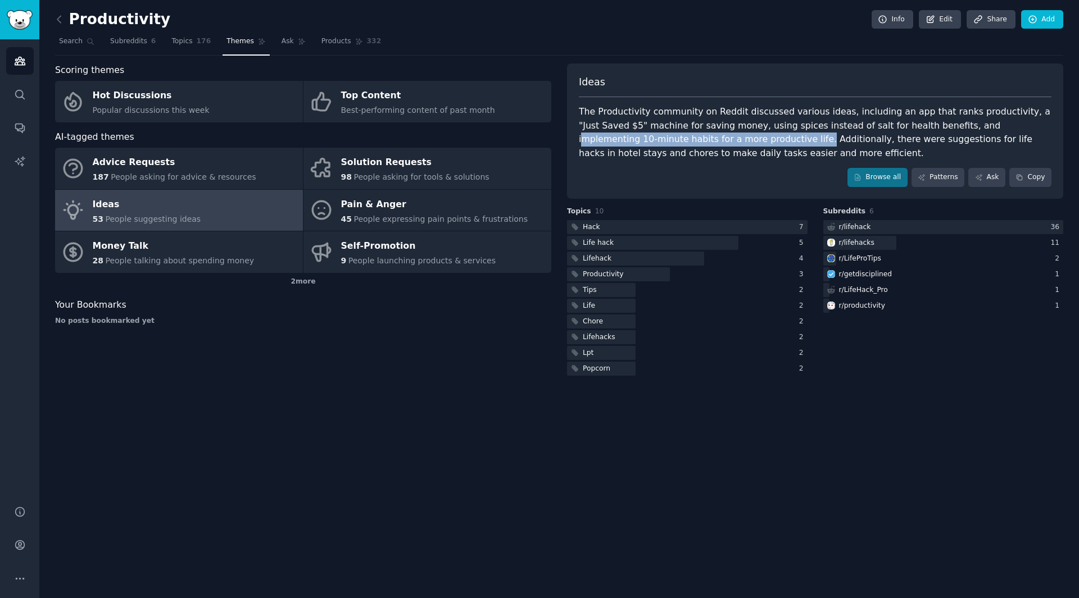
drag, startPoint x: 902, startPoint y: 126, endPoint x: 659, endPoint y: 142, distance: 244.4
click at [659, 142] on div "The Productivity community on Reddit discussed various ideas, including an app …" at bounding box center [815, 132] width 473 height 55
copy div "mplementing 10-minute habits for a more productive life."
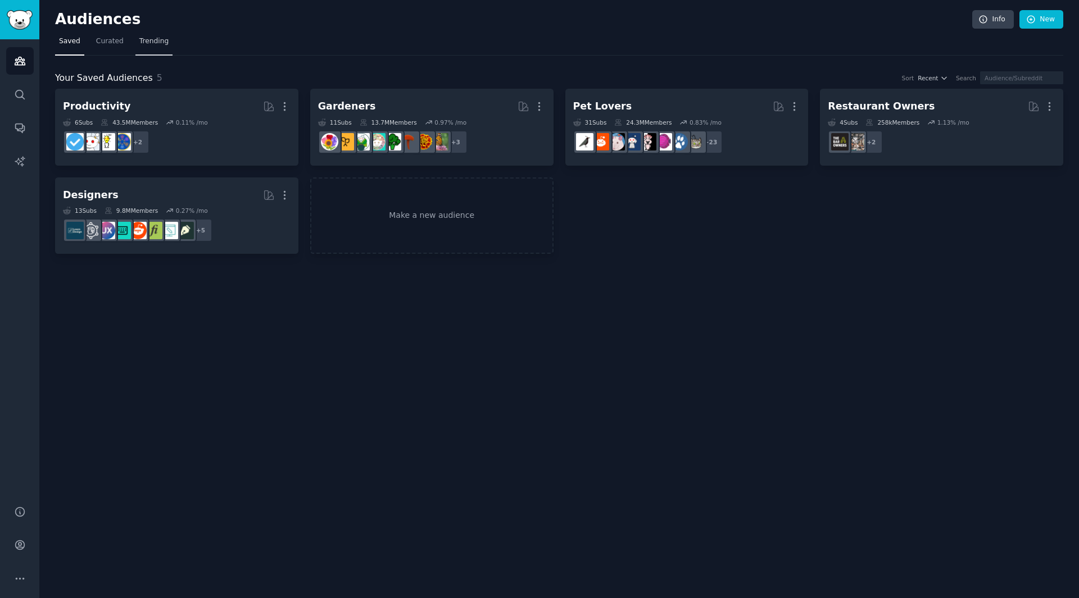
click at [139, 39] on span "Trending" at bounding box center [153, 42] width 29 height 10
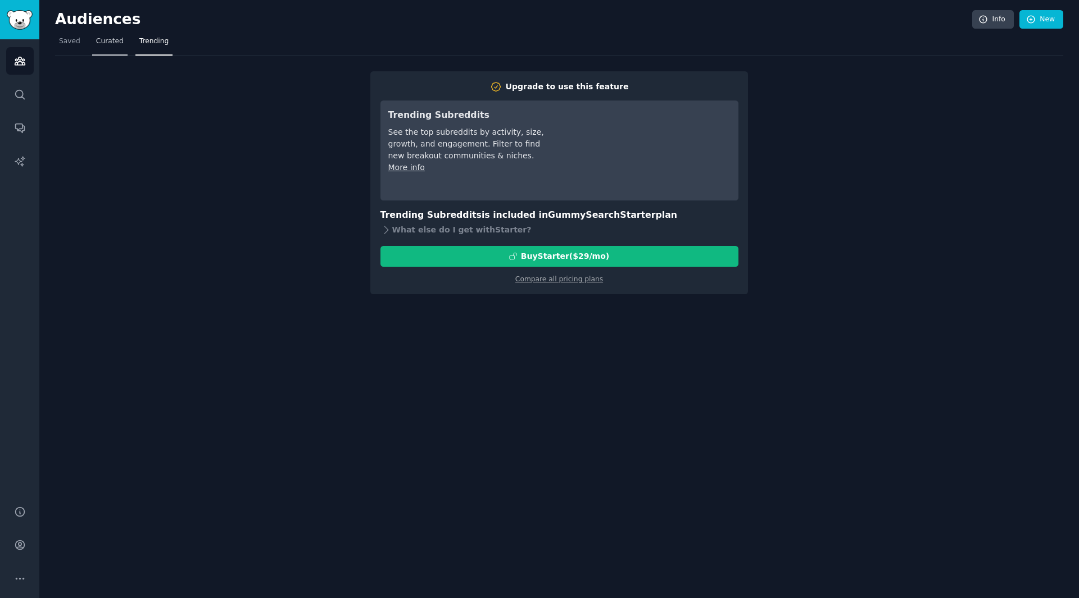
click at [112, 43] on span "Curated" at bounding box center [110, 42] width 28 height 10
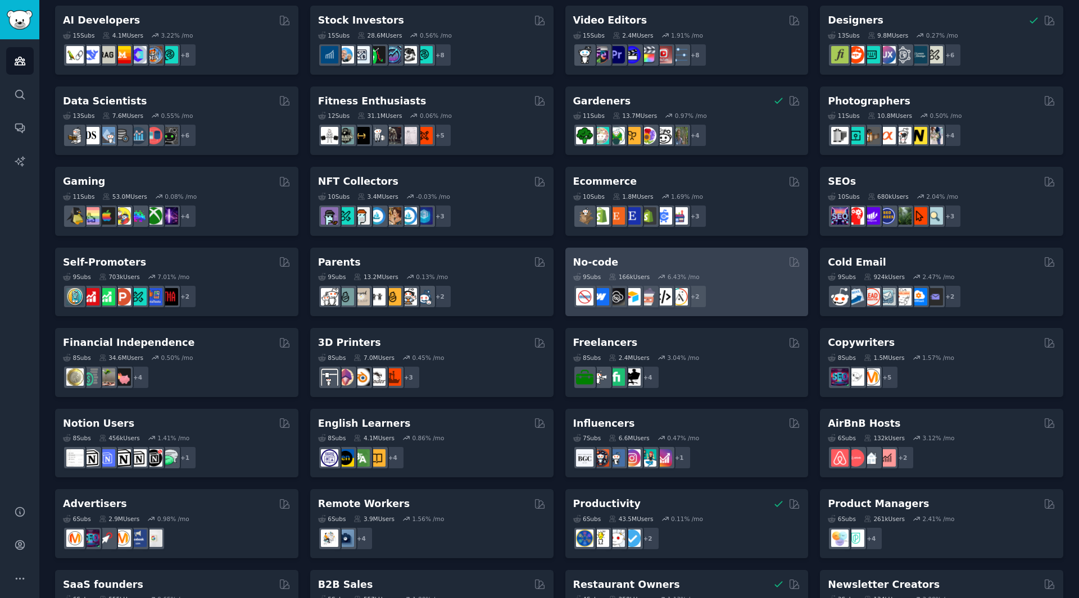
scroll to position [188, 0]
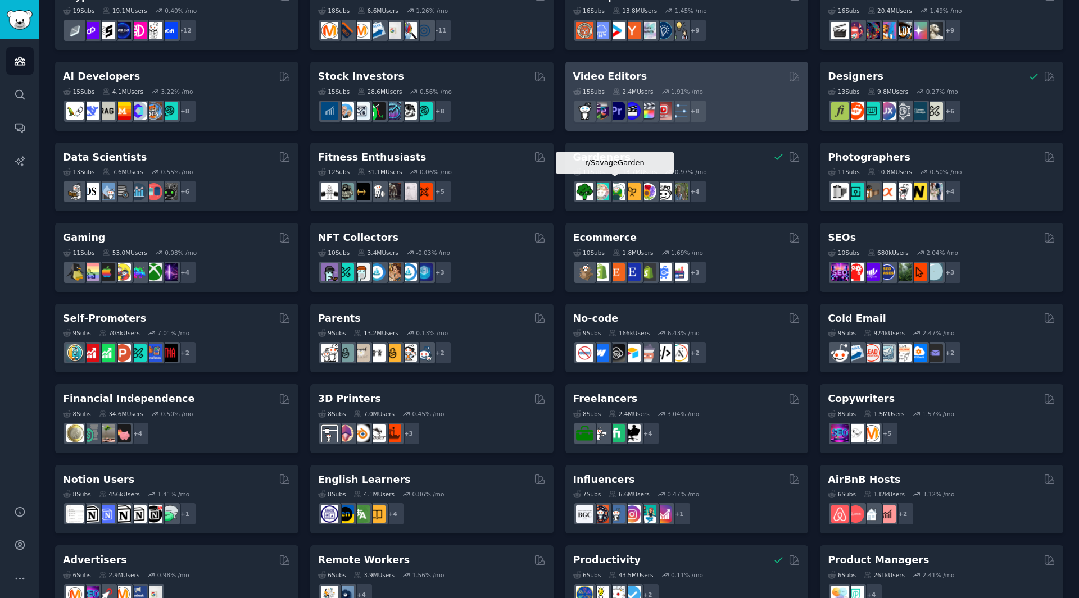
drag, startPoint x: 612, startPoint y: 197, endPoint x: 699, endPoint y: 69, distance: 154.6
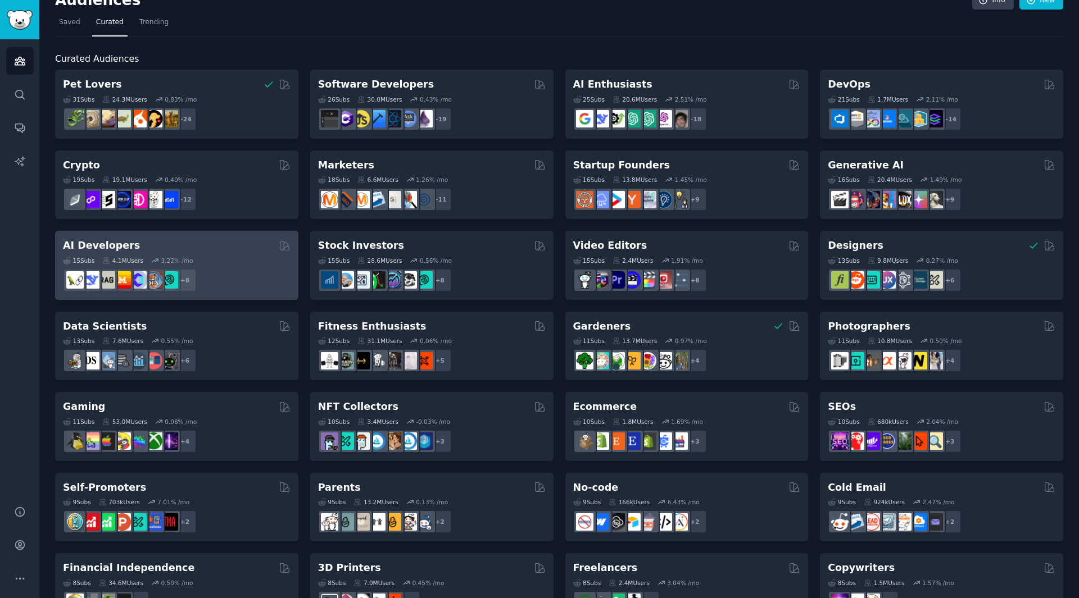
scroll to position [0, 0]
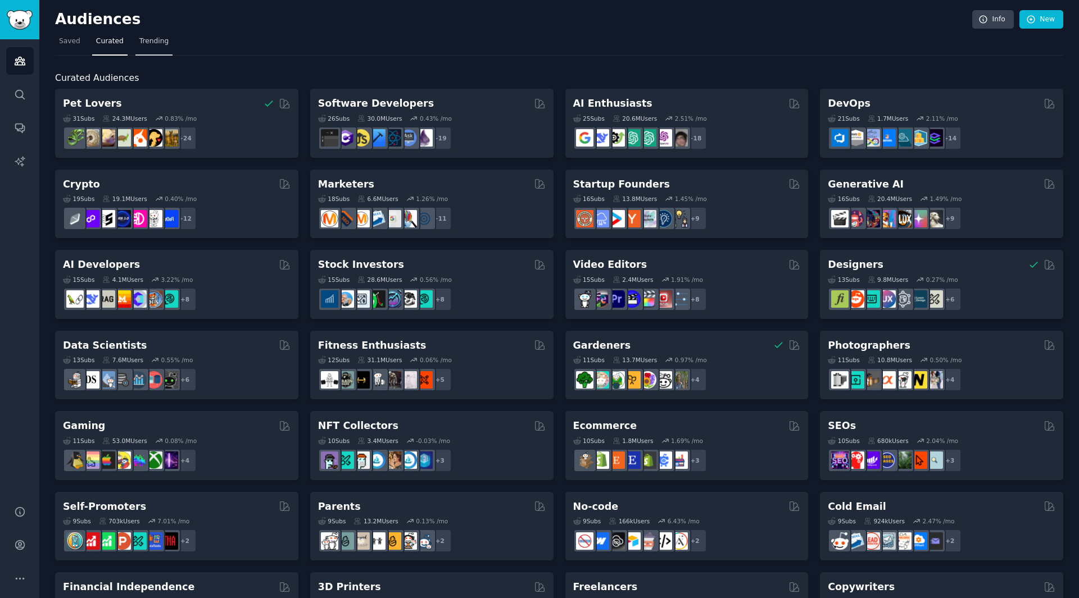
click at [148, 51] on link "Trending" at bounding box center [153, 44] width 37 height 23
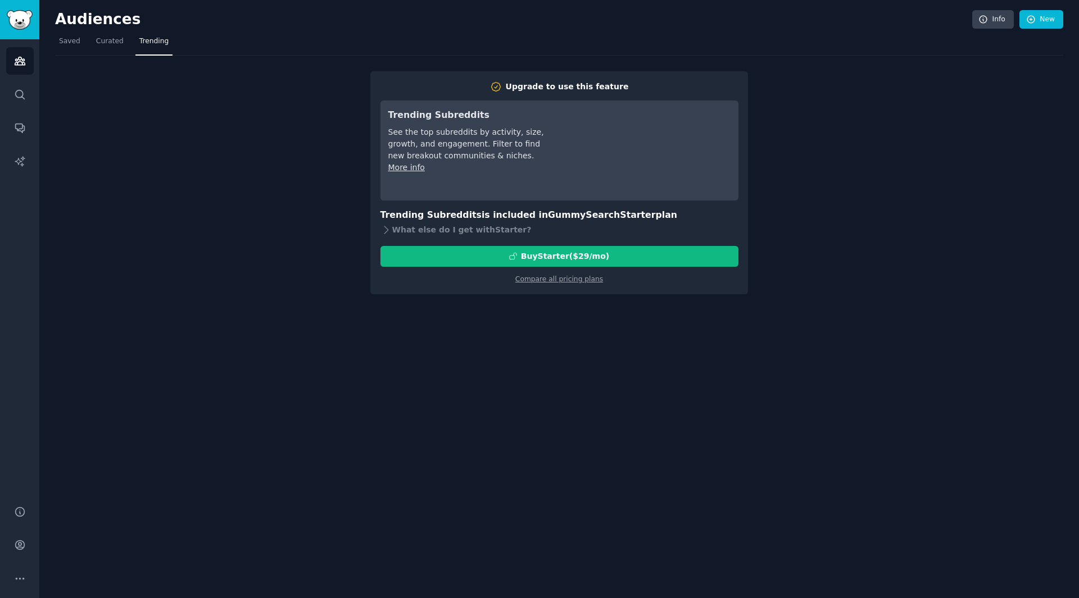
click at [47, 49] on div "Audiences Info New Saved Curated Trending Upgrade to use this feature Trending …" at bounding box center [559, 299] width 1040 height 598
click at [77, 48] on link "Saved" at bounding box center [69, 44] width 29 height 23
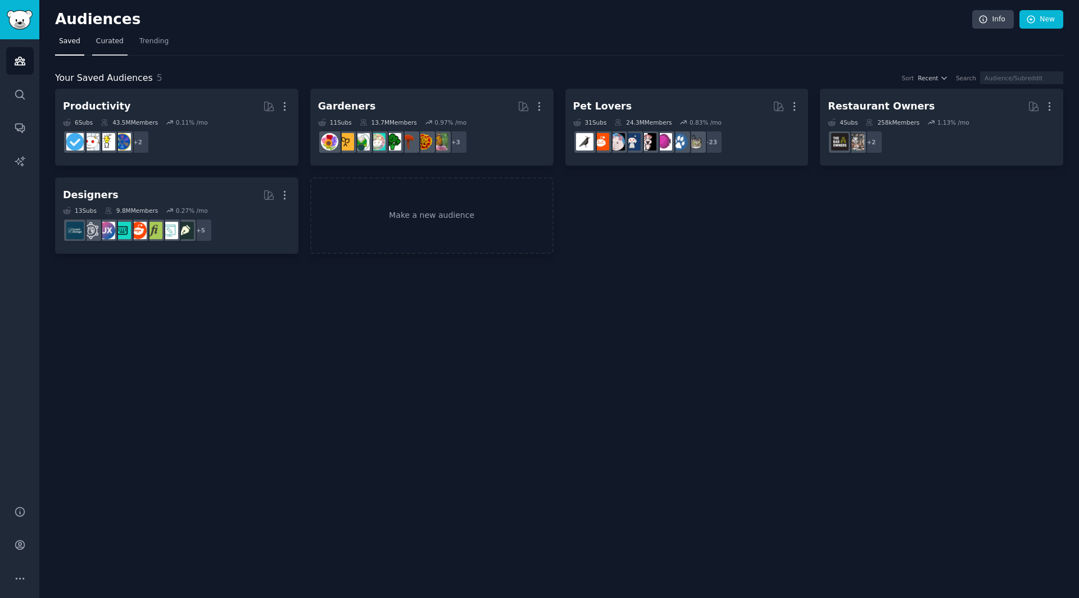
click at [102, 48] on link "Curated" at bounding box center [109, 44] width 35 height 23
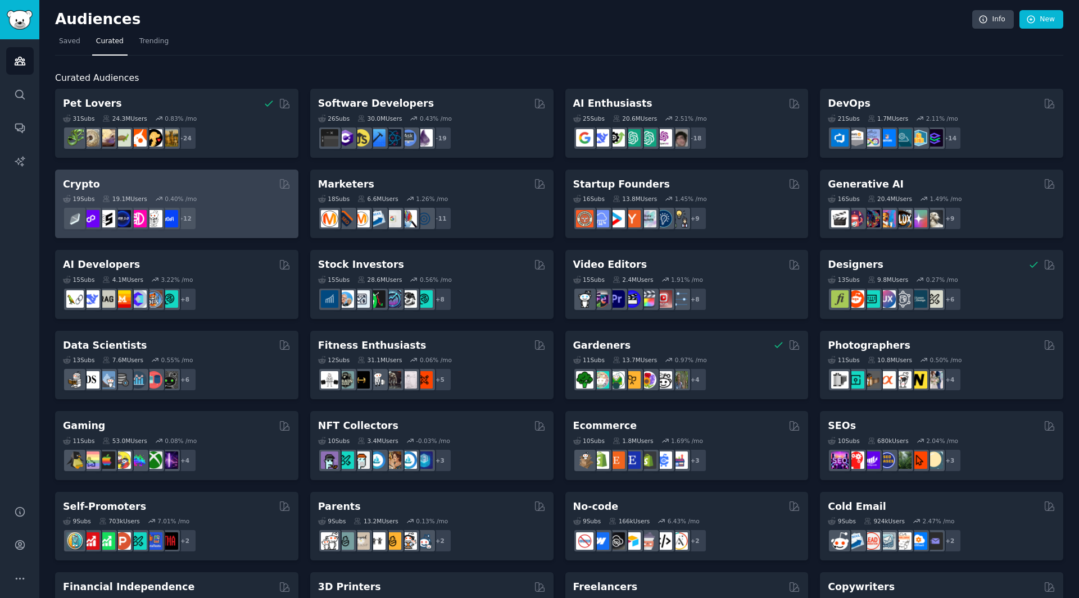
click at [282, 211] on div "+ 12" at bounding box center [177, 219] width 228 height 24
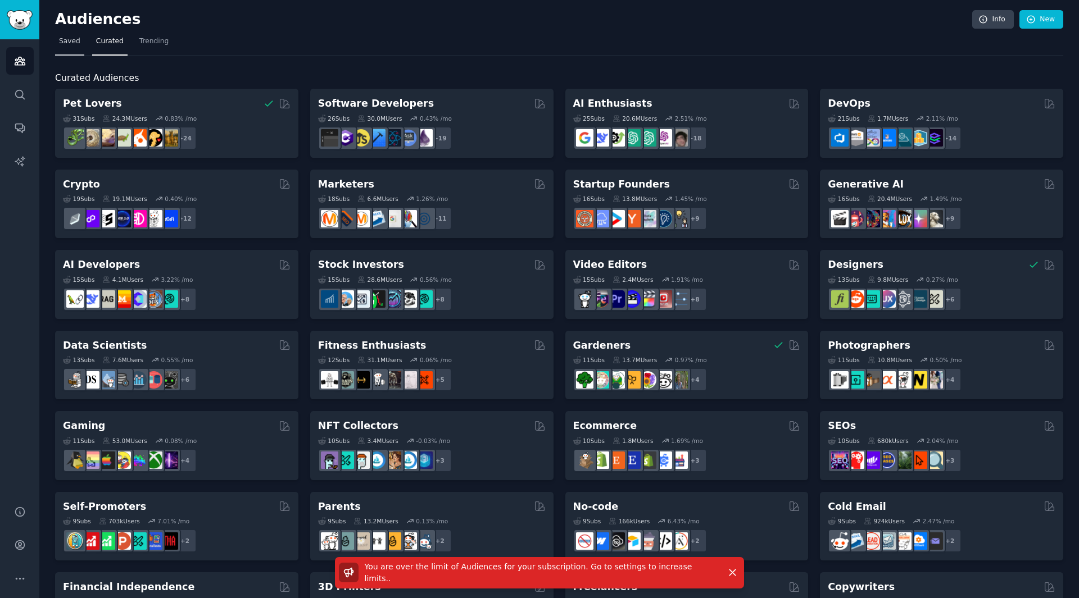
click at [71, 46] on span "Saved" at bounding box center [69, 42] width 21 height 10
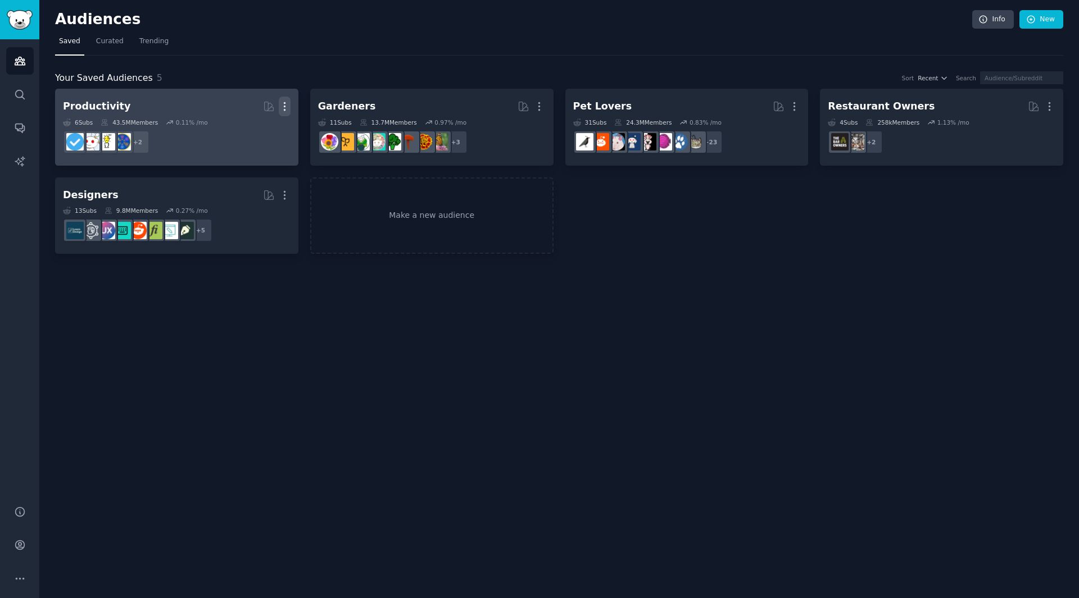
click at [285, 102] on icon "button" at bounding box center [285, 107] width 12 height 12
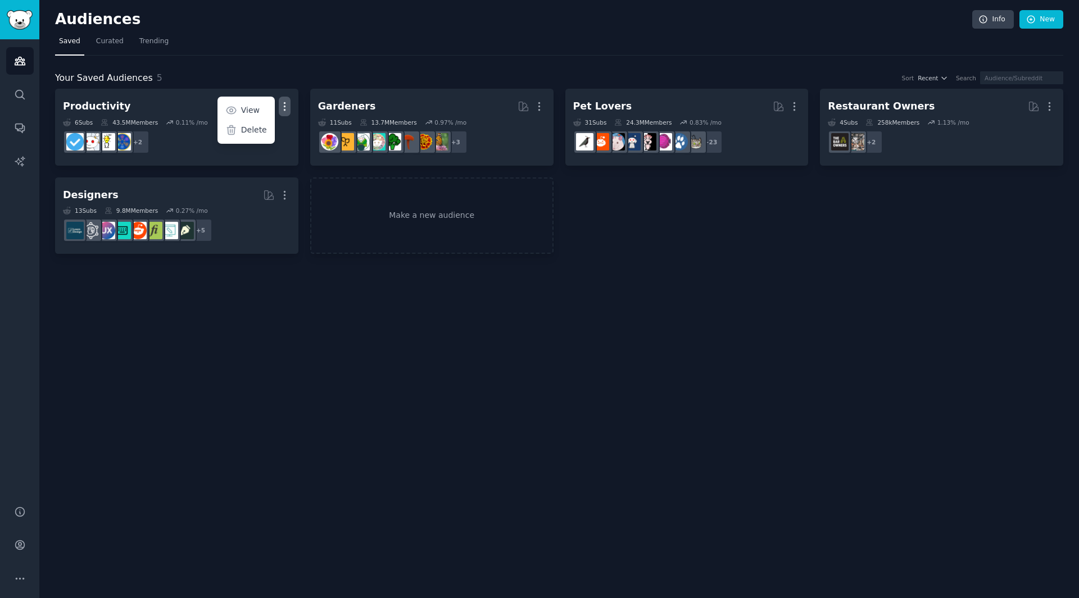
click at [826, 311] on div "Audiences Info New Saved Curated Trending Your Saved Audiences 5 Sort Recent Se…" at bounding box center [559, 299] width 1040 height 598
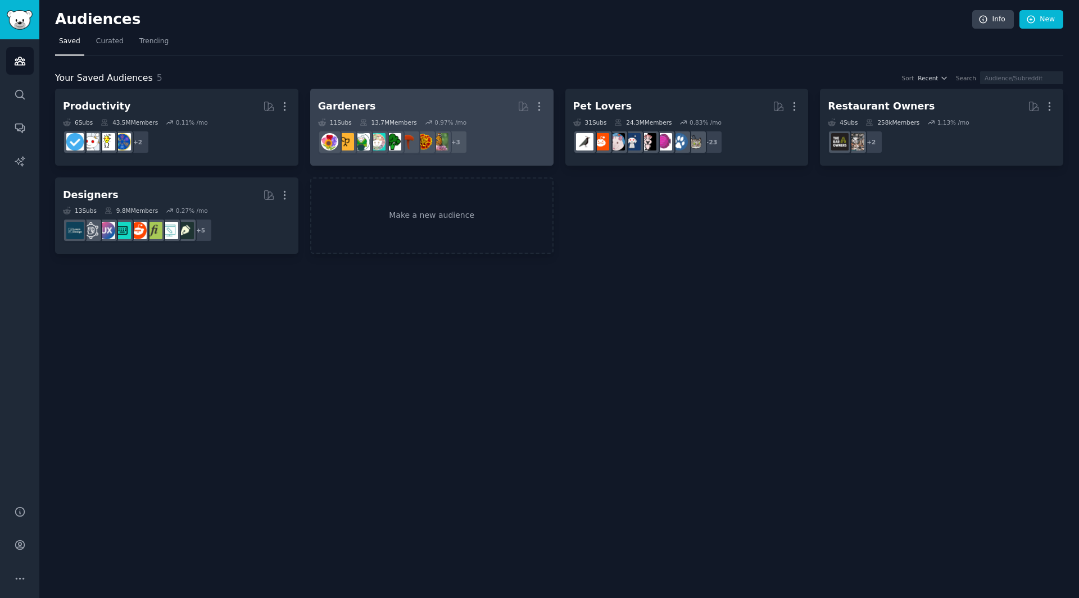
click at [462, 112] on h2 "Gardeners More" at bounding box center [432, 107] width 228 height 20
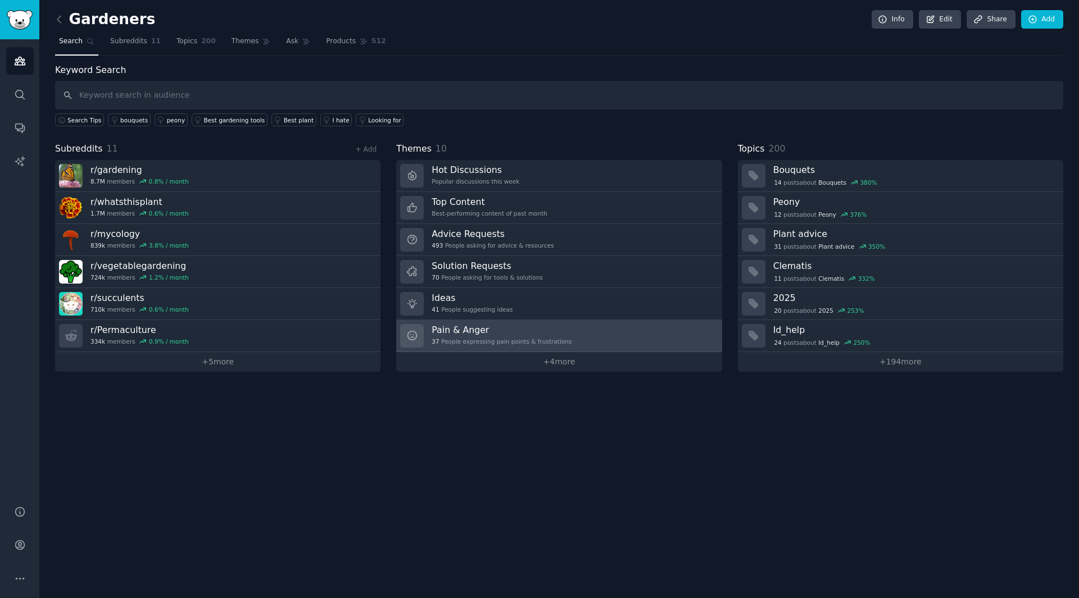
click at [561, 320] on link "Pain & Anger 37 People expressing pain points & frustrations" at bounding box center [558, 336] width 325 height 32
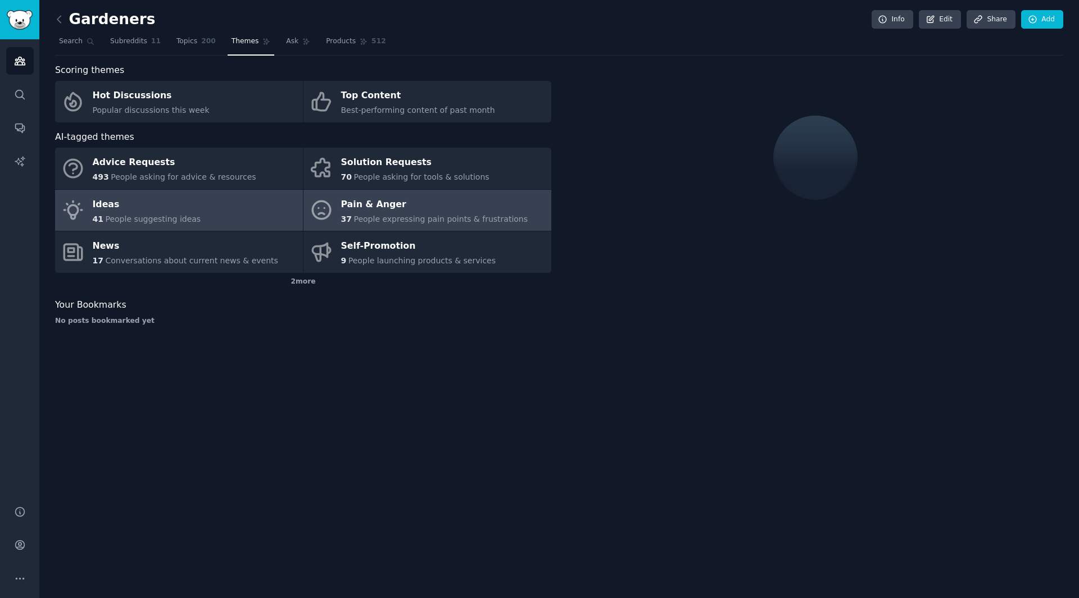
click at [149, 212] on div "Ideas" at bounding box center [147, 205] width 108 height 18
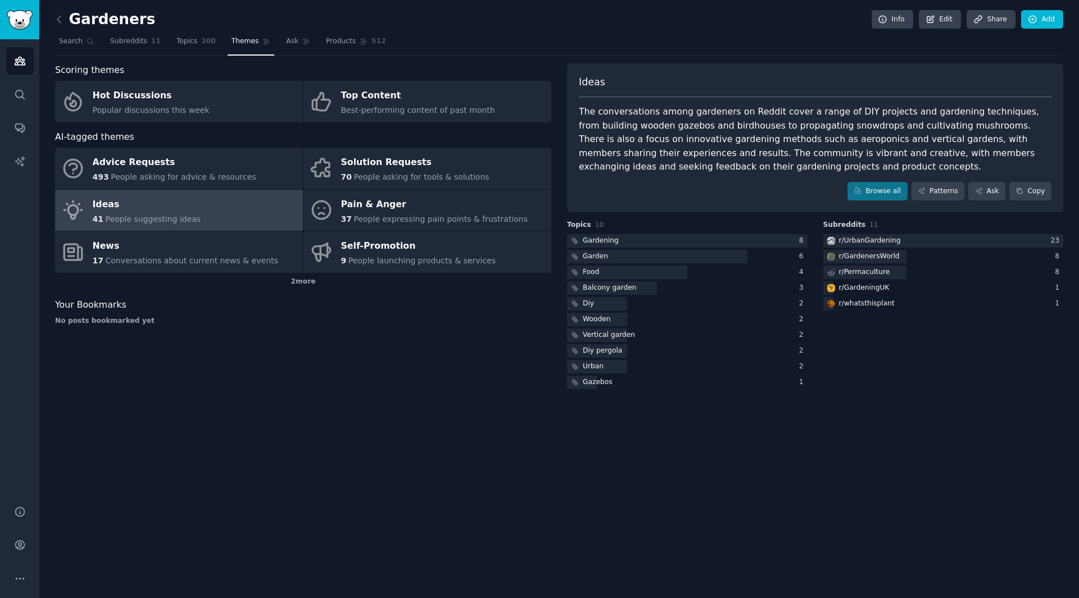
drag, startPoint x: 149, startPoint y: 212, endPoint x: 638, endPoint y: 210, distance: 488.9
click at [638, 210] on div "Ideas The conversations among gardeners on Reddit cover a range of DIY projects…" at bounding box center [815, 137] width 496 height 149
click at [54, 42] on div "Gardeners Info Edit Share Add Search Subreddits 11 Topics 200 Themes Ask Produc…" at bounding box center [559, 299] width 1040 height 598
click at [61, 45] on span "Search" at bounding box center [71, 42] width 24 height 10
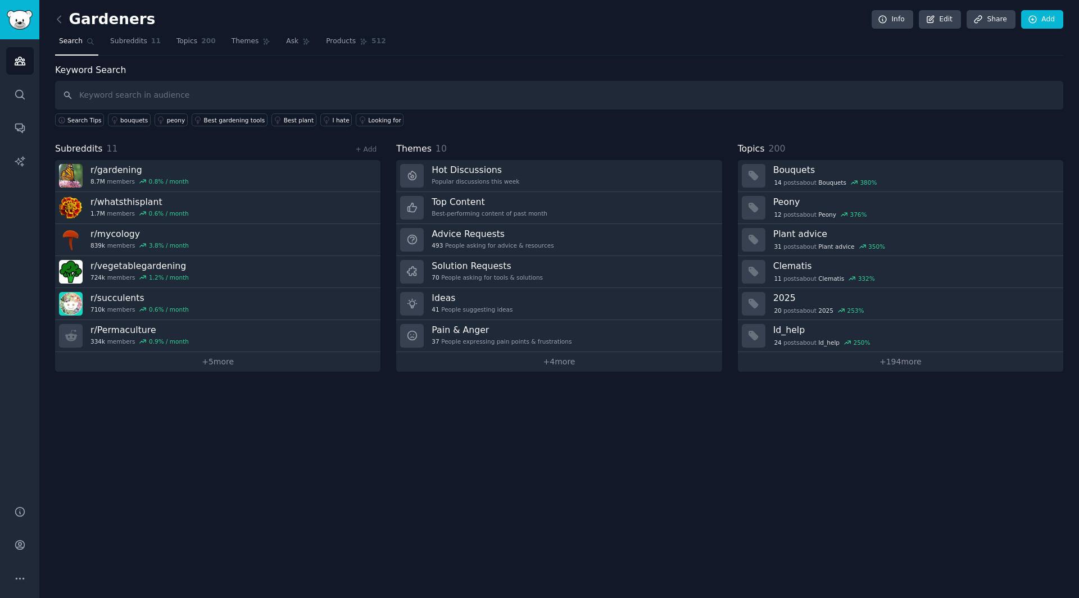
click at [61, 45] on span "Search" at bounding box center [71, 42] width 24 height 10
click at [8, 66] on link "Audiences" at bounding box center [20, 61] width 28 height 28
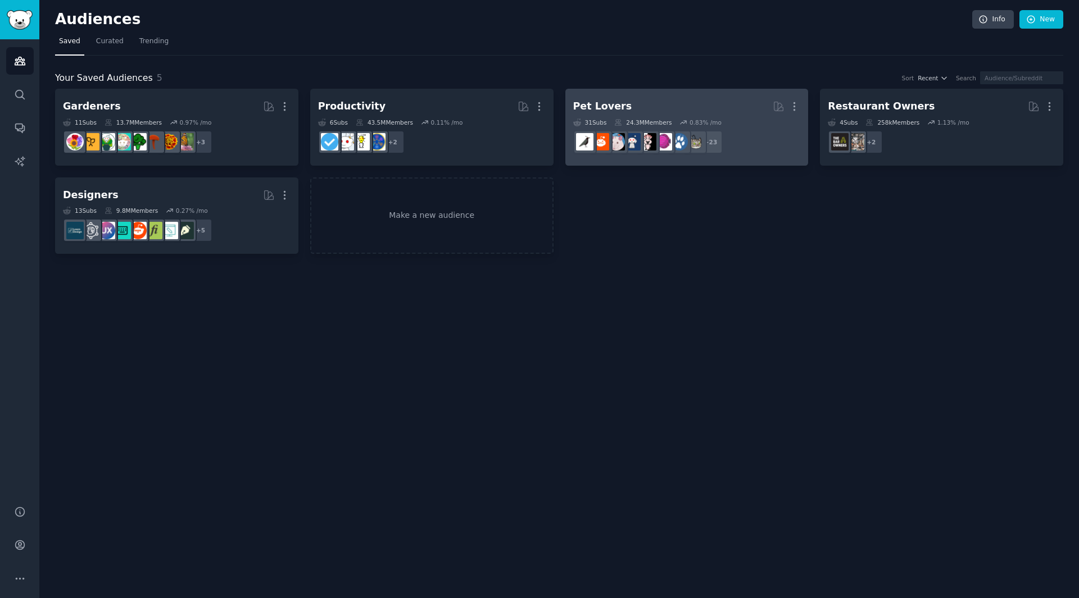
click at [718, 98] on h2 "Pet Lovers More" at bounding box center [687, 107] width 228 height 20
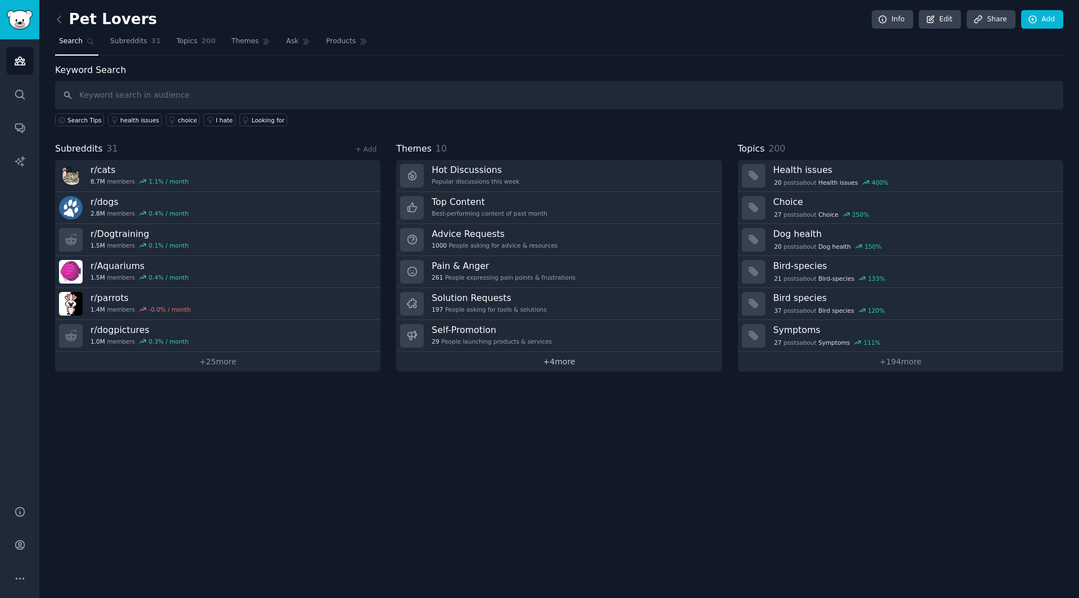
click at [541, 364] on link "+ 4 more" at bounding box center [558, 362] width 325 height 20
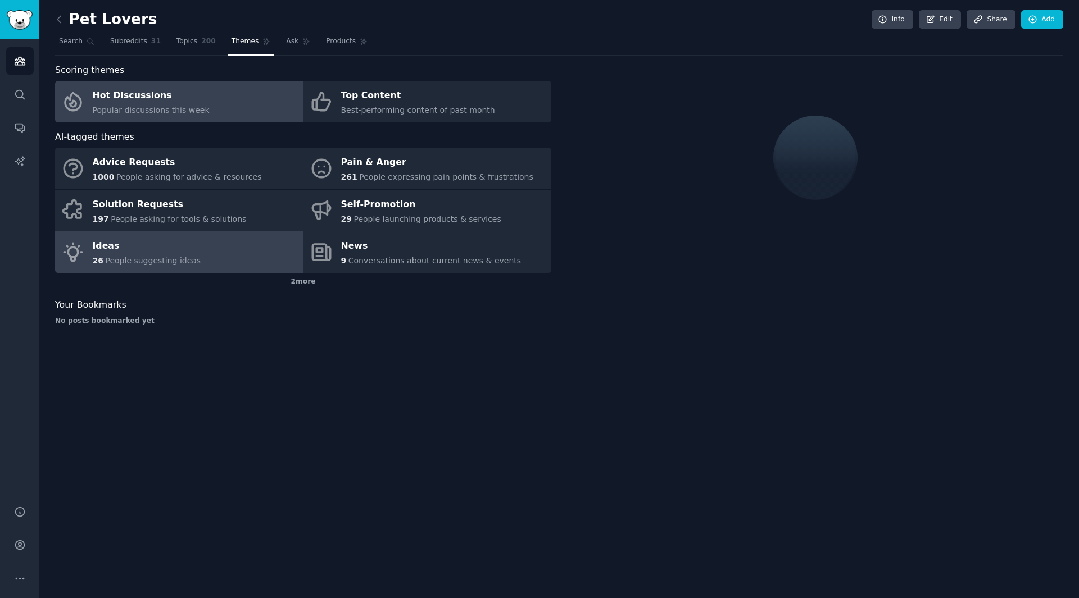
click at [149, 246] on div "Ideas" at bounding box center [147, 247] width 108 height 18
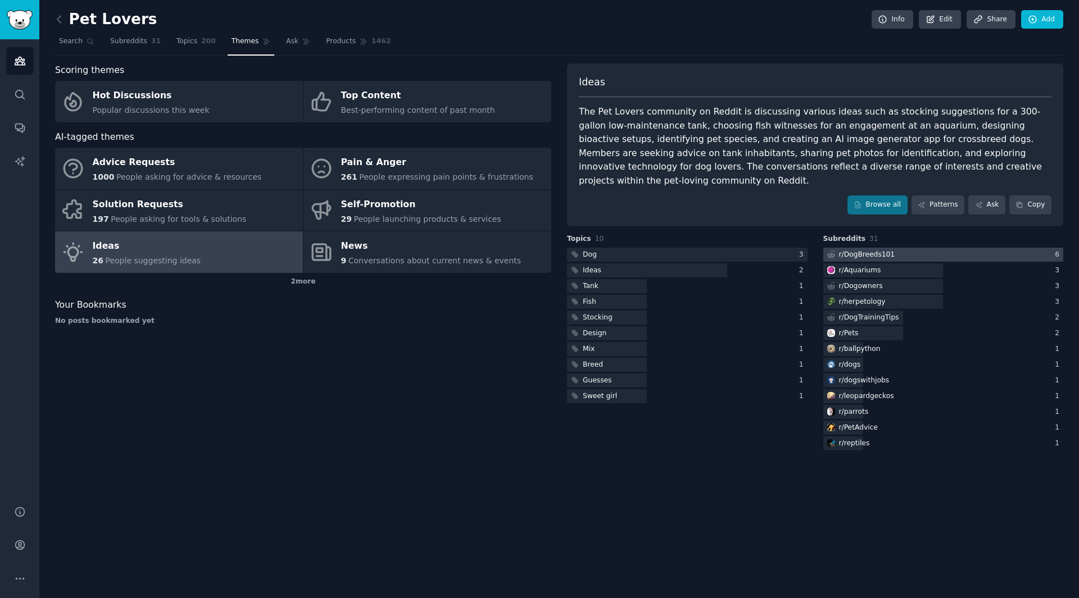
click at [913, 248] on div at bounding box center [943, 255] width 240 height 14
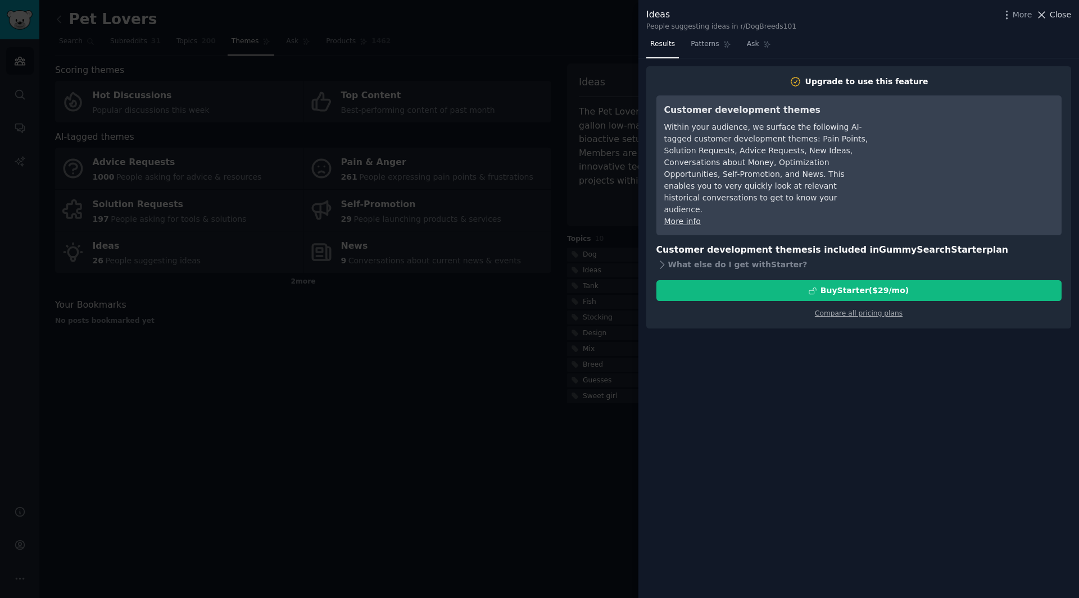
click at [1047, 15] on icon at bounding box center [1042, 15] width 12 height 12
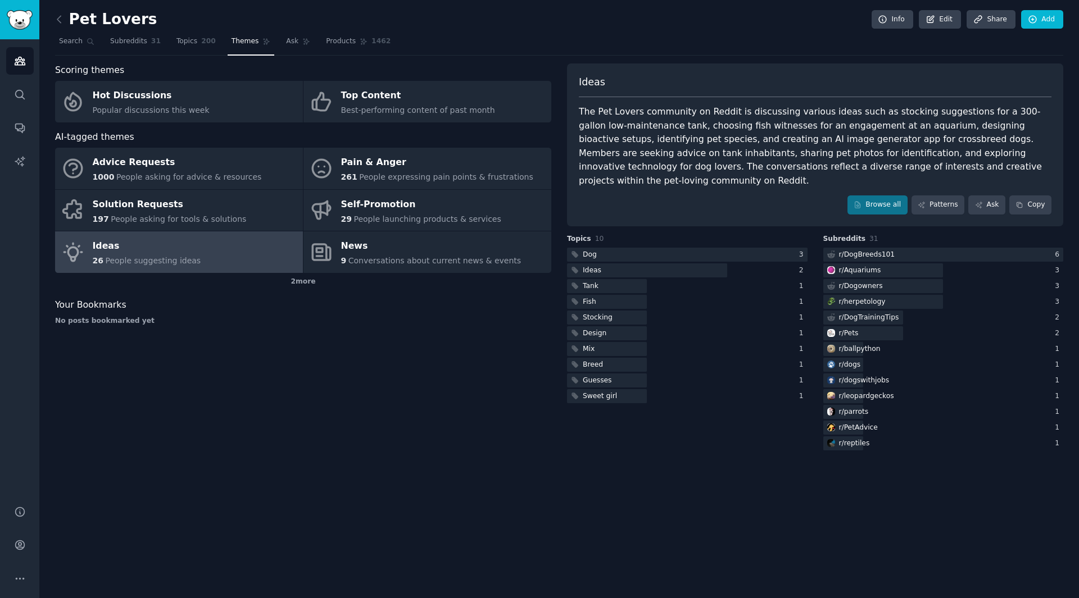
drag, startPoint x: 948, startPoint y: 252, endPoint x: 956, endPoint y: 83, distance: 169.3
click at [956, 83] on div "Ideas" at bounding box center [815, 86] width 473 height 22
click at [646, 142] on div "The Pet Lovers community on Reddit is discussing various ideas such as stocking…" at bounding box center [815, 146] width 473 height 83
drag, startPoint x: 643, startPoint y: 137, endPoint x: 863, endPoint y: 140, distance: 220.3
click at [863, 140] on div "The Pet Lovers community on Reddit is discussing various ideas such as stocking…" at bounding box center [815, 146] width 473 height 83
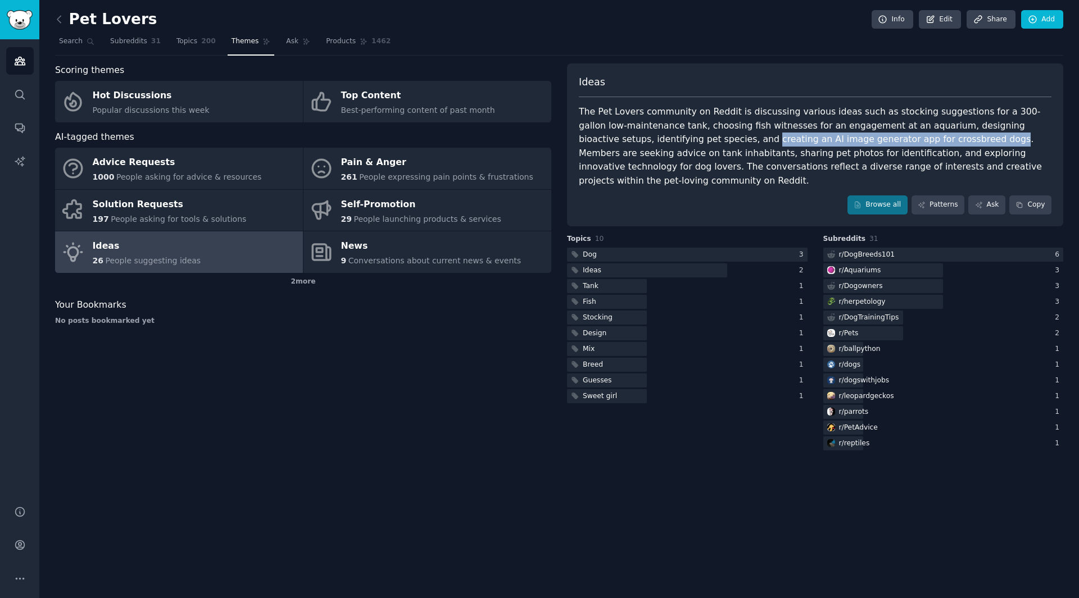
copy div "creating an AI image generator app for crossbreed dogs"
click at [60, 20] on icon at bounding box center [59, 19] width 12 height 12
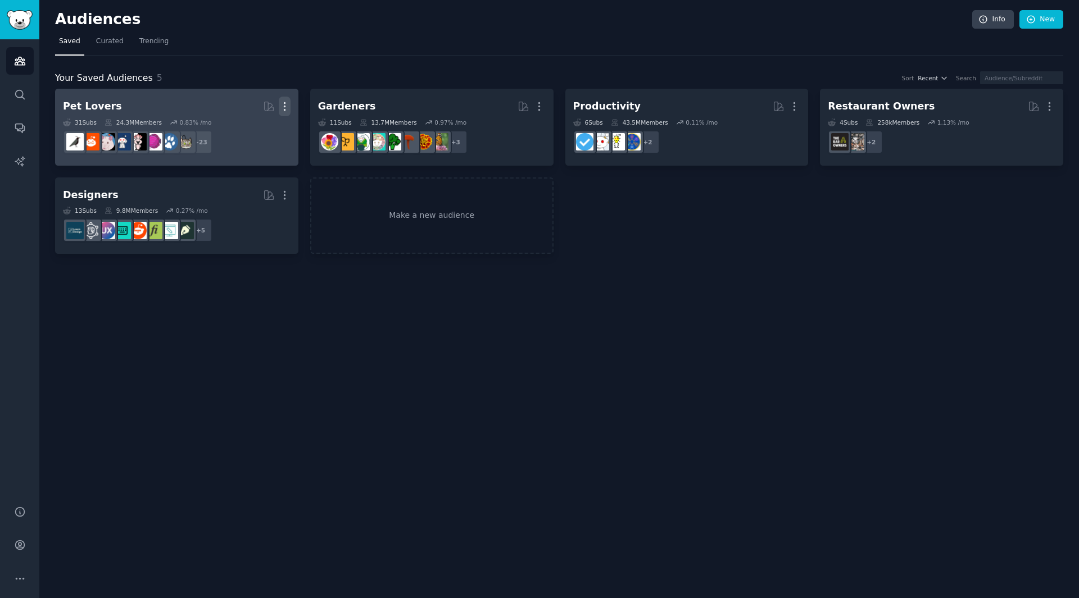
click at [288, 109] on icon "button" at bounding box center [285, 107] width 12 height 12
click at [254, 128] on p "Delete" at bounding box center [254, 130] width 26 height 12
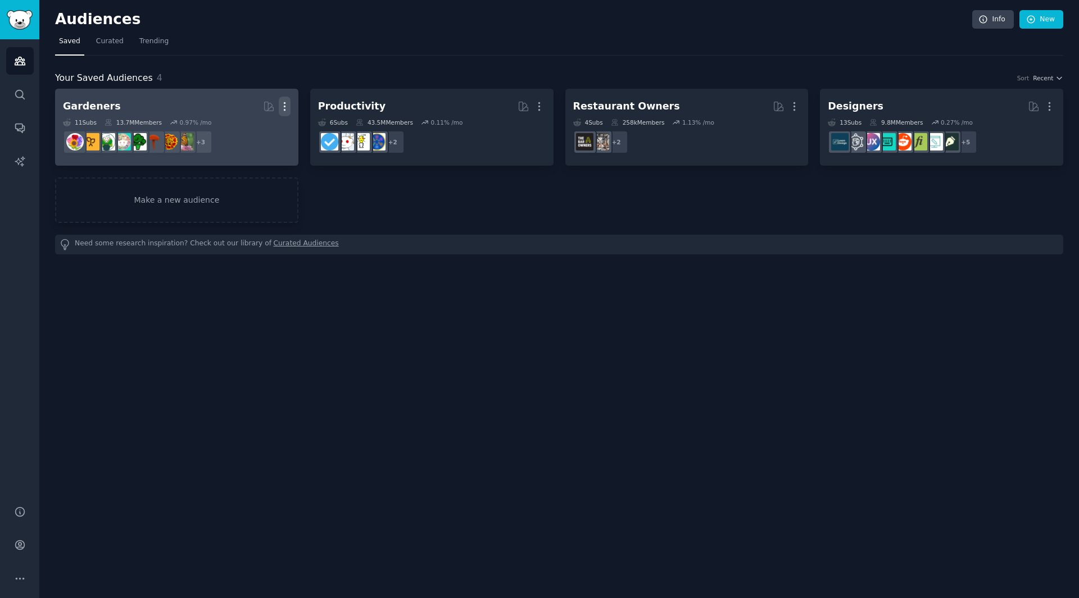
click at [285, 104] on icon "button" at bounding box center [285, 107] width 12 height 12
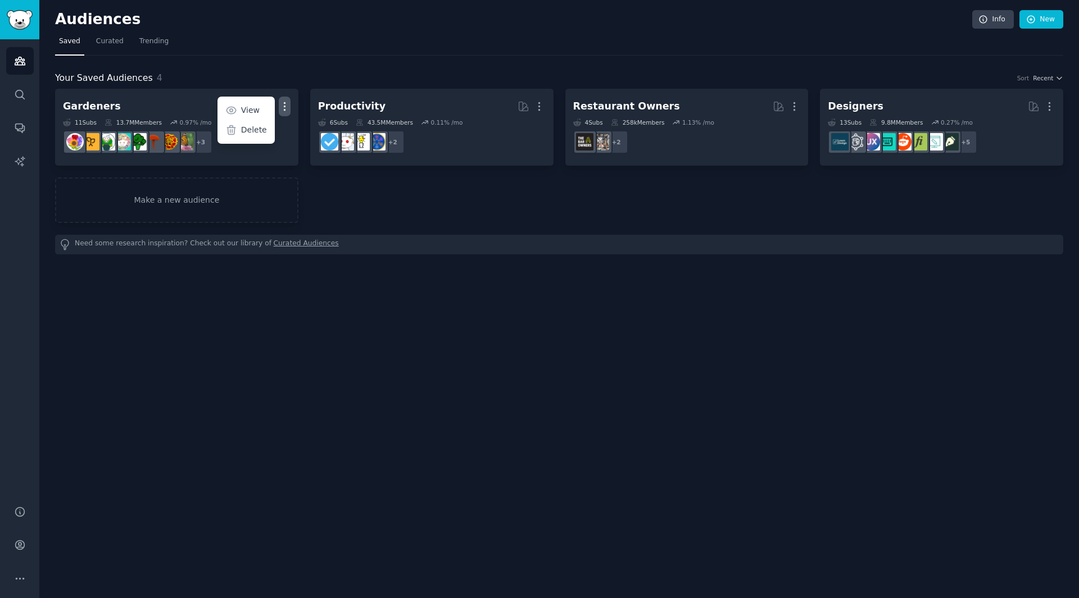
click at [267, 131] on div "Delete" at bounding box center [245, 131] width 53 height 24
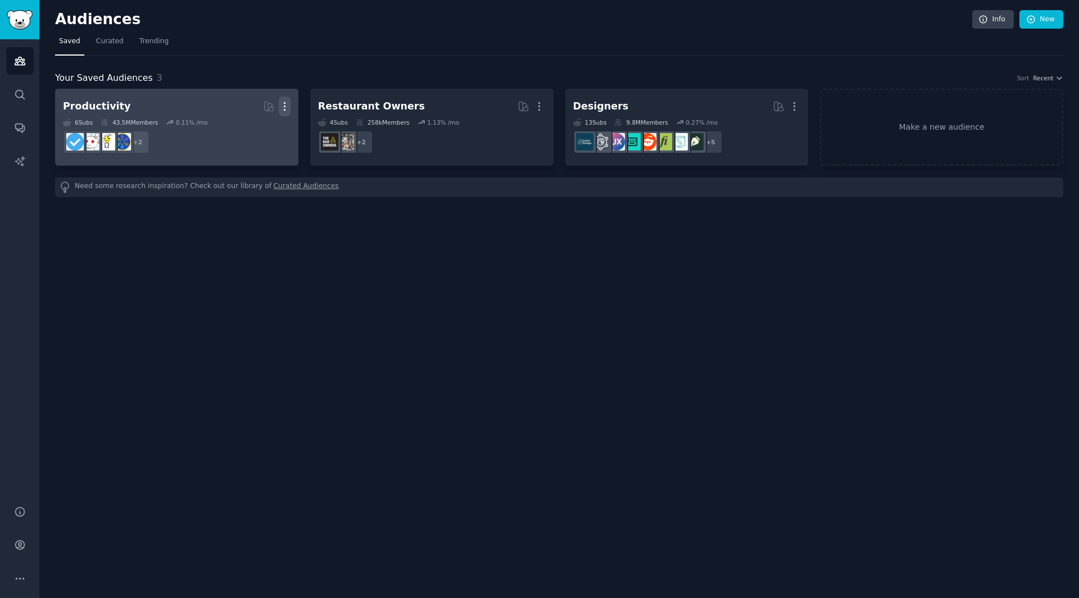
click at [285, 103] on icon "button" at bounding box center [285, 107] width 12 height 12
click at [264, 131] on p "Delete" at bounding box center [254, 130] width 26 height 12
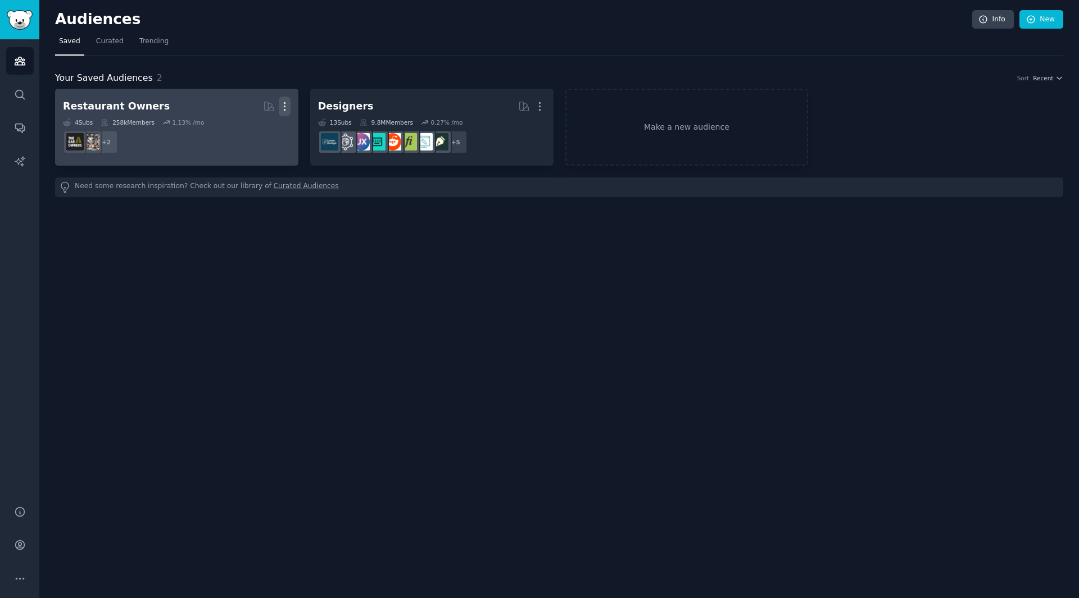
click at [282, 111] on icon "button" at bounding box center [285, 107] width 12 height 12
click at [256, 132] on p "Delete" at bounding box center [254, 130] width 26 height 12
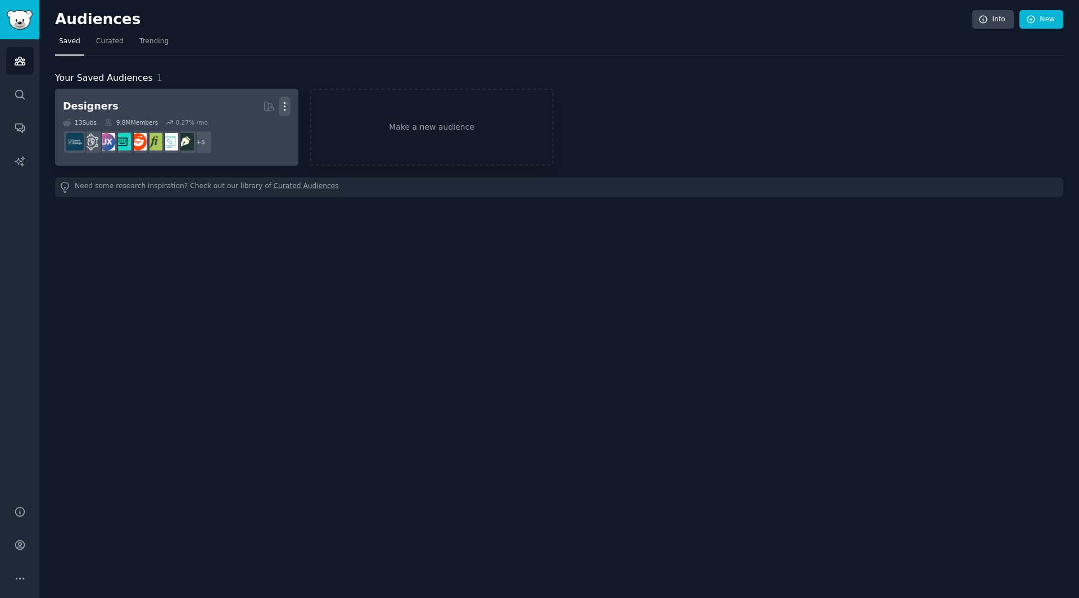
click at [289, 107] on icon "button" at bounding box center [285, 107] width 12 height 12
click at [260, 129] on p "Delete" at bounding box center [254, 130] width 26 height 12
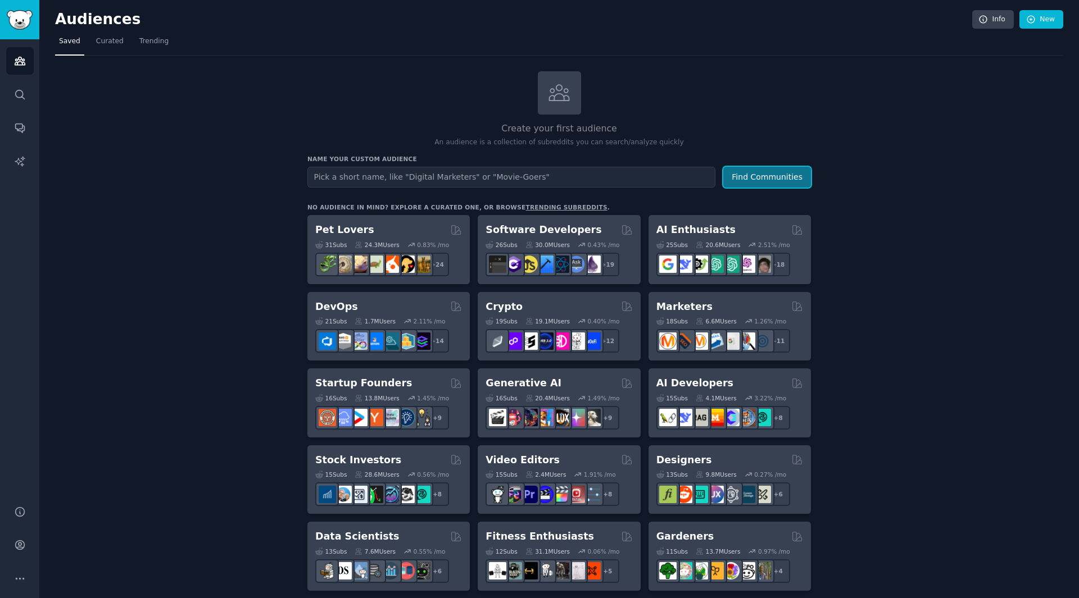
click at [737, 178] on button "Find Communities" at bounding box center [767, 177] width 88 height 21
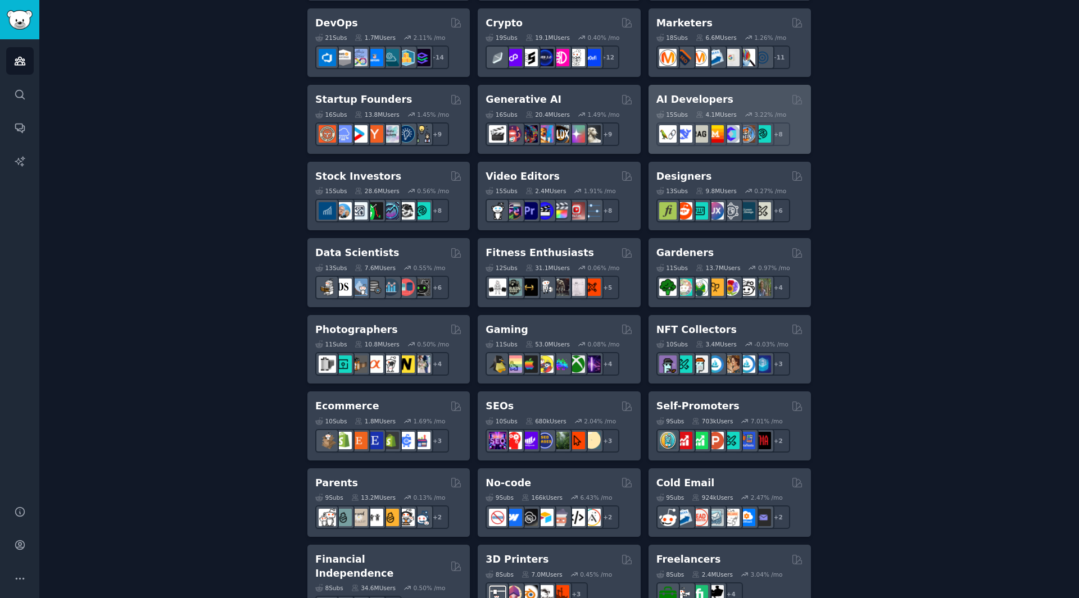
scroll to position [698, 0]
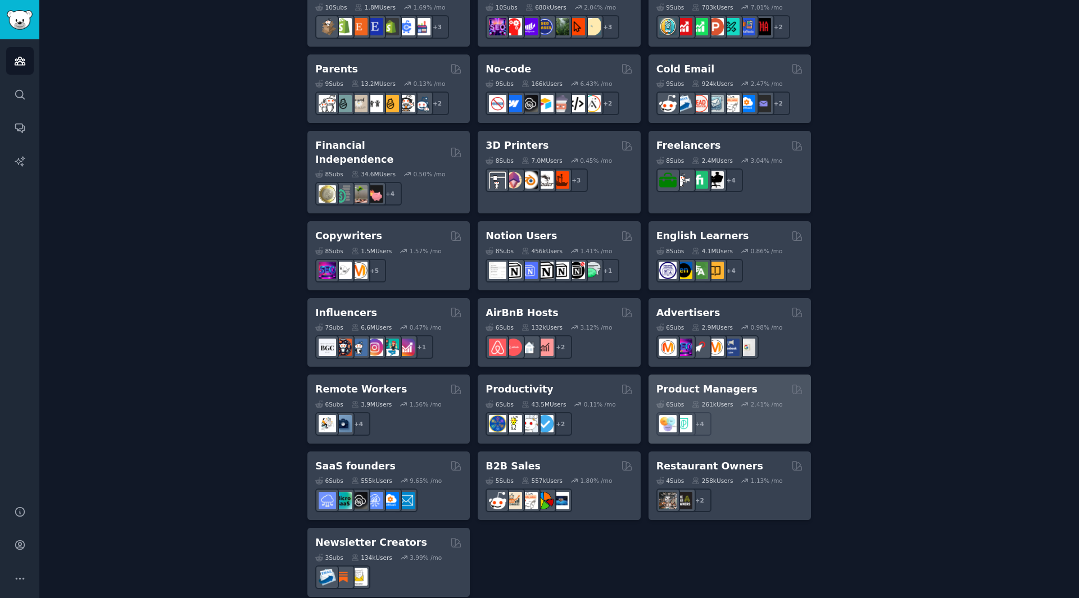
click at [727, 401] on div "261k Users" at bounding box center [712, 405] width 41 height 8
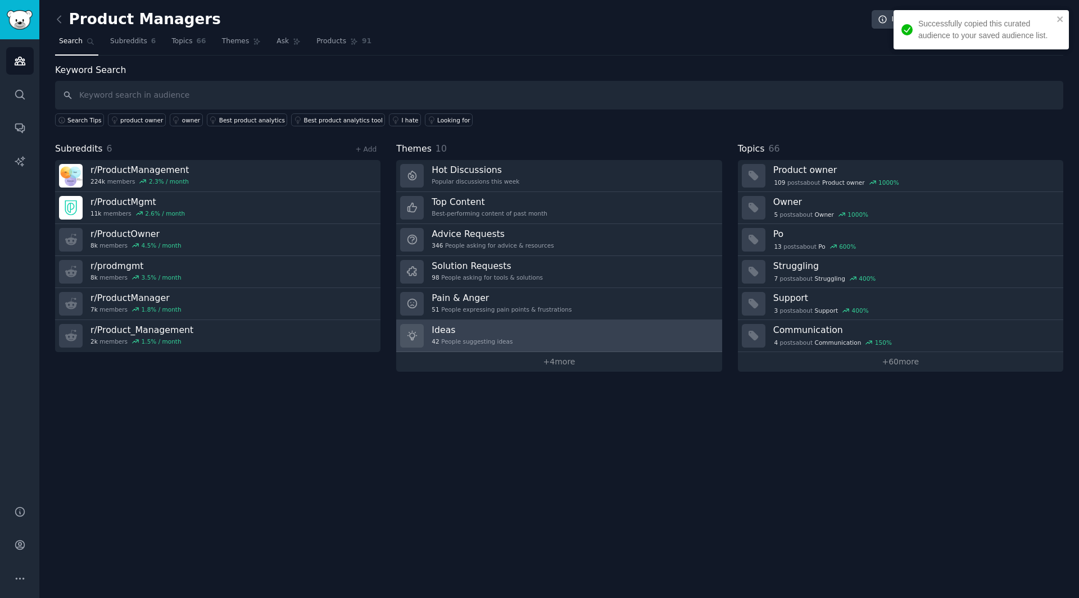
click at [618, 330] on link "Ideas 42 People suggesting ideas" at bounding box center [558, 336] width 325 height 32
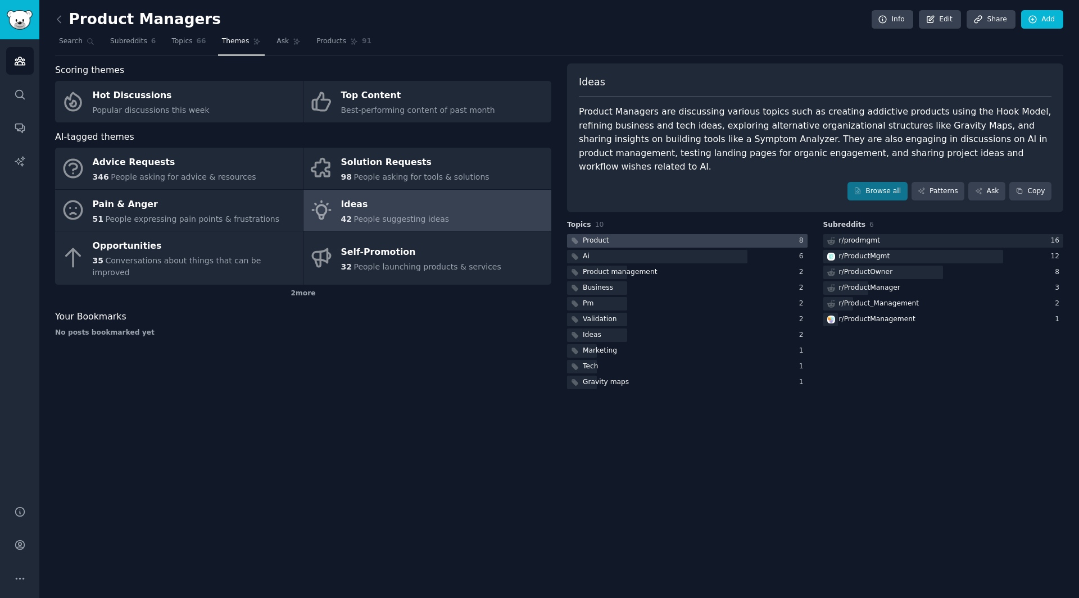
click at [697, 234] on div at bounding box center [687, 241] width 240 height 14
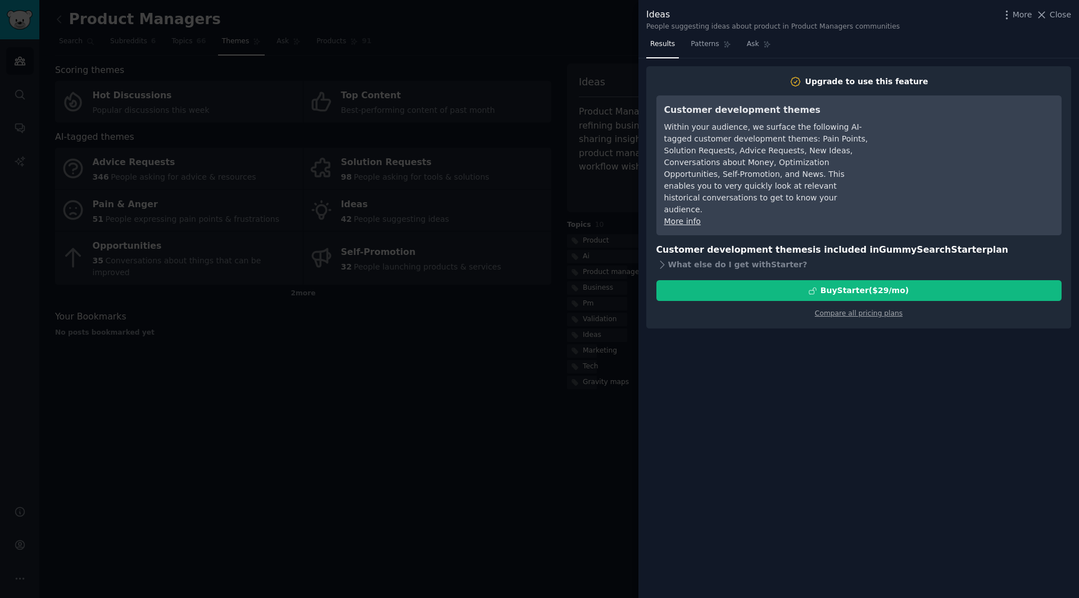
click at [417, 363] on div at bounding box center [539, 299] width 1079 height 598
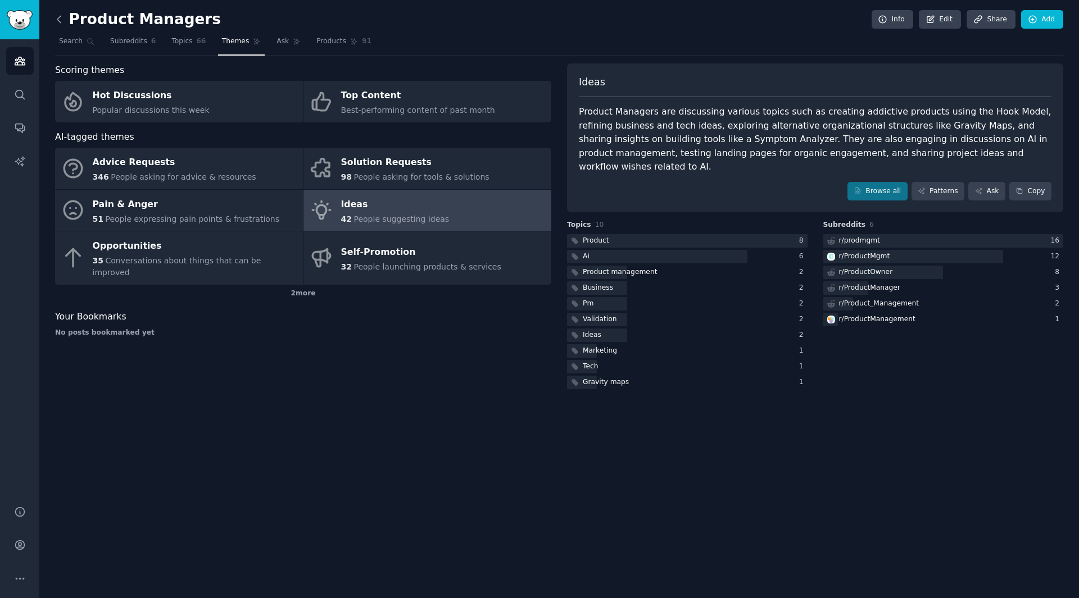
click at [57, 17] on icon at bounding box center [59, 19] width 12 height 12
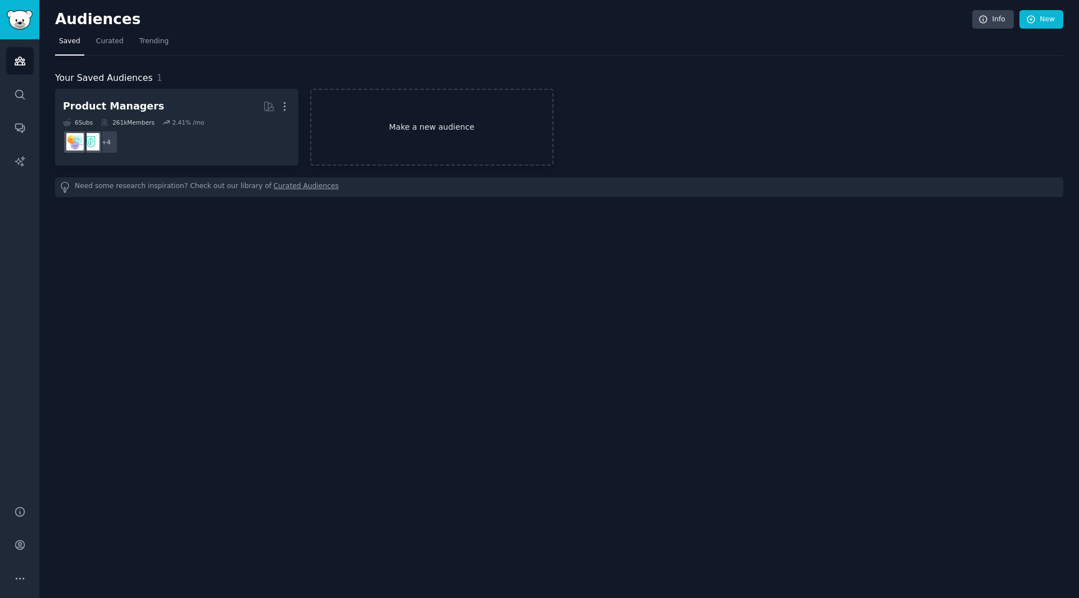
click at [360, 133] on link "Make a new audience" at bounding box center [431, 127] width 243 height 77
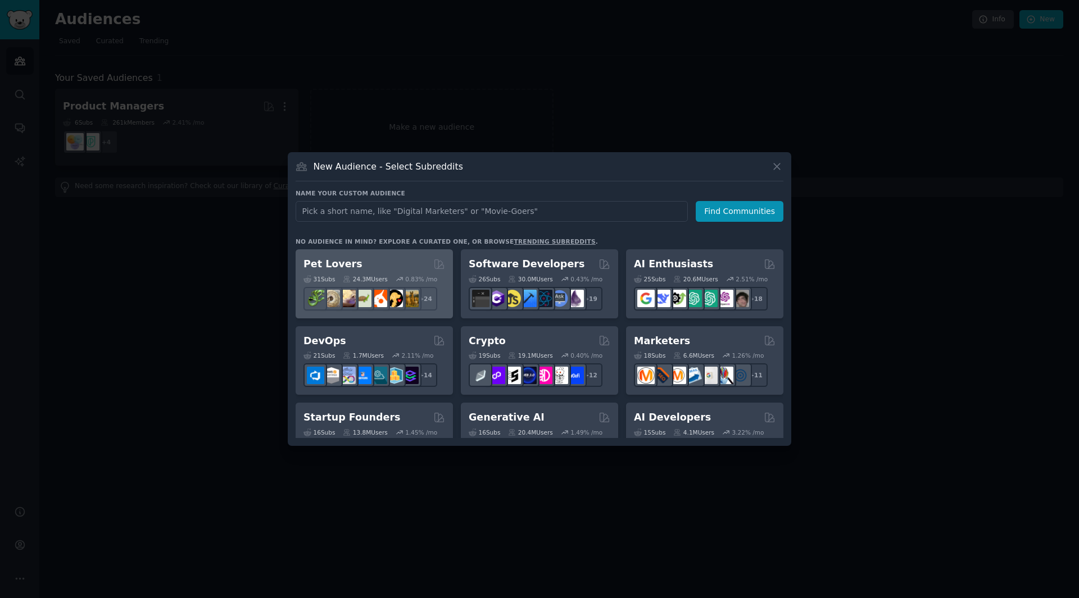
click at [366, 276] on div "24.3M Users" at bounding box center [365, 279] width 44 height 8
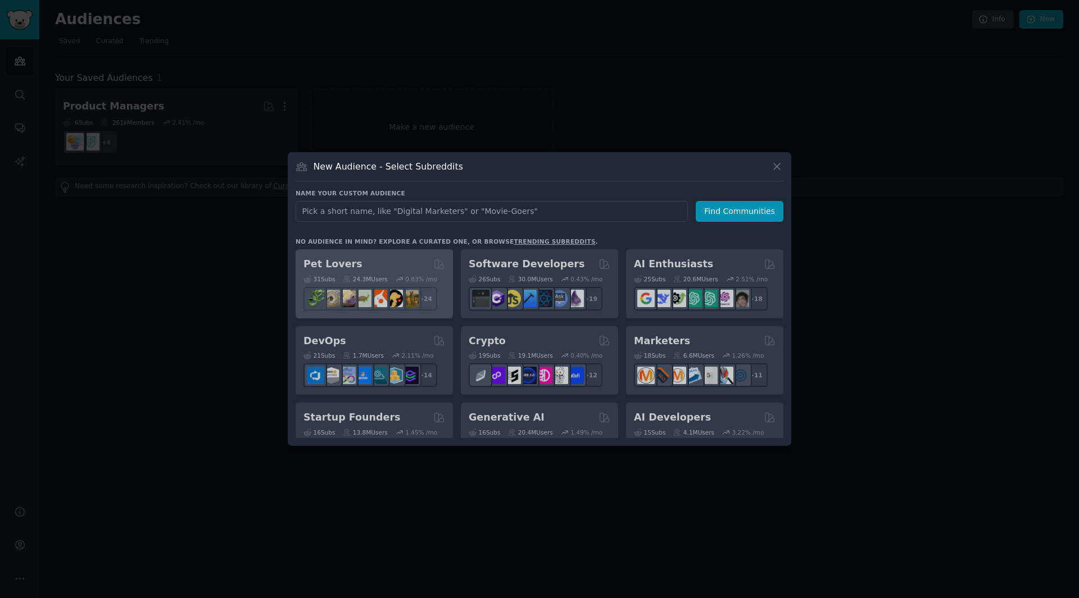
click at [366, 276] on div "Pet Lovers 31 Sub s 24.3M Users 0.83 % /mo + 24 Software Developers 26 Sub s 30…" at bounding box center [540, 343] width 488 height 189
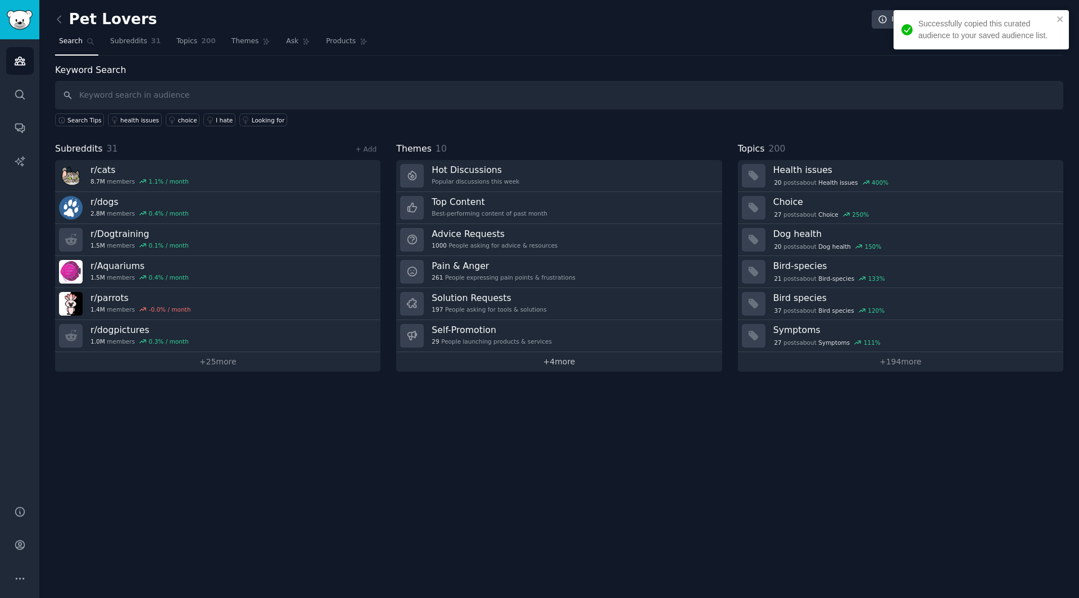
click at [633, 361] on link "+ 4 more" at bounding box center [558, 362] width 325 height 20
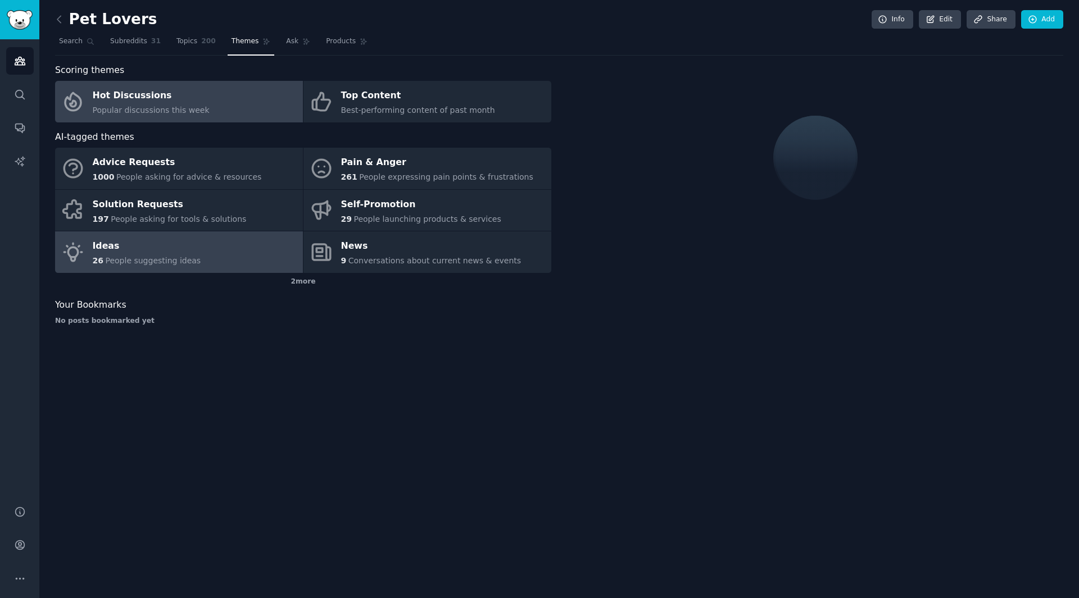
click at [128, 258] on span "People suggesting ideas" at bounding box center [153, 260] width 96 height 9
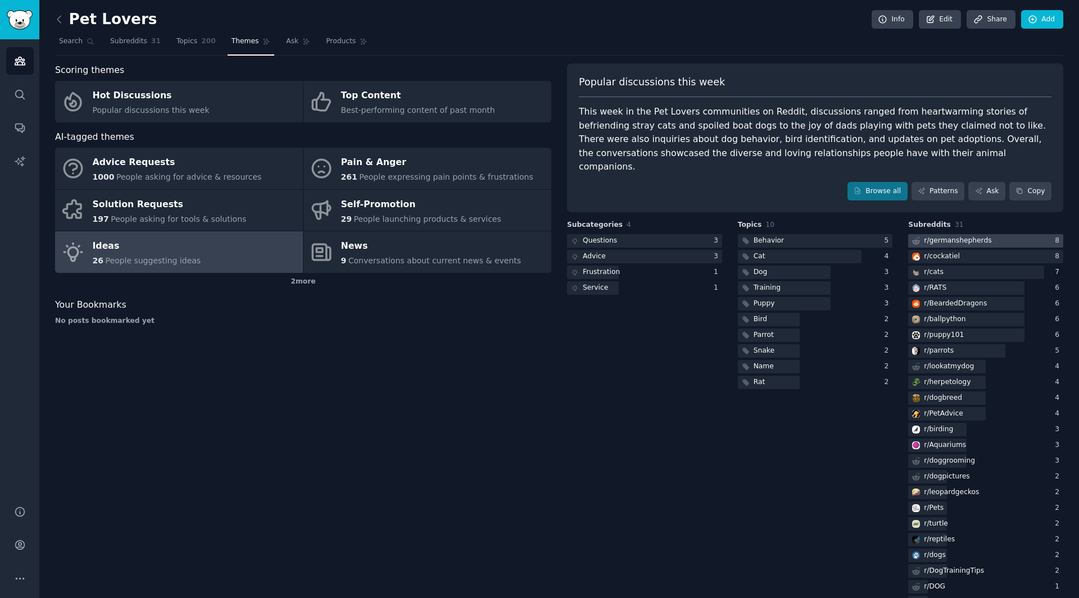
click at [966, 236] on div "r/ germanshepherds" at bounding box center [957, 241] width 67 height 10
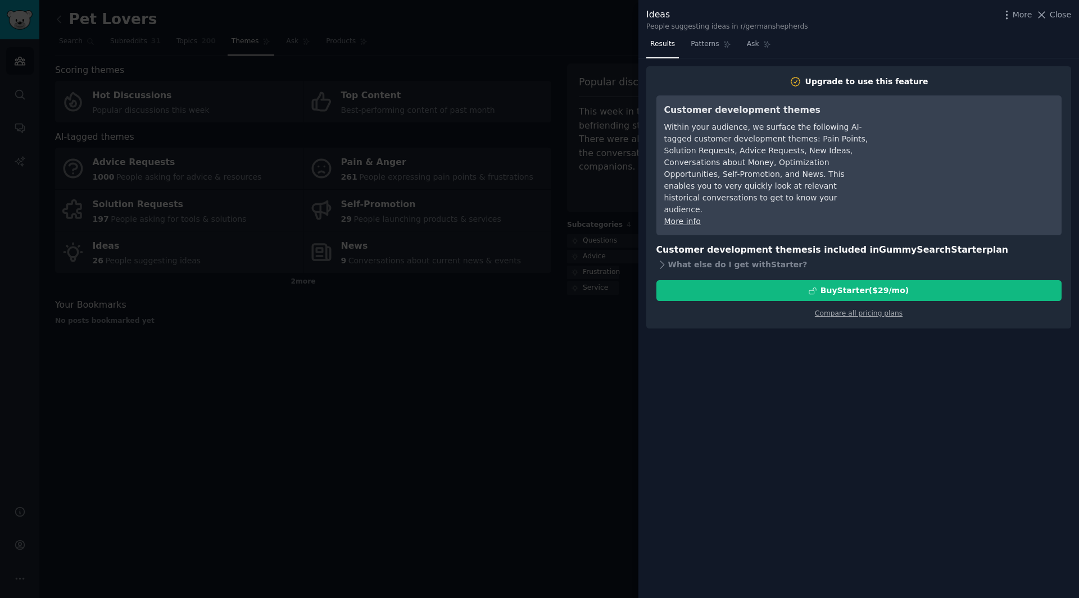
click at [544, 17] on div at bounding box center [539, 299] width 1079 height 598
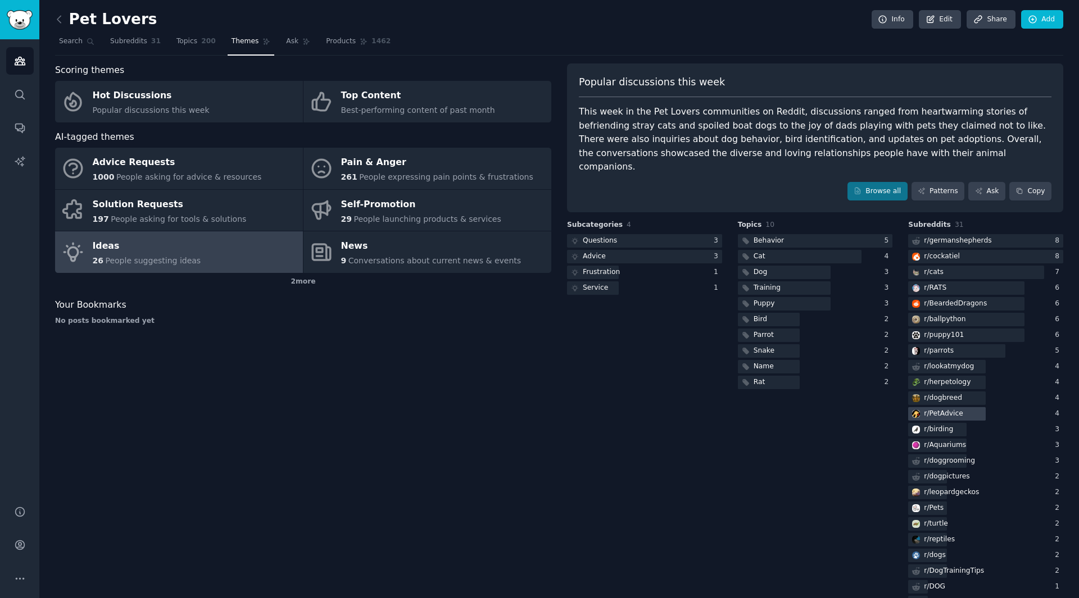
click at [956, 409] on div "r/ PetAdvice" at bounding box center [943, 414] width 39 height 10
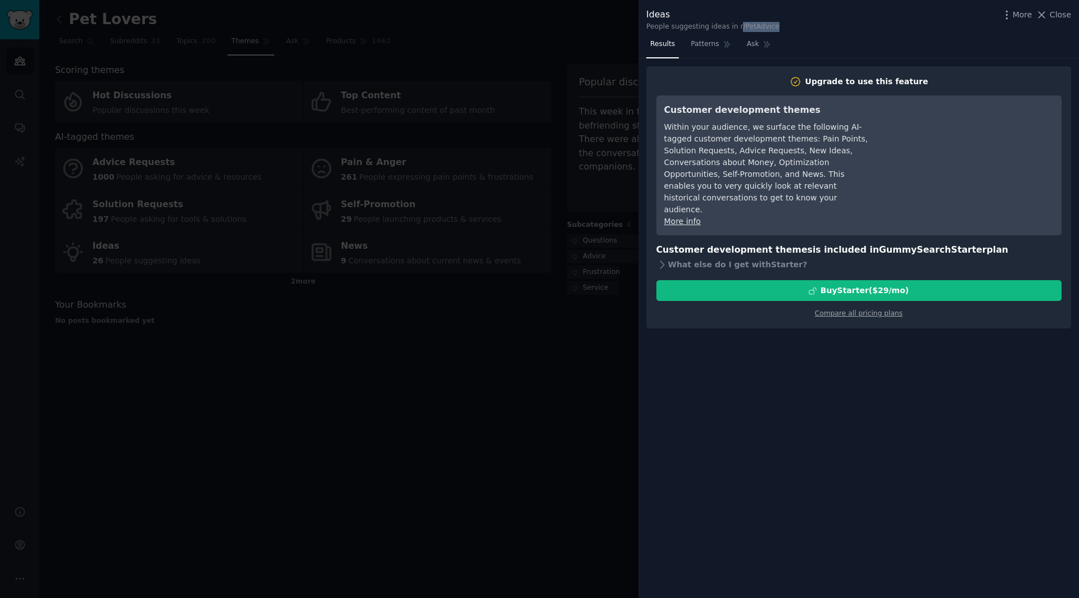
drag, startPoint x: 769, startPoint y: 30, endPoint x: 735, endPoint y: 29, distance: 34.3
click at [735, 29] on div "Ideas People suggesting ideas in r/PetAdvice More Close" at bounding box center [858, 20] width 425 height 24
copy div "/PetAdvice"
click at [623, 111] on div at bounding box center [539, 299] width 1079 height 598
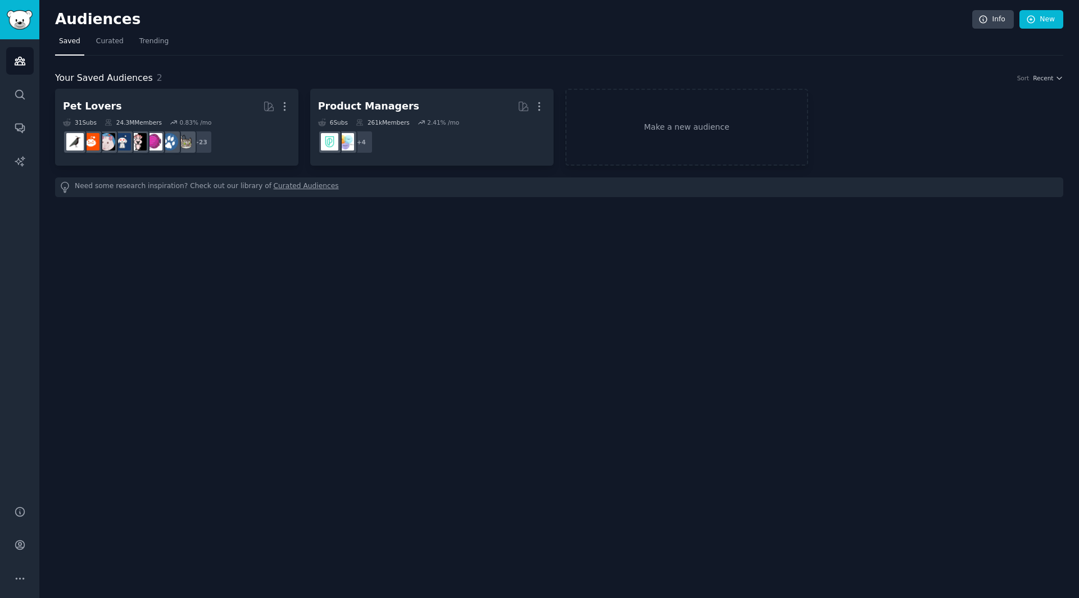
click at [662, 83] on div "Your Saved Audiences 2 Sort Recent" at bounding box center [559, 78] width 1008 height 14
click at [665, 108] on link "Make a new audience" at bounding box center [686, 127] width 243 height 77
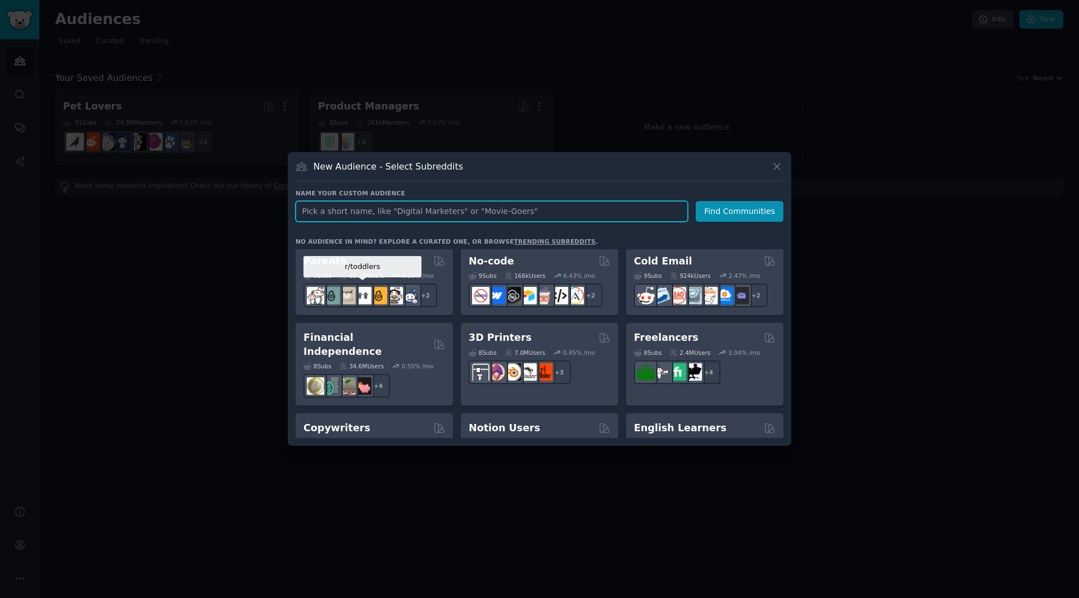
scroll to position [596, 0]
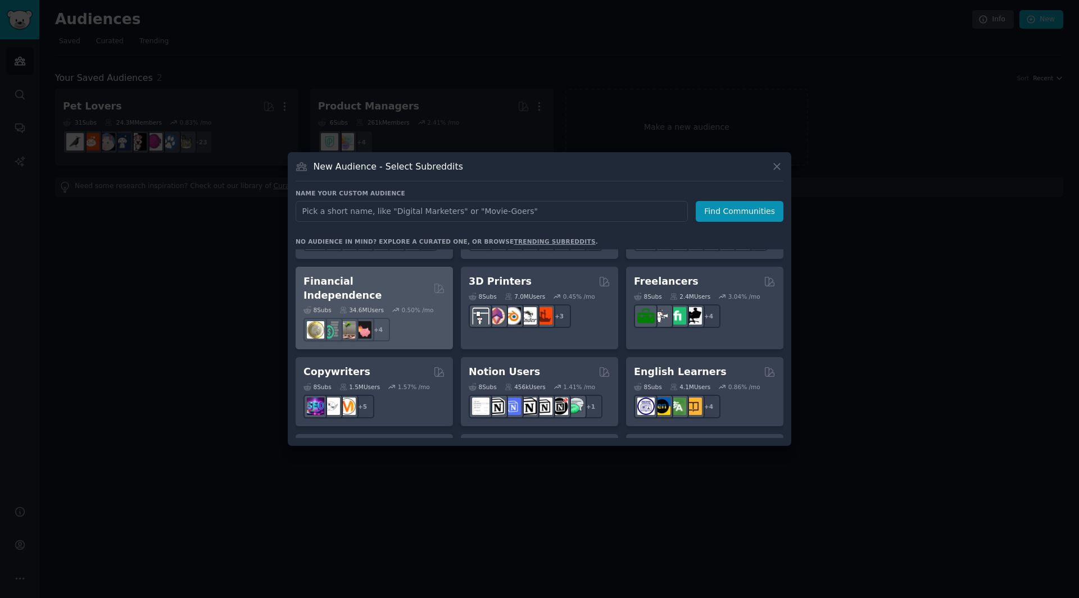
click at [428, 302] on div "8 Sub s 34.6M Users 0.50 % /mo r/FIREUK, r/financialindependence, r/[PERSON_NAM…" at bounding box center [374, 321] width 142 height 39
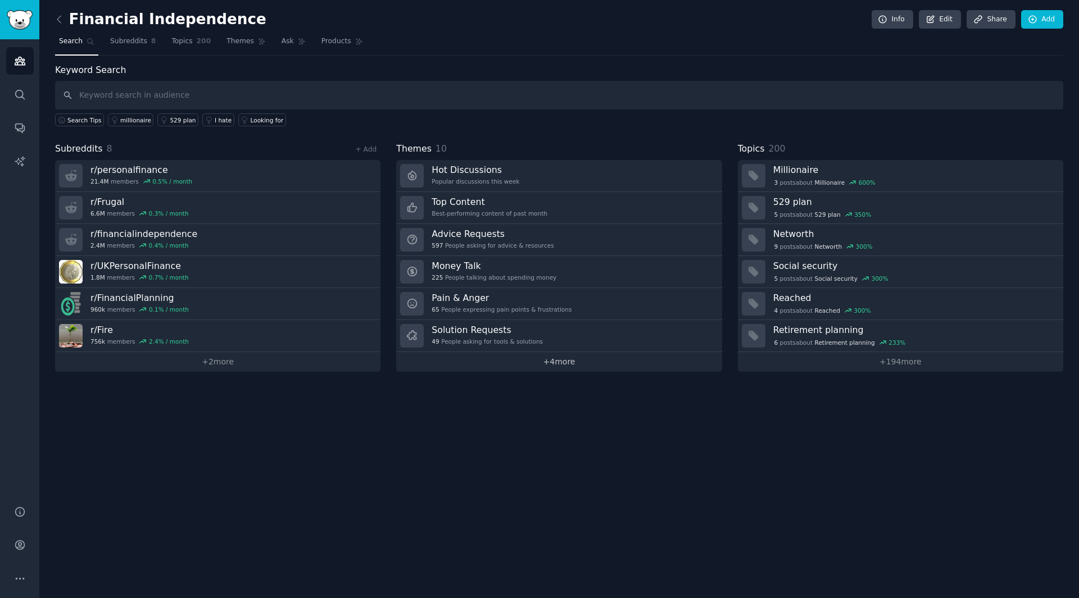
click at [489, 369] on link "+ 4 more" at bounding box center [558, 362] width 325 height 20
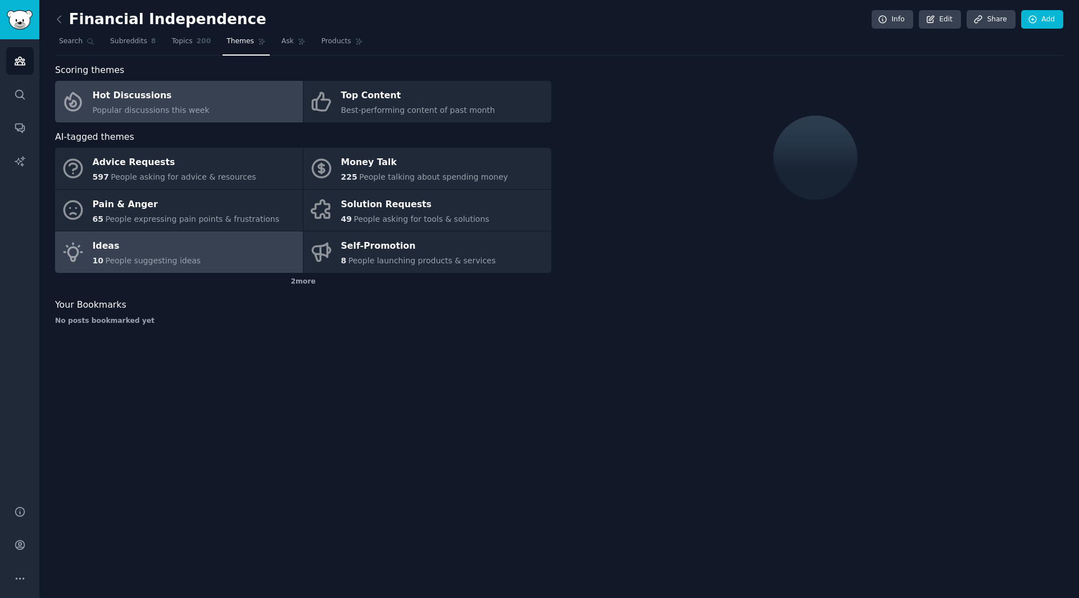
click at [244, 234] on link "Ideas 10 People suggesting ideas" at bounding box center [179, 253] width 248 height 42
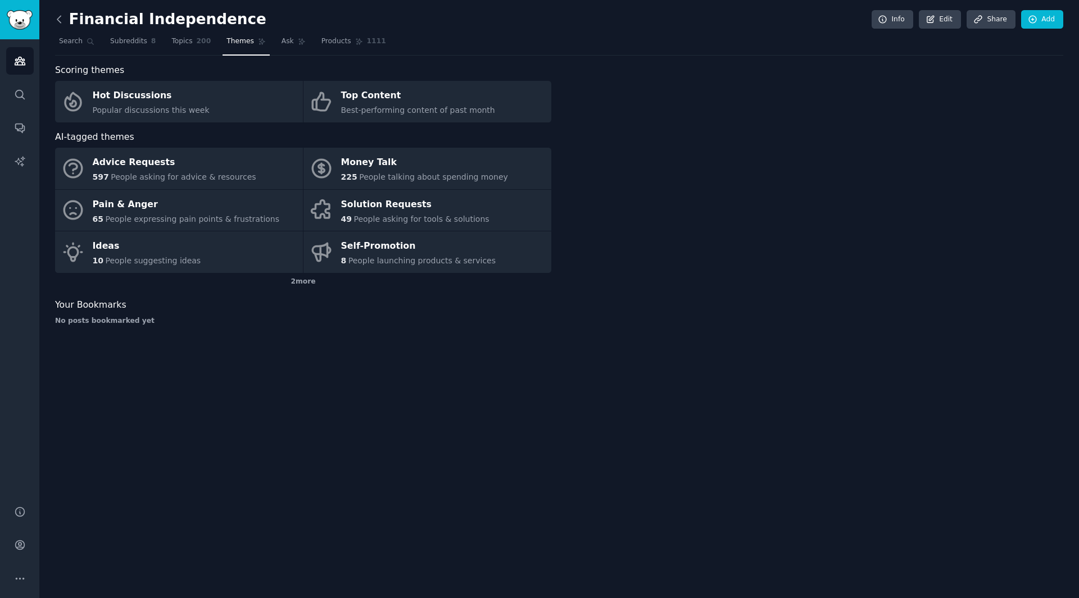
click at [60, 17] on icon at bounding box center [58, 19] width 3 height 7
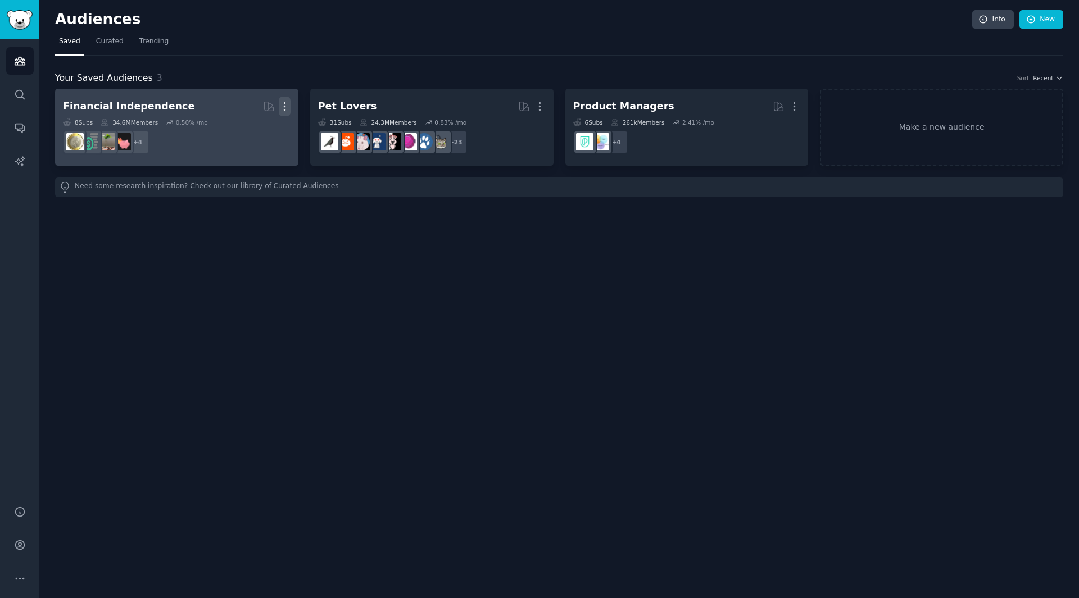
click at [287, 105] on icon "button" at bounding box center [285, 107] width 12 height 12
click at [251, 134] on p "Delete" at bounding box center [254, 130] width 26 height 12
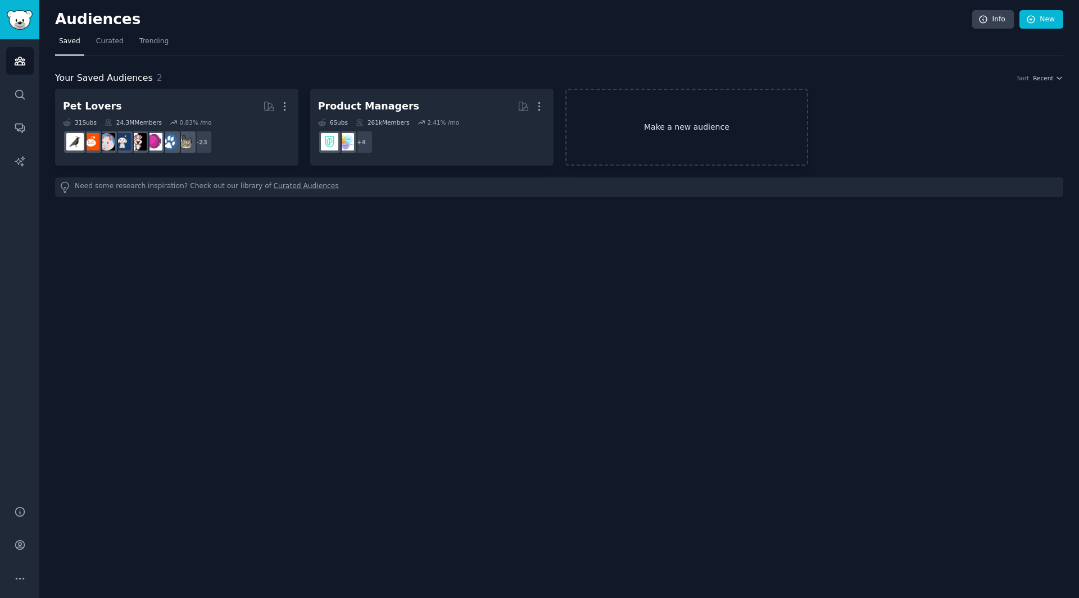
click at [709, 131] on link "Make a new audience" at bounding box center [686, 127] width 243 height 77
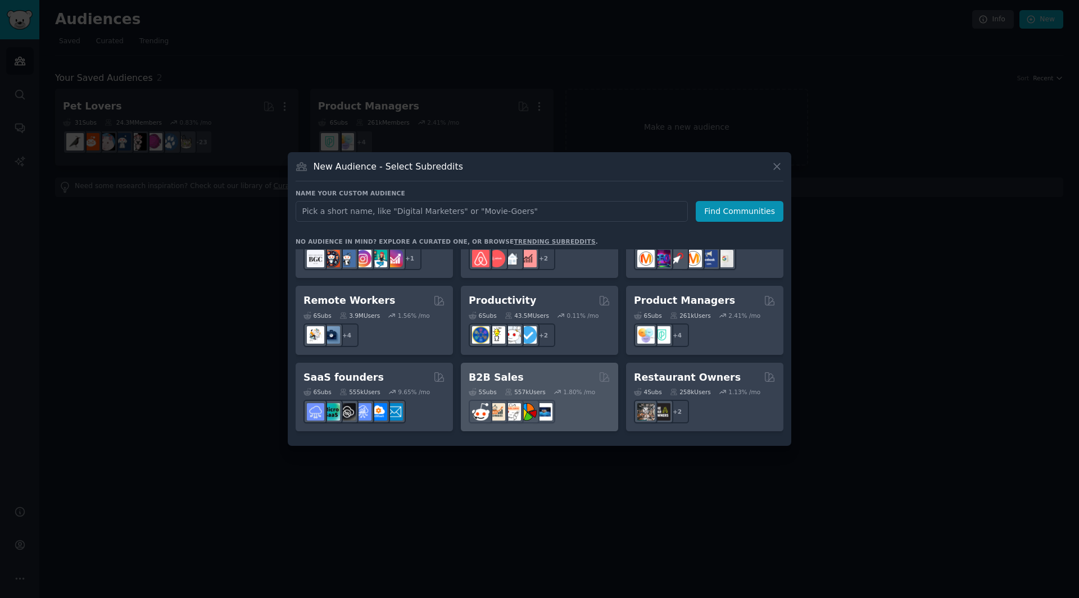
scroll to position [765, 0]
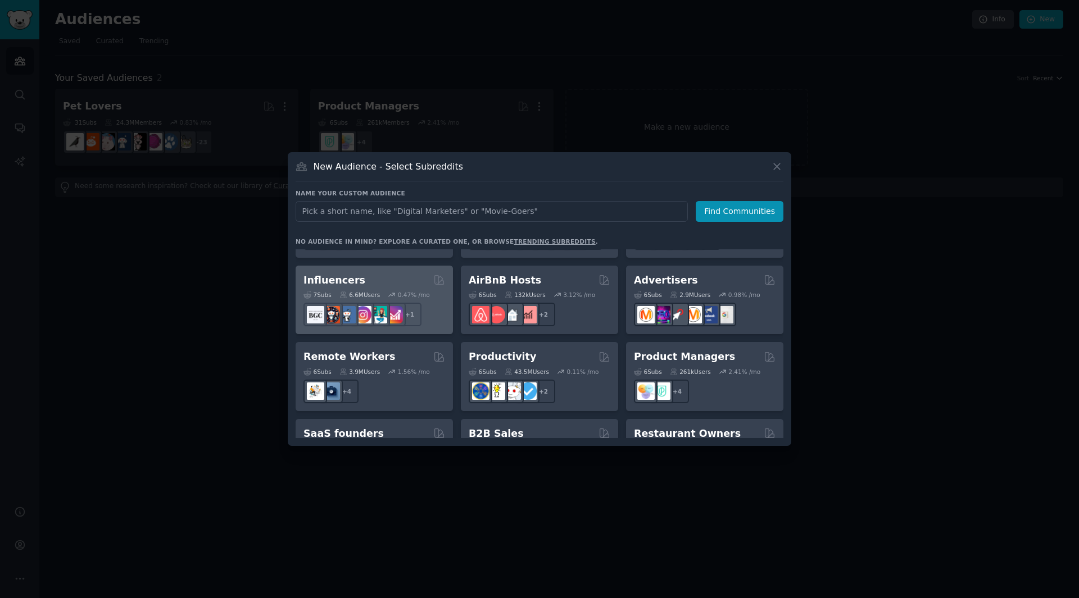
click at [429, 303] on div "+ 1" at bounding box center [374, 315] width 142 height 24
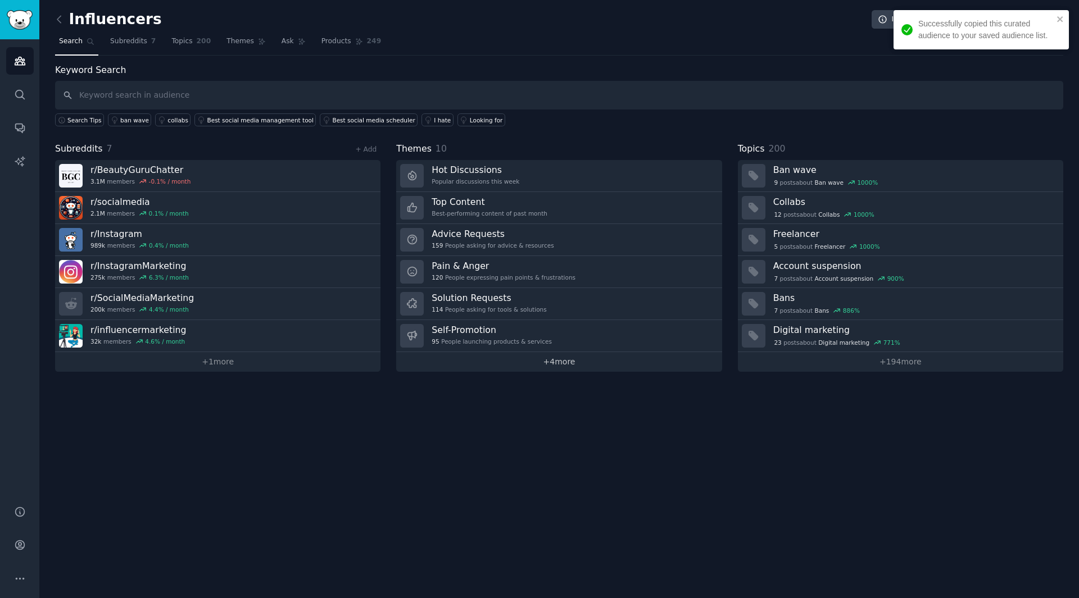
click at [462, 358] on link "+ 4 more" at bounding box center [558, 362] width 325 height 20
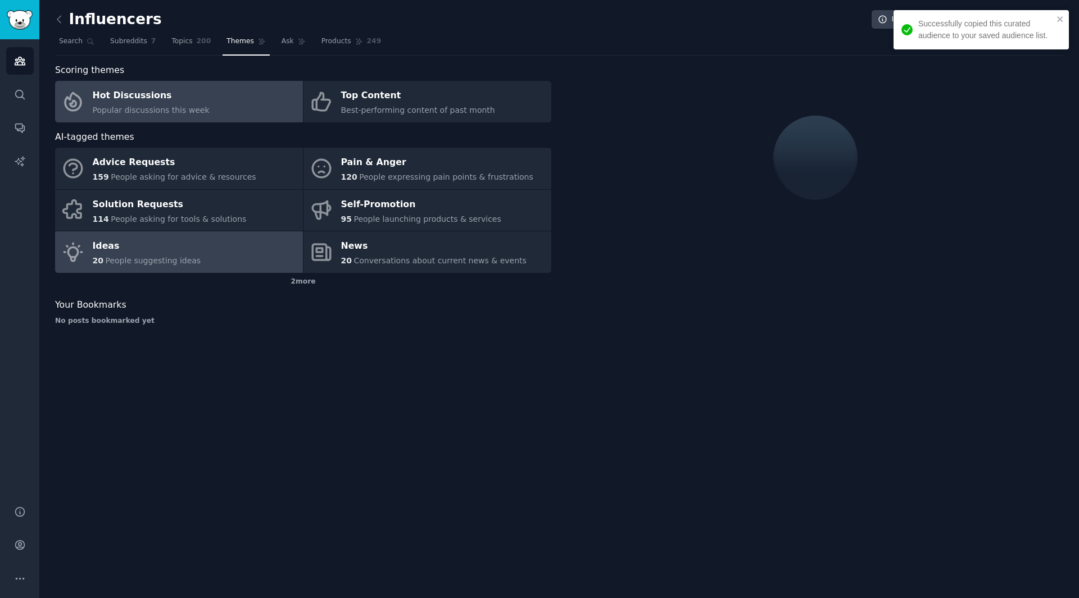
click at [220, 268] on link "Ideas 20 People suggesting ideas" at bounding box center [179, 253] width 248 height 42
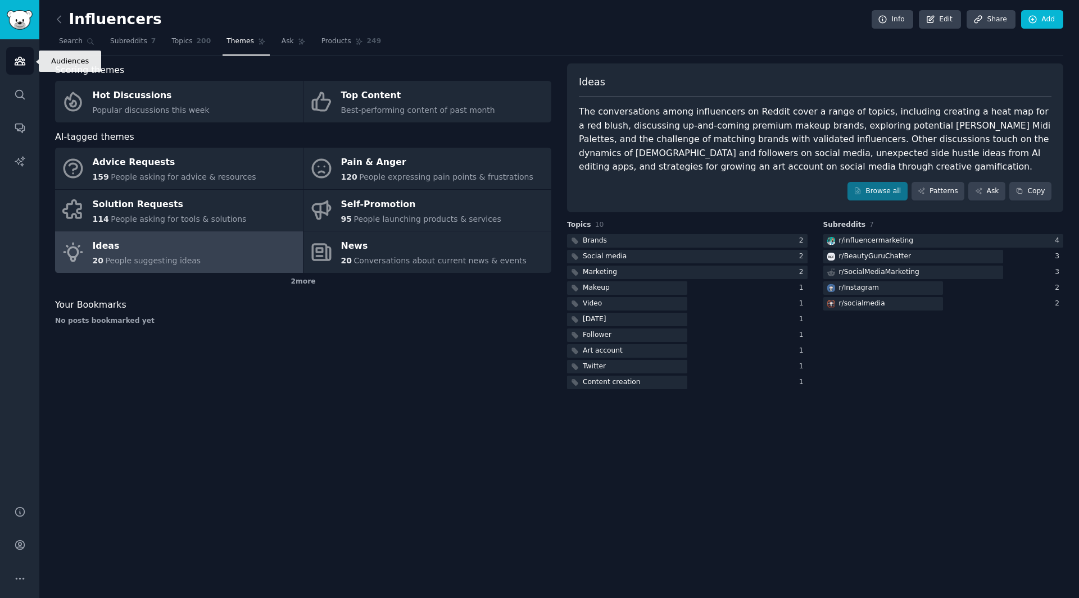
click at [22, 60] on icon "Sidebar" at bounding box center [20, 61] width 12 height 12
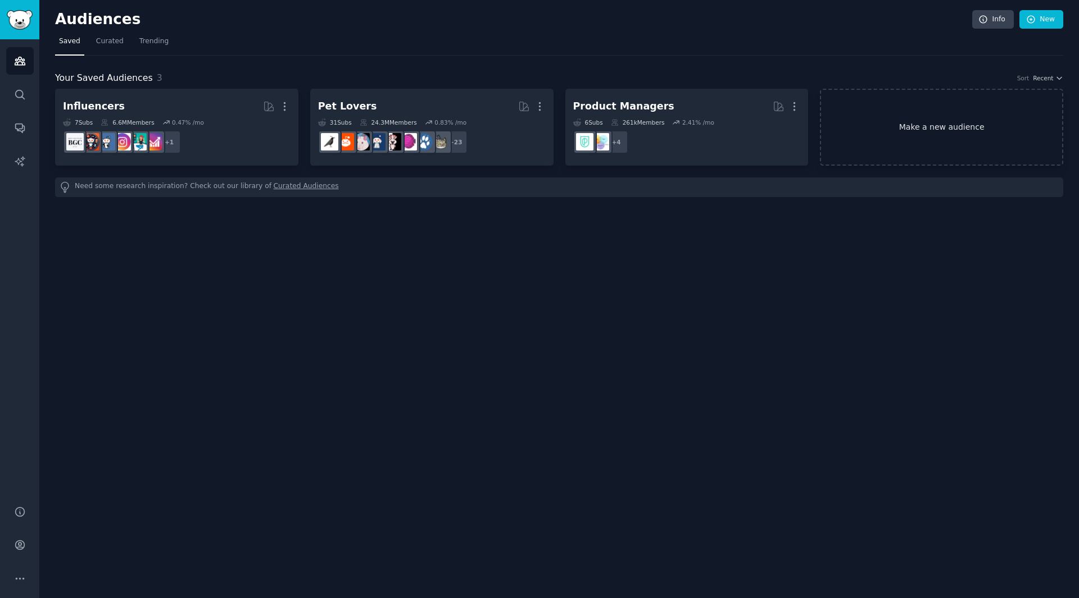
click at [860, 102] on link "Make a new audience" at bounding box center [941, 127] width 243 height 77
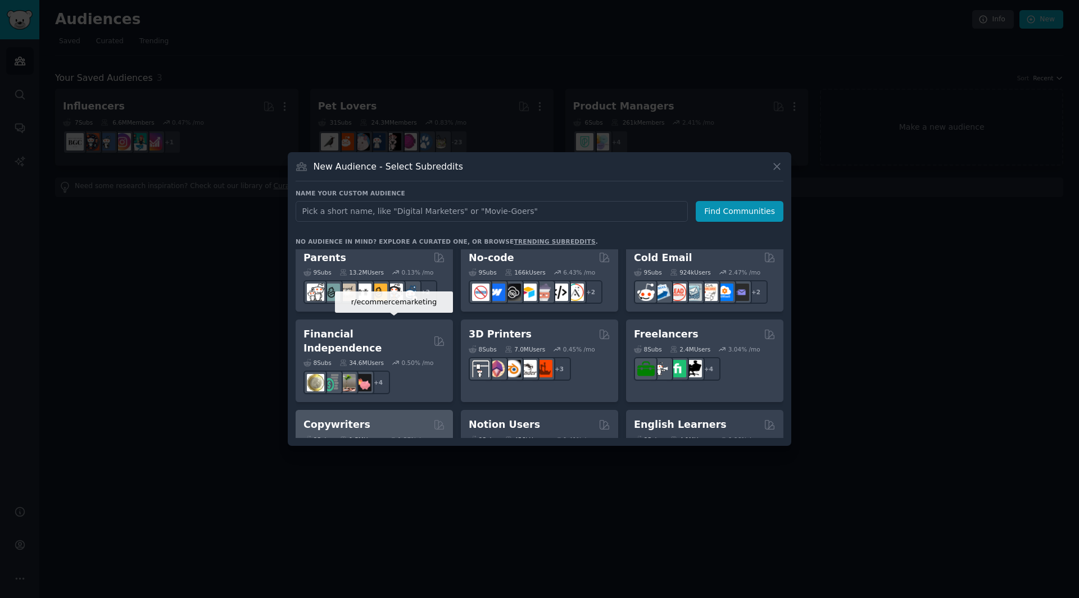
scroll to position [709, 0]
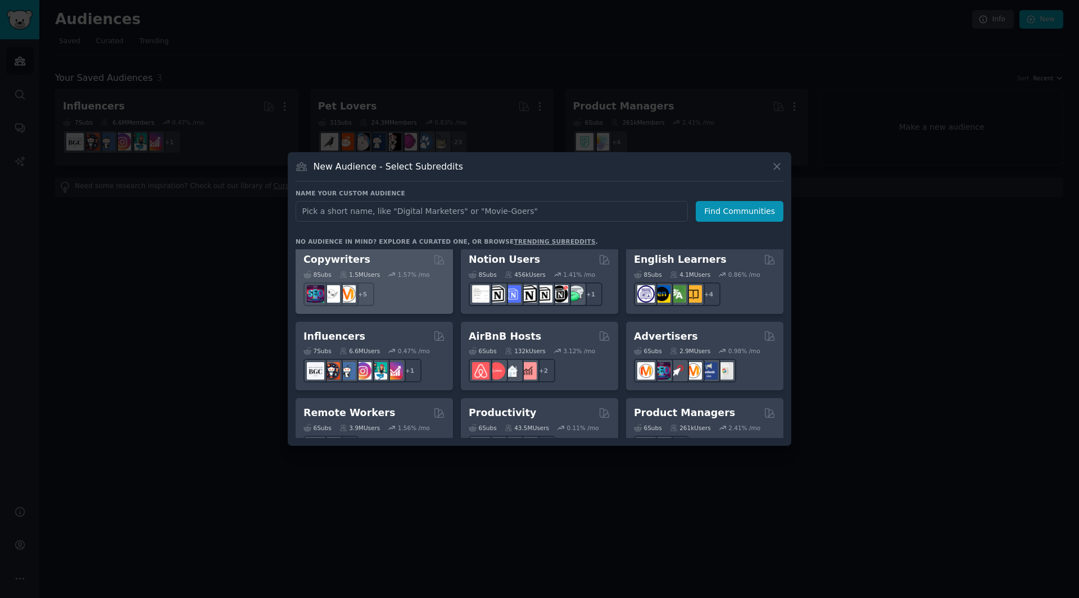
click at [399, 283] on div "+ 5" at bounding box center [374, 295] width 142 height 24
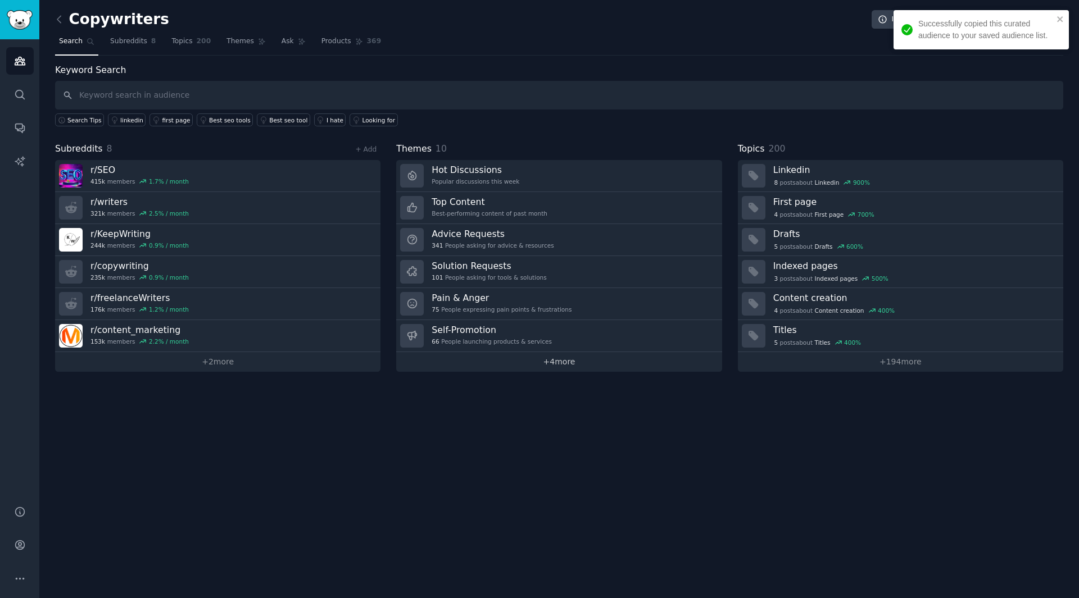
click at [494, 370] on link "+ 4 more" at bounding box center [558, 362] width 325 height 20
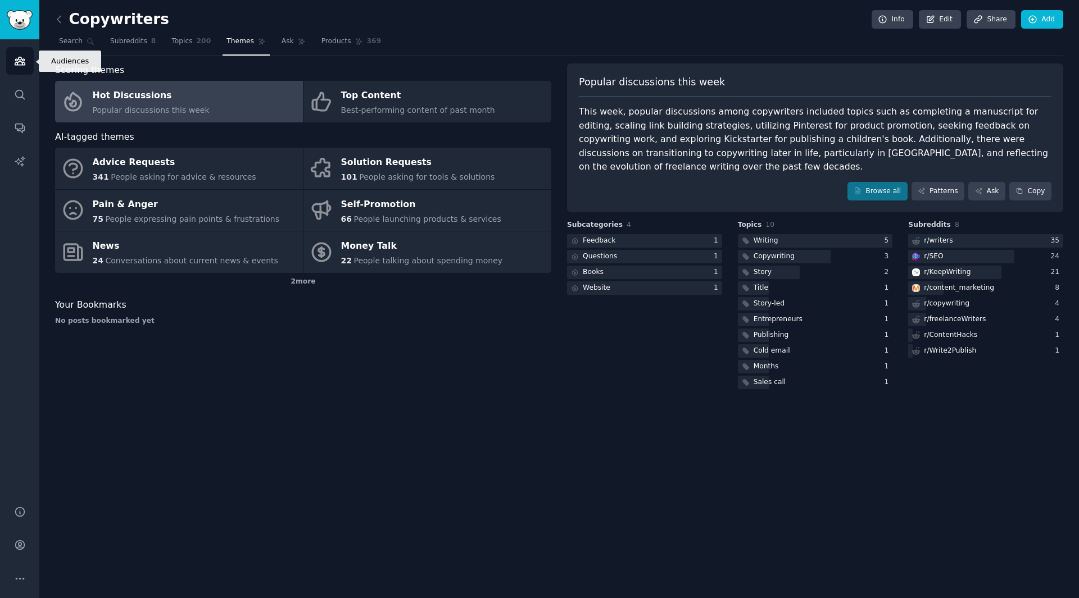
click at [16, 58] on icon "Sidebar" at bounding box center [20, 61] width 12 height 12
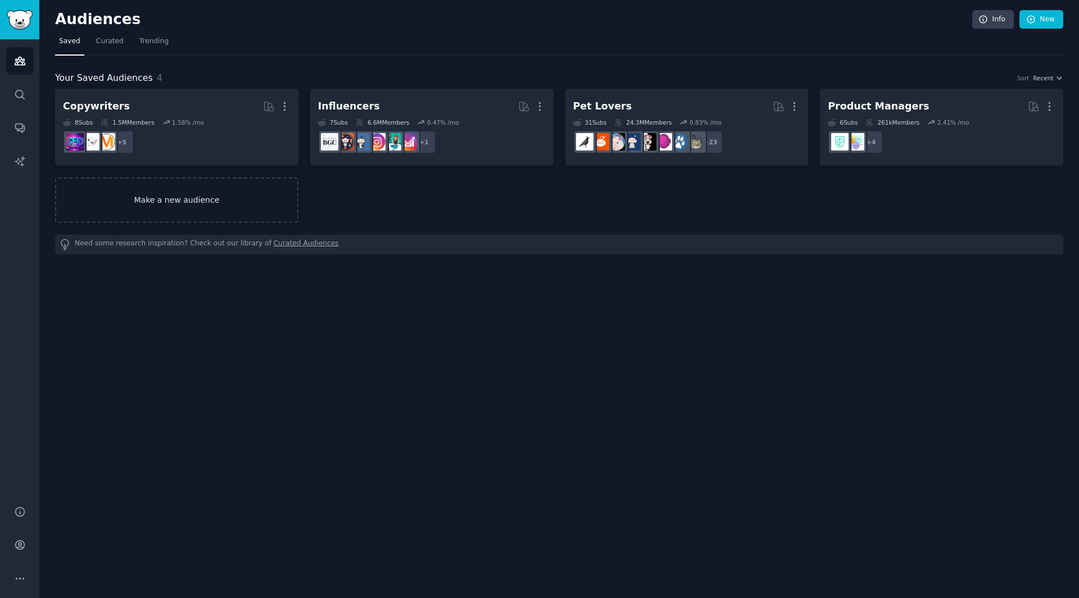
click at [258, 198] on link "Make a new audience" at bounding box center [176, 201] width 243 height 46
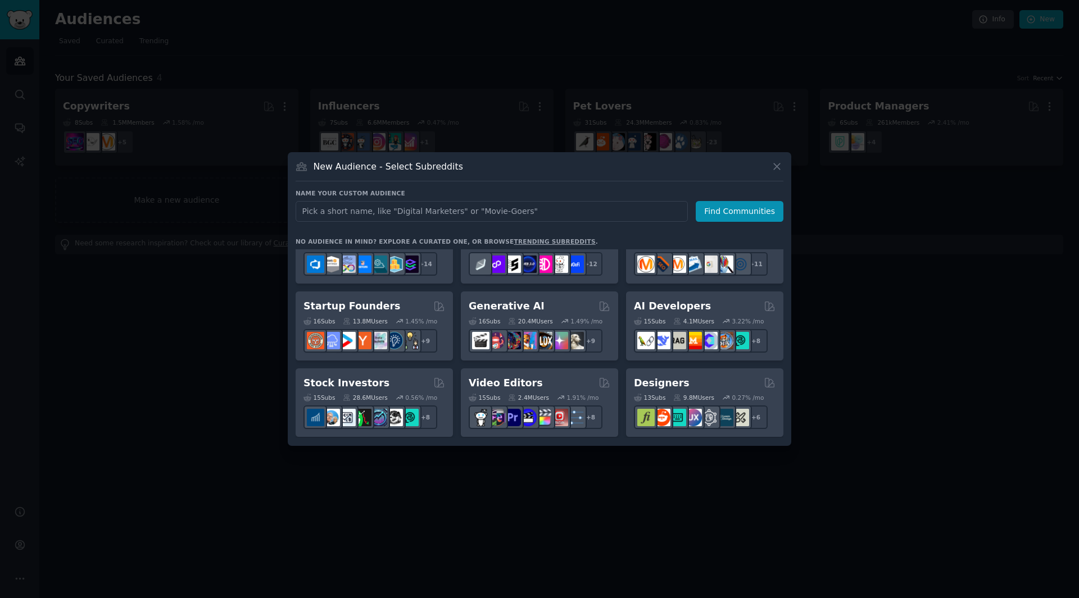
scroll to position [112, 0]
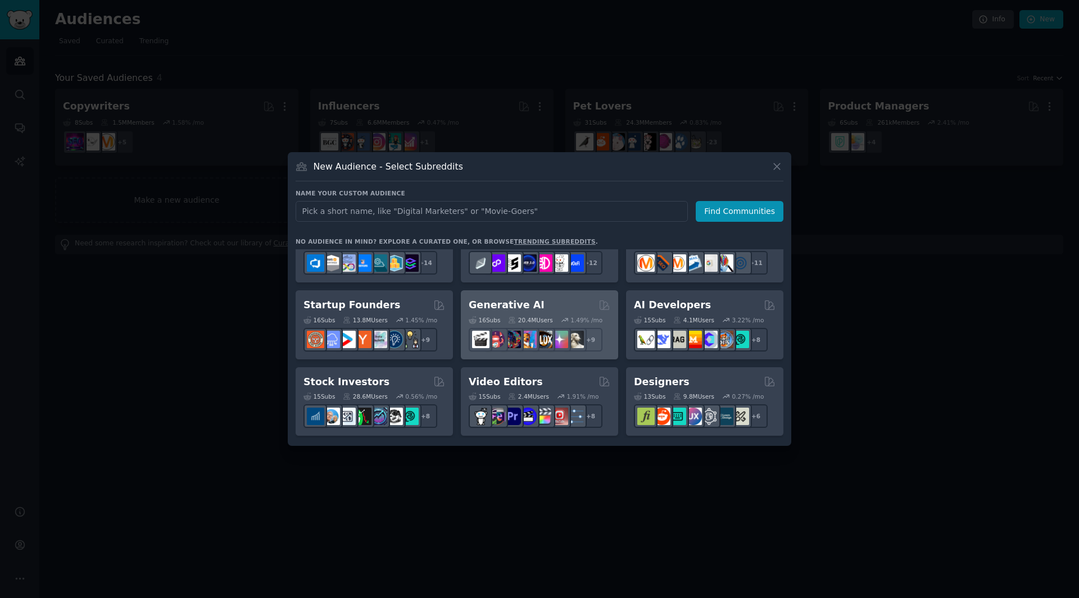
click at [547, 298] on div "Generative AI Curated by GummySearch 16 Sub s 20.4M Users 1.49 % /mo r/sdforall…" at bounding box center [539, 324] width 157 height 69
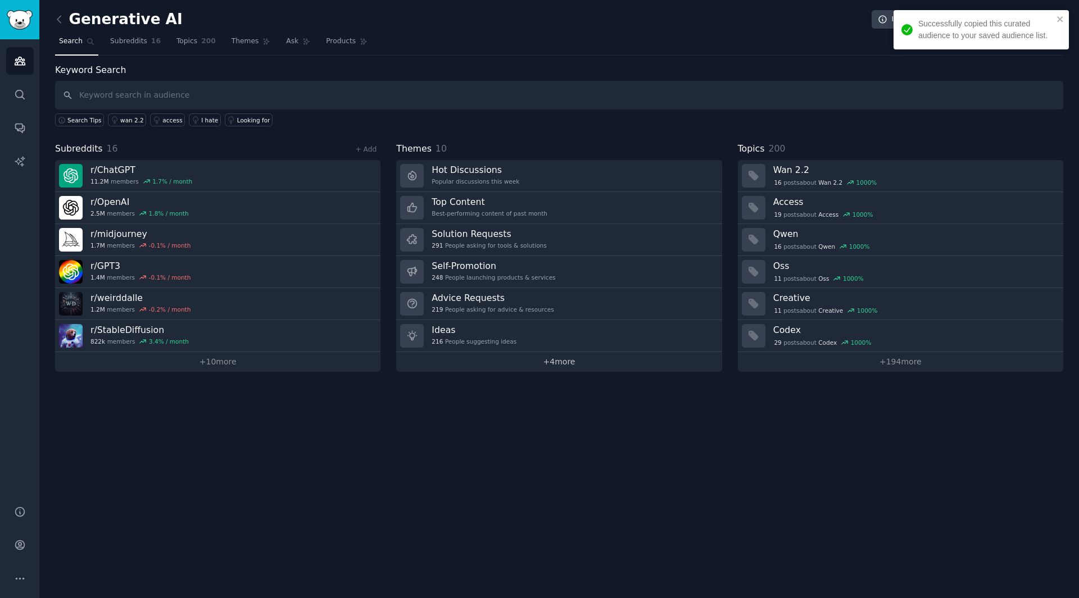
click at [568, 363] on link "+ 4 more" at bounding box center [558, 362] width 325 height 20
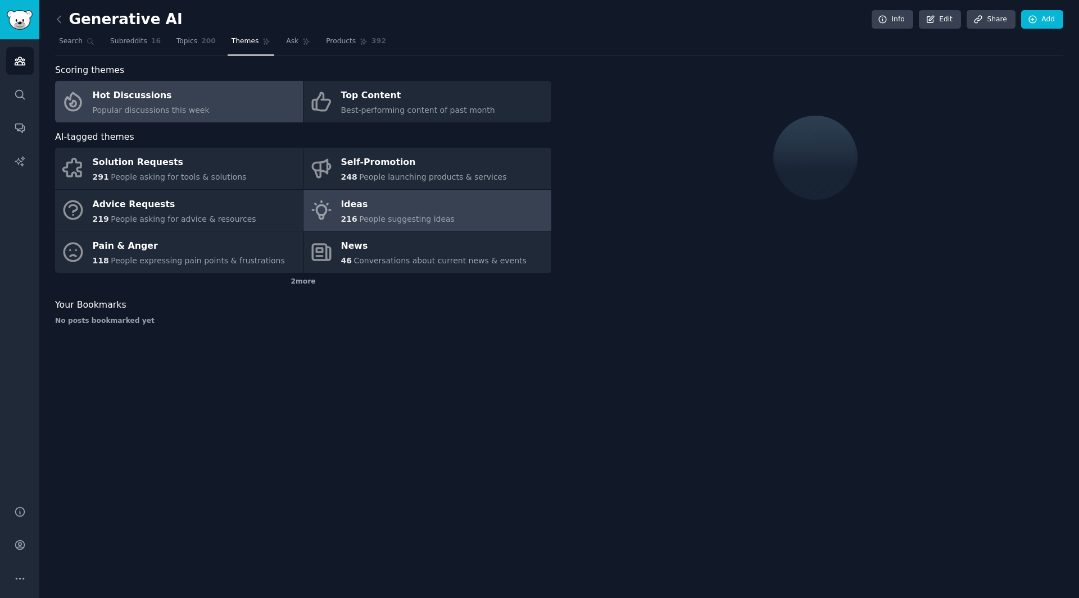
click at [393, 220] on span "People suggesting ideas" at bounding box center [407, 219] width 96 height 9
